Goal: Transaction & Acquisition: Book appointment/travel/reservation

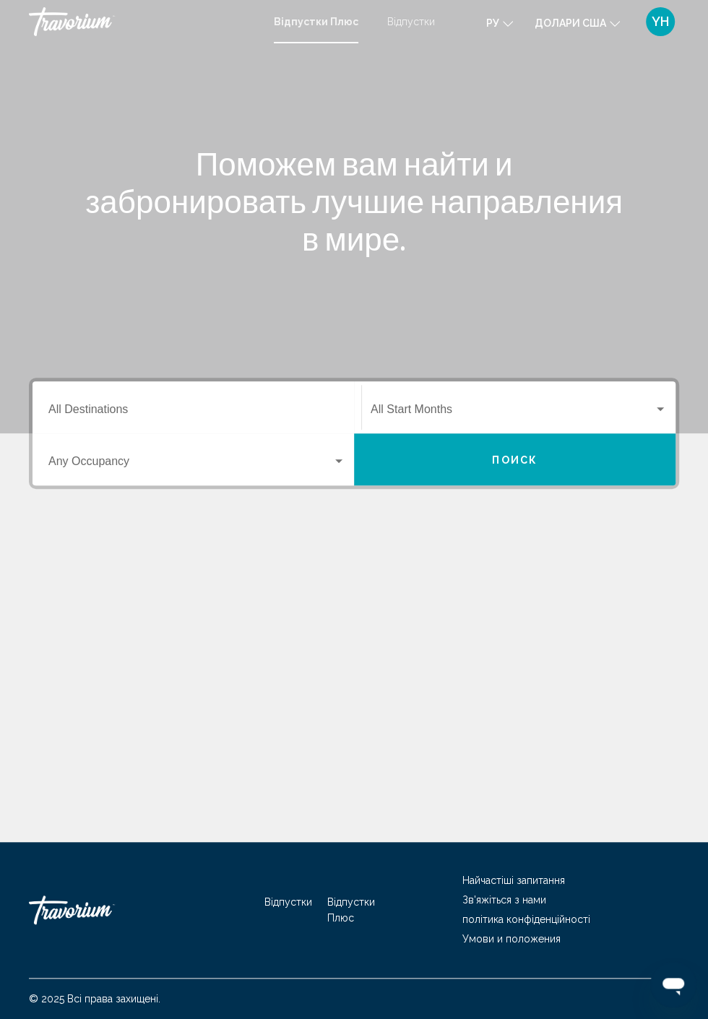
click at [660, 410] on div "Віджет пошуку" at bounding box center [660, 409] width 7 height 4
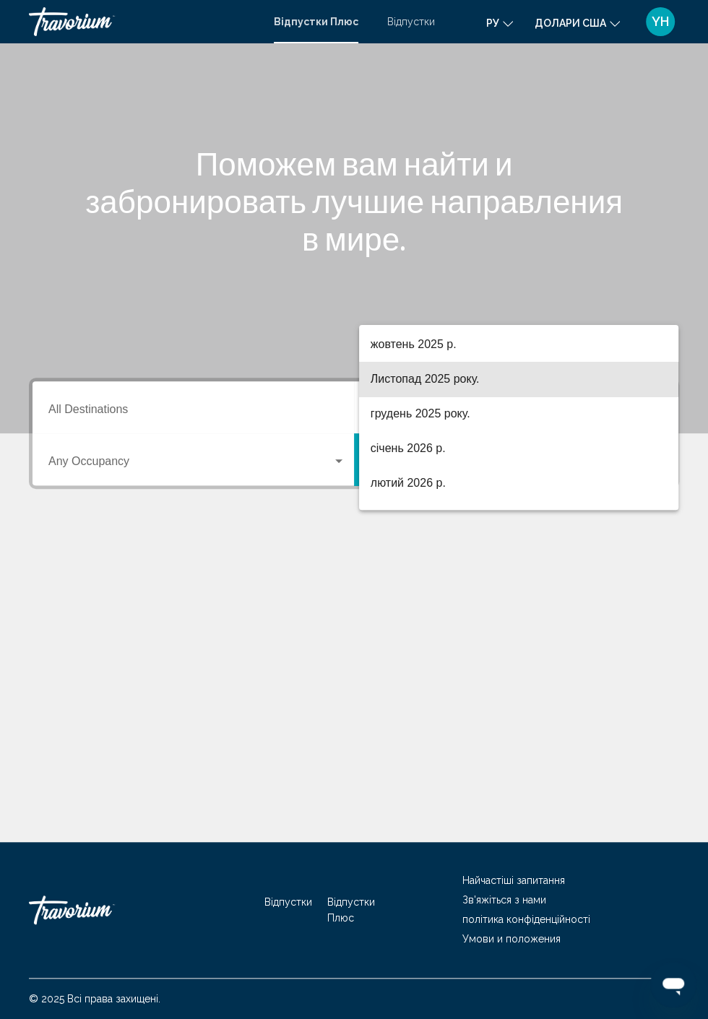
scroll to position [103, 0]
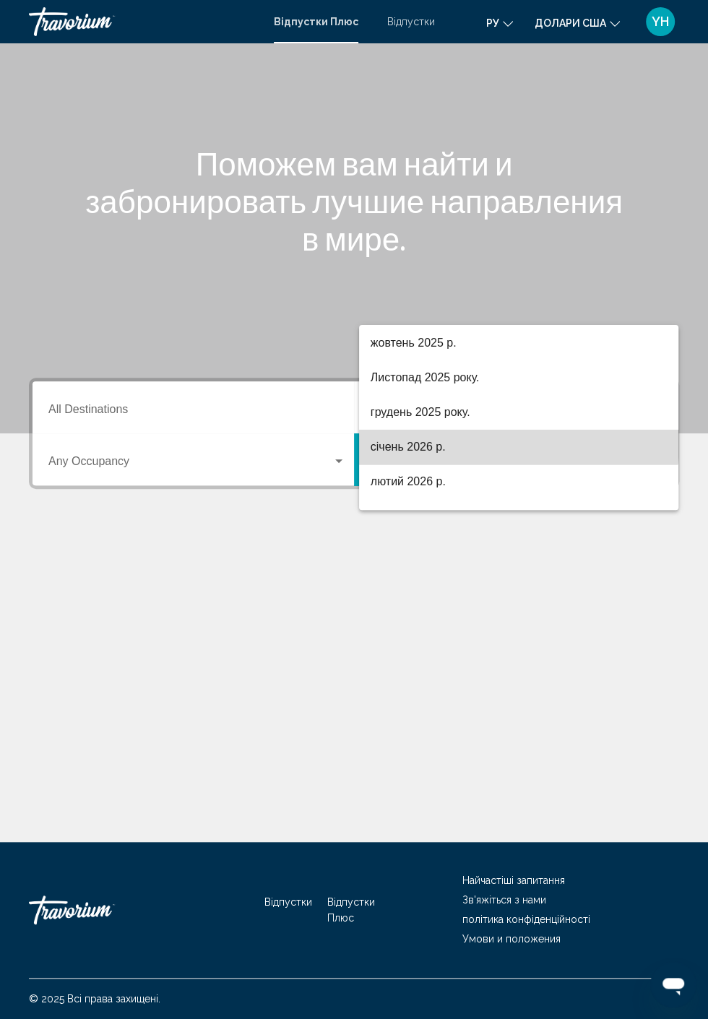
click at [467, 431] on span "січень 2026 р." at bounding box center [519, 447] width 296 height 35
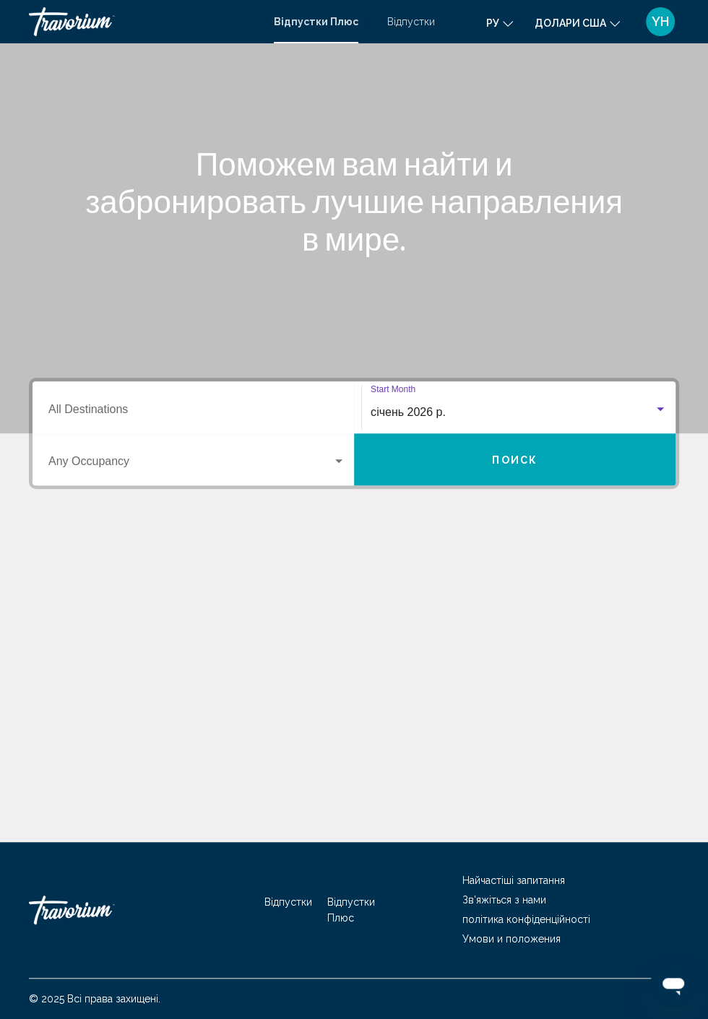
click at [600, 406] on div "січень 2026 р." at bounding box center [512, 412] width 283 height 13
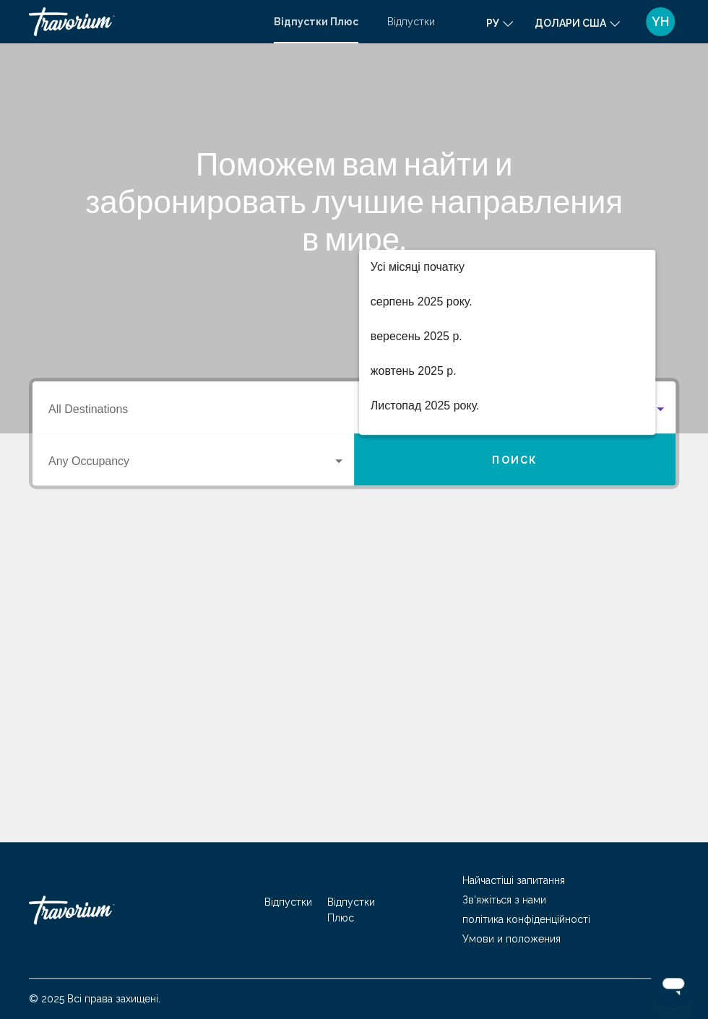
scroll to position [133, 0]
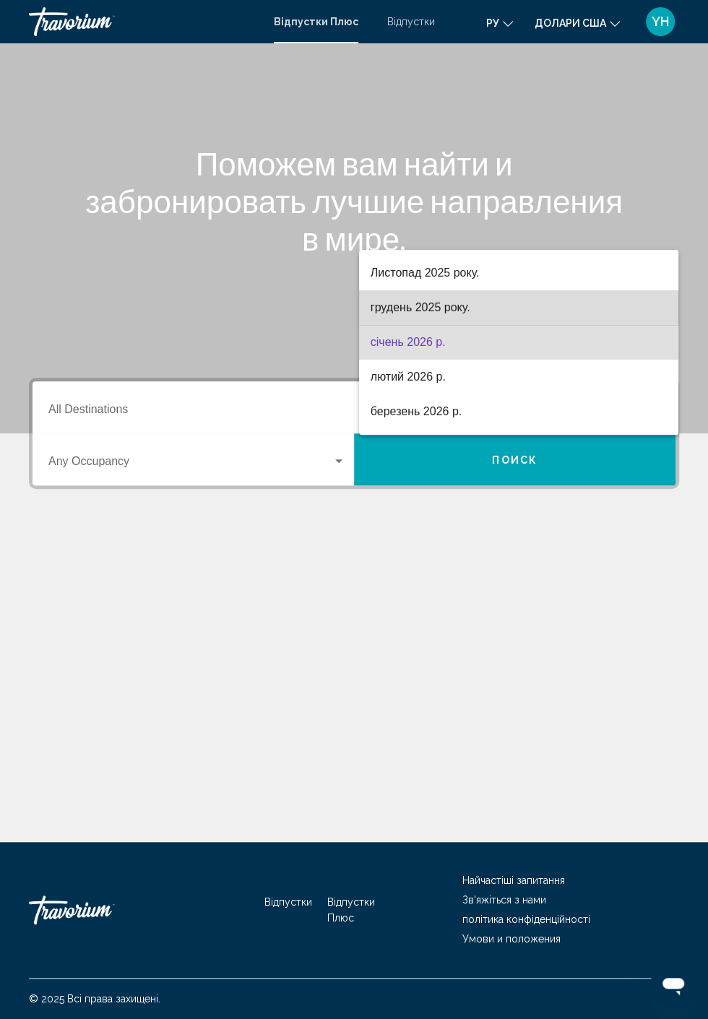
click at [489, 318] on span "грудень 2025 року." at bounding box center [519, 307] width 296 height 35
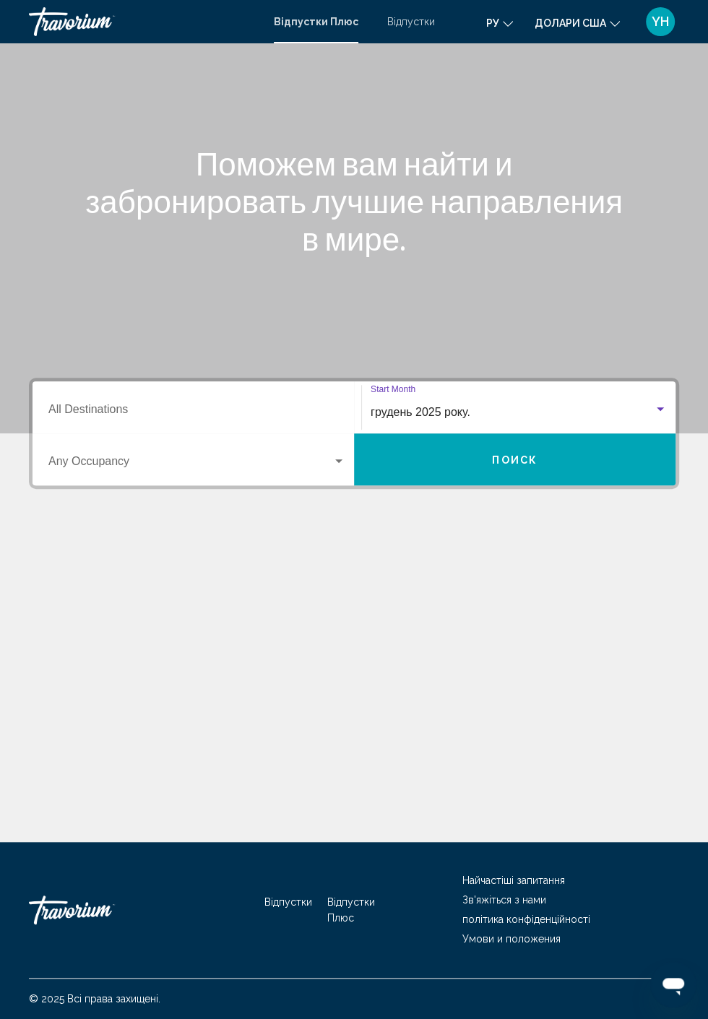
click at [330, 406] on input "Destination All Destinations" at bounding box center [196, 412] width 297 height 13
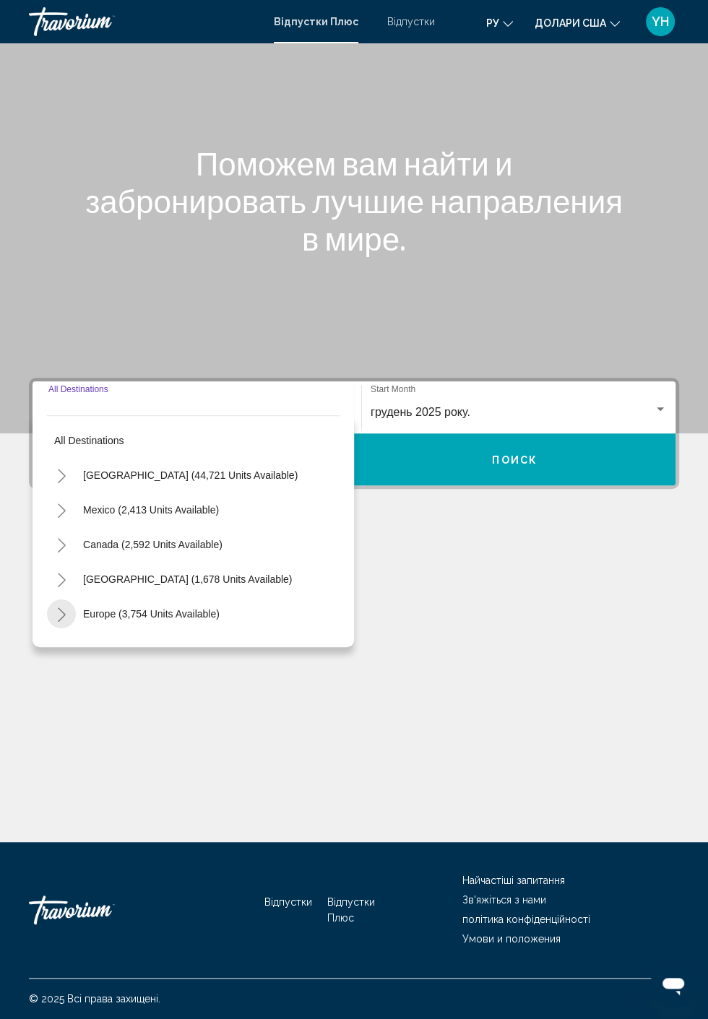
click at [61, 607] on icon "Toggle Europe (3,754 units available)" at bounding box center [61, 614] width 11 height 14
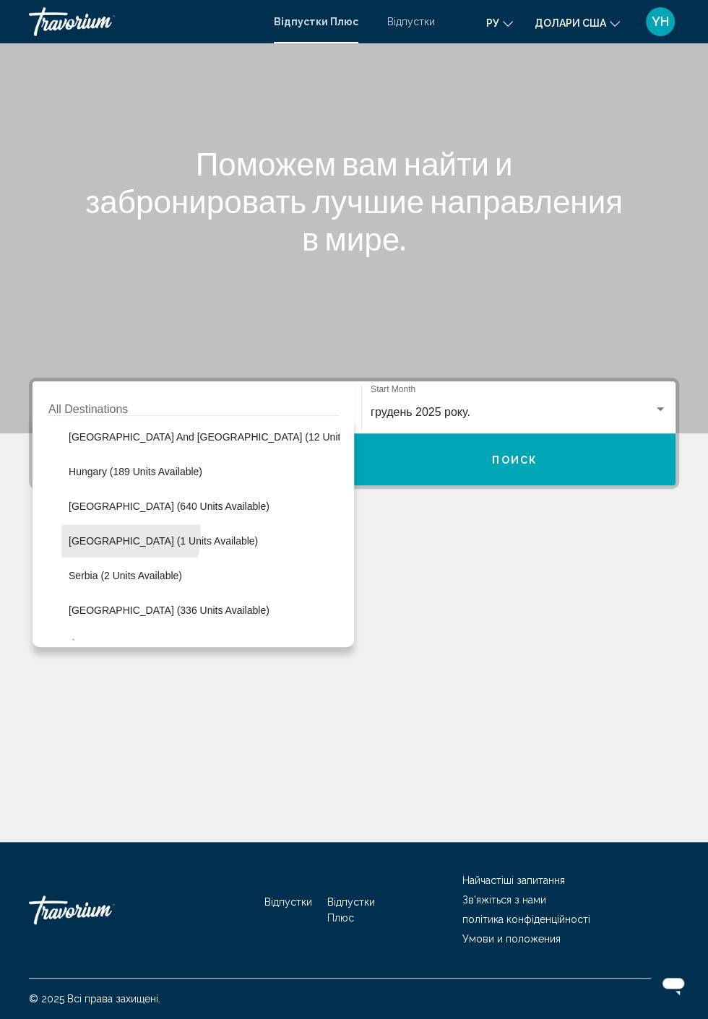
scroll to position [451, 0]
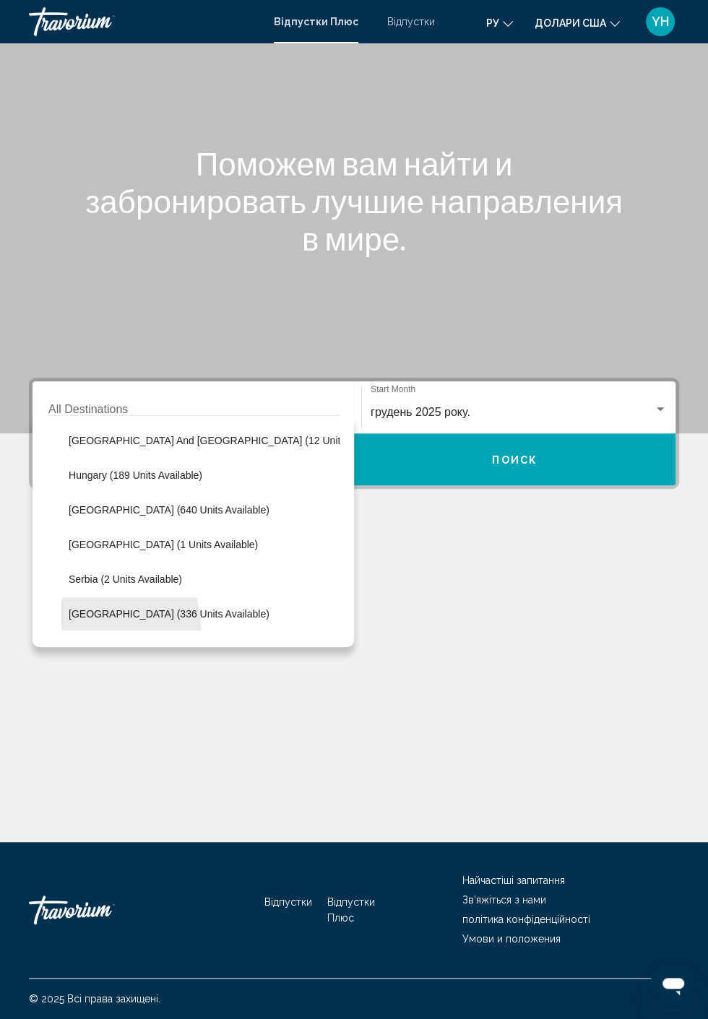
click at [98, 597] on button "[GEOGRAPHIC_DATA] (336 units available)" at bounding box center [168, 613] width 215 height 33
type input "**********"
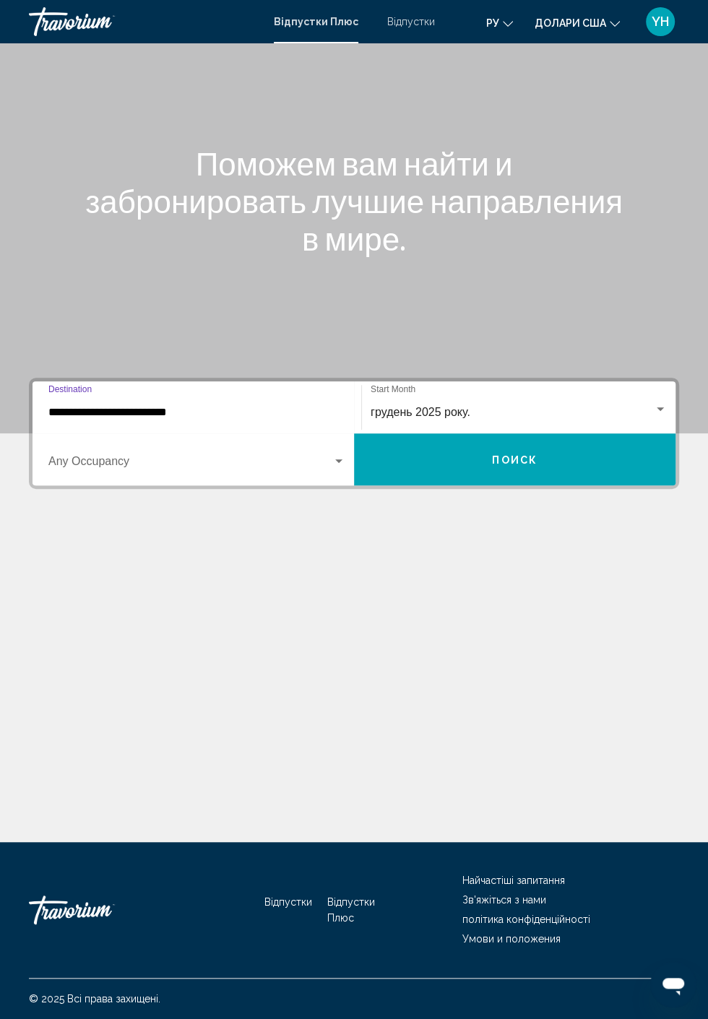
click at [116, 458] on span "Віджет пошуку" at bounding box center [190, 464] width 284 height 13
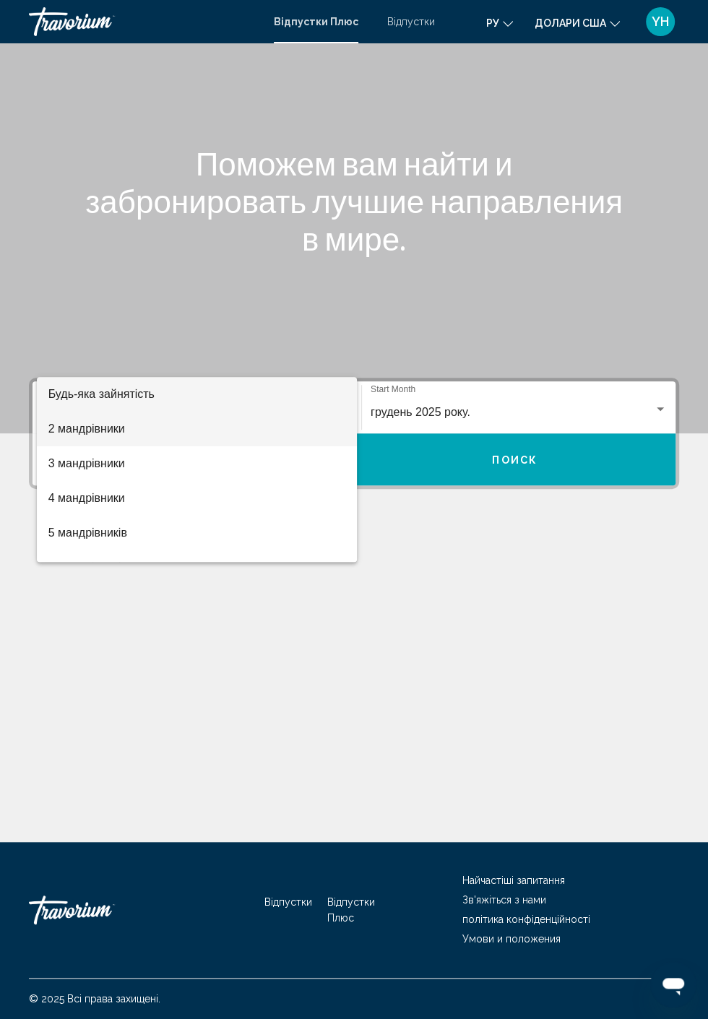
click at [57, 431] on font "2 мандрівники" at bounding box center [86, 429] width 77 height 12
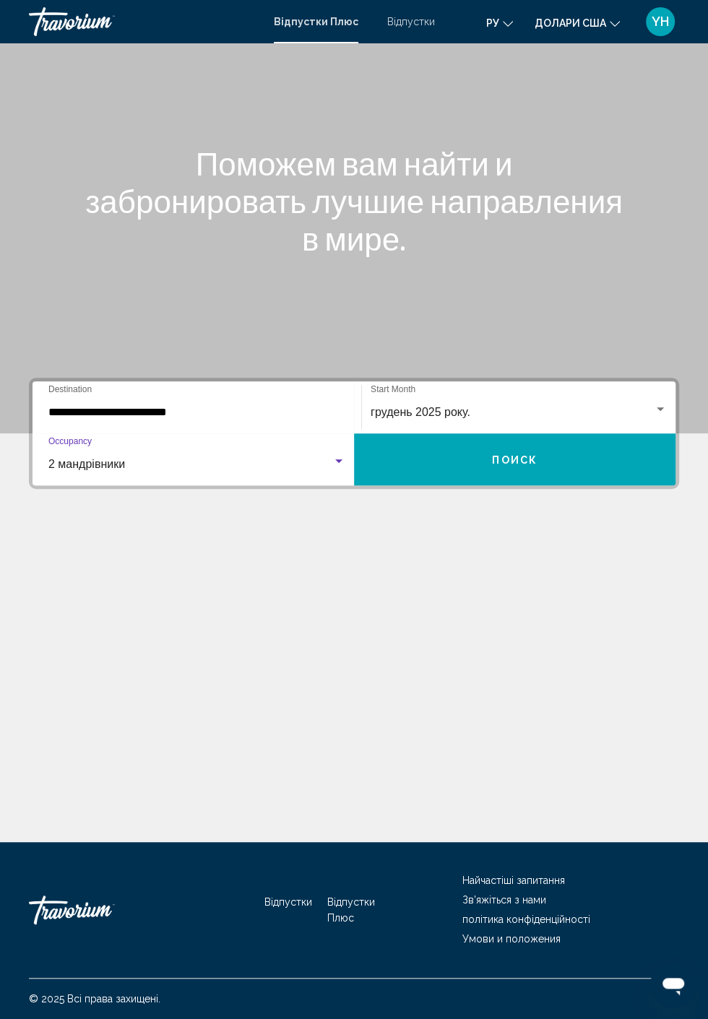
click at [613, 433] on button "Поиск" at bounding box center [514, 459] width 321 height 52
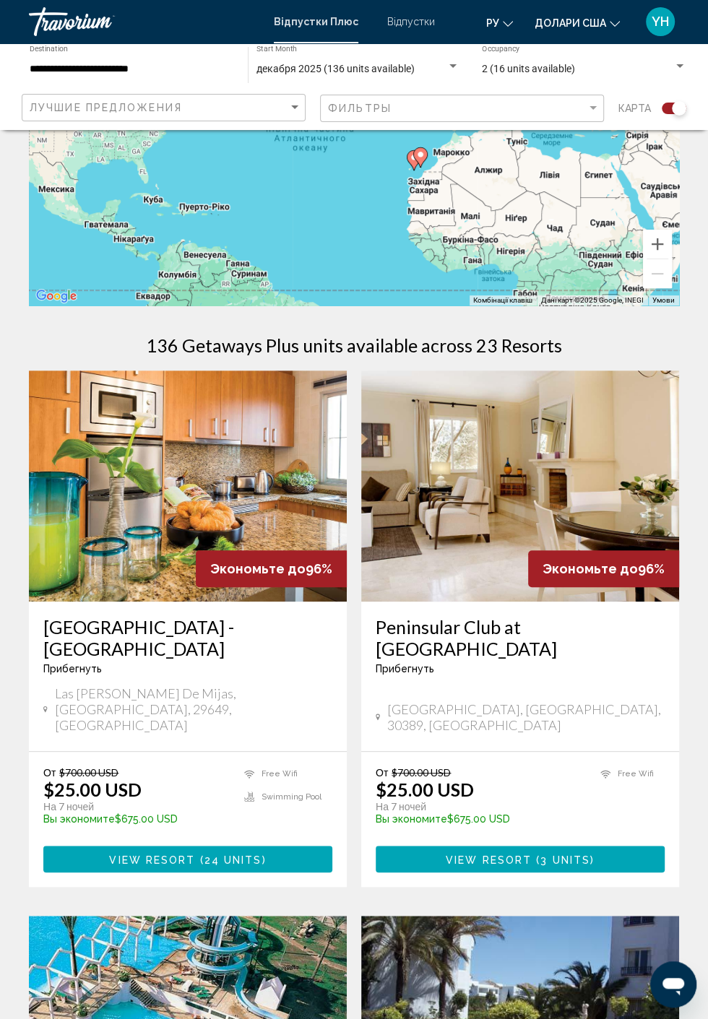
scroll to position [129, 0]
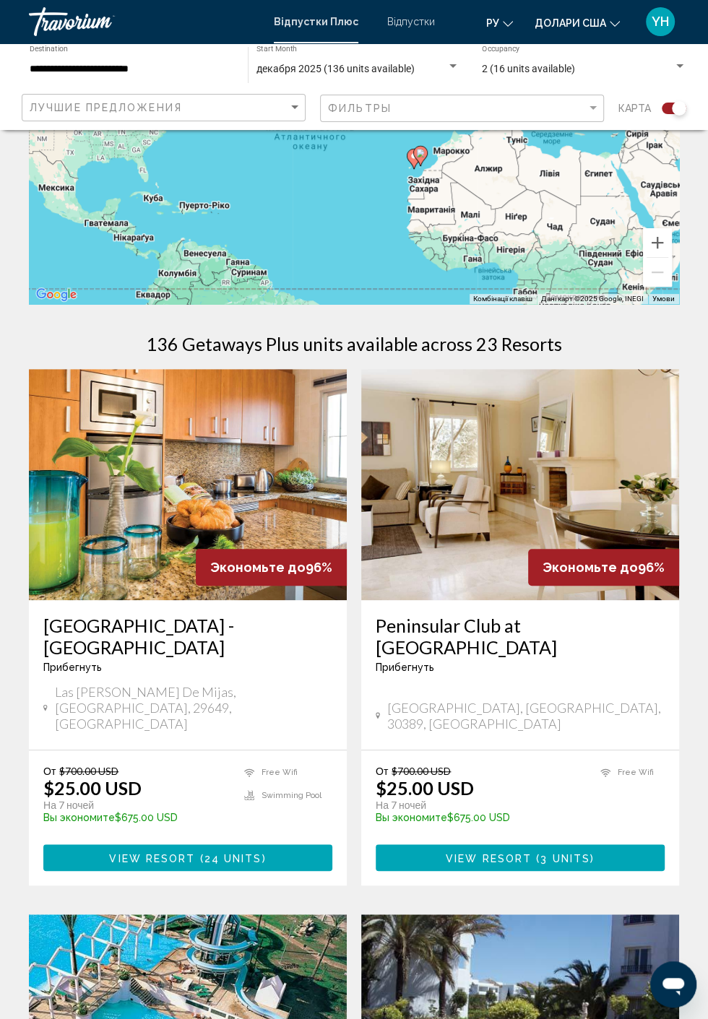
click at [92, 765] on span "$700.00 USD" at bounding box center [88, 771] width 59 height 12
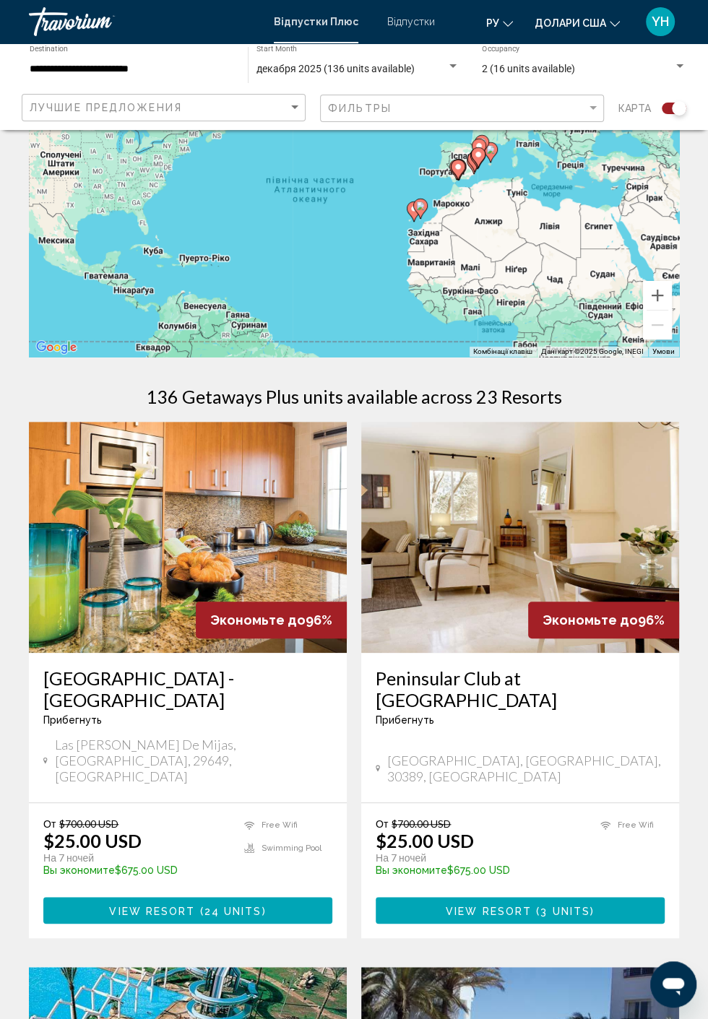
scroll to position [85, 0]
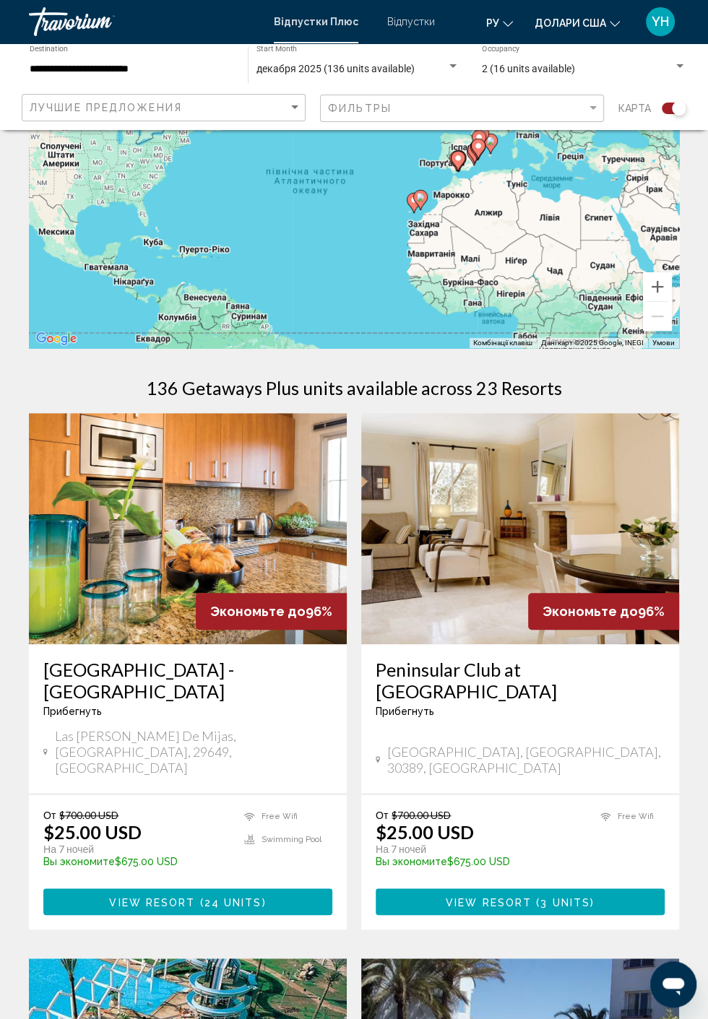
click at [578, 719] on div "Peninsular Club at [GEOGRAPHIC_DATA] Прибегнуть - Это курорт только для взрослы…" at bounding box center [520, 719] width 318 height 150
click at [474, 744] on span "[GEOGRAPHIC_DATA], [GEOGRAPHIC_DATA], 30389, [GEOGRAPHIC_DATA]" at bounding box center [525, 760] width 277 height 32
click at [439, 821] on p "$25.00 USD" at bounding box center [425, 832] width 98 height 22
click at [532, 896] on span "Основний зміст" at bounding box center [534, 902] width 4 height 12
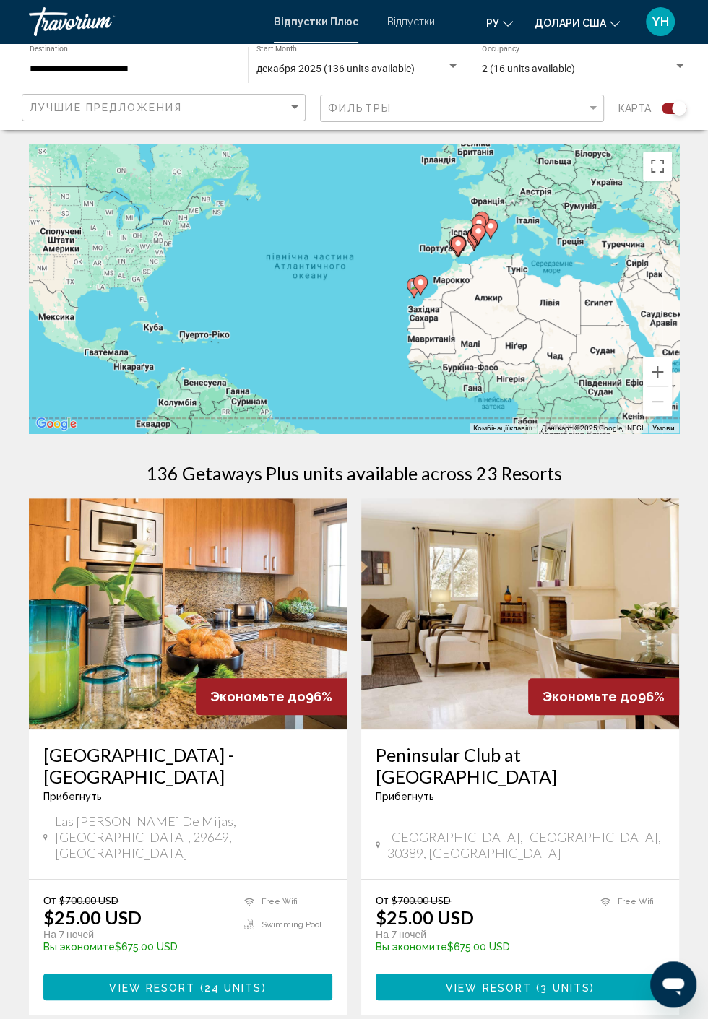
click at [415, 23] on font "Відпустки" at bounding box center [411, 22] width 48 height 12
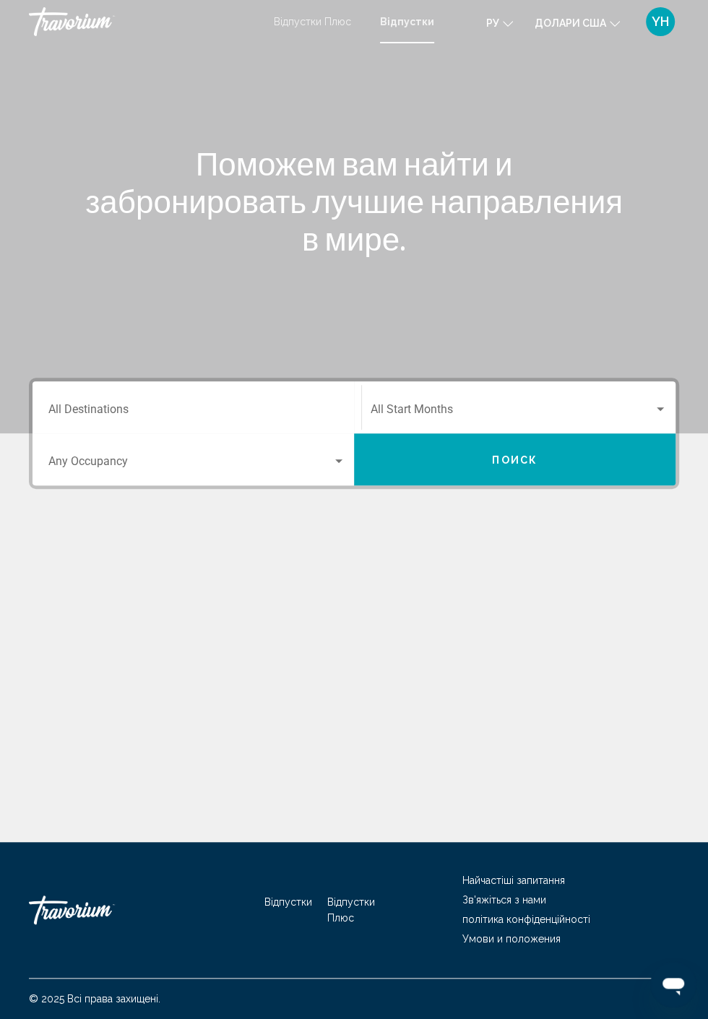
click at [620, 414] on span "Search widget" at bounding box center [512, 412] width 283 height 13
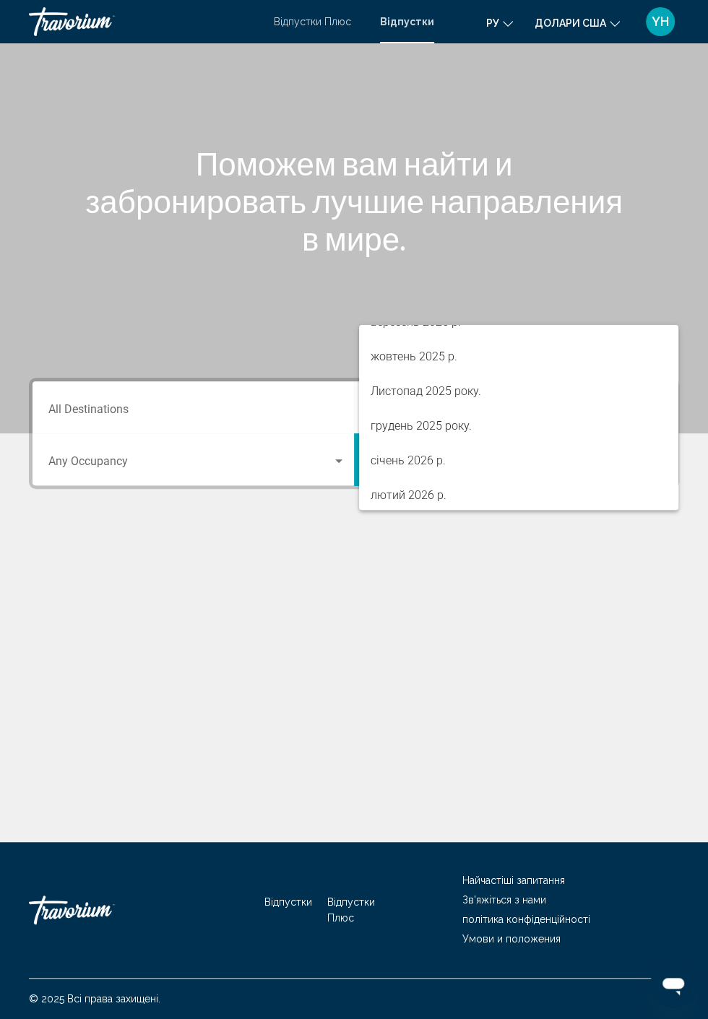
scroll to position [91, 0]
click at [473, 438] on span "грудень 2025 року." at bounding box center [519, 424] width 296 height 35
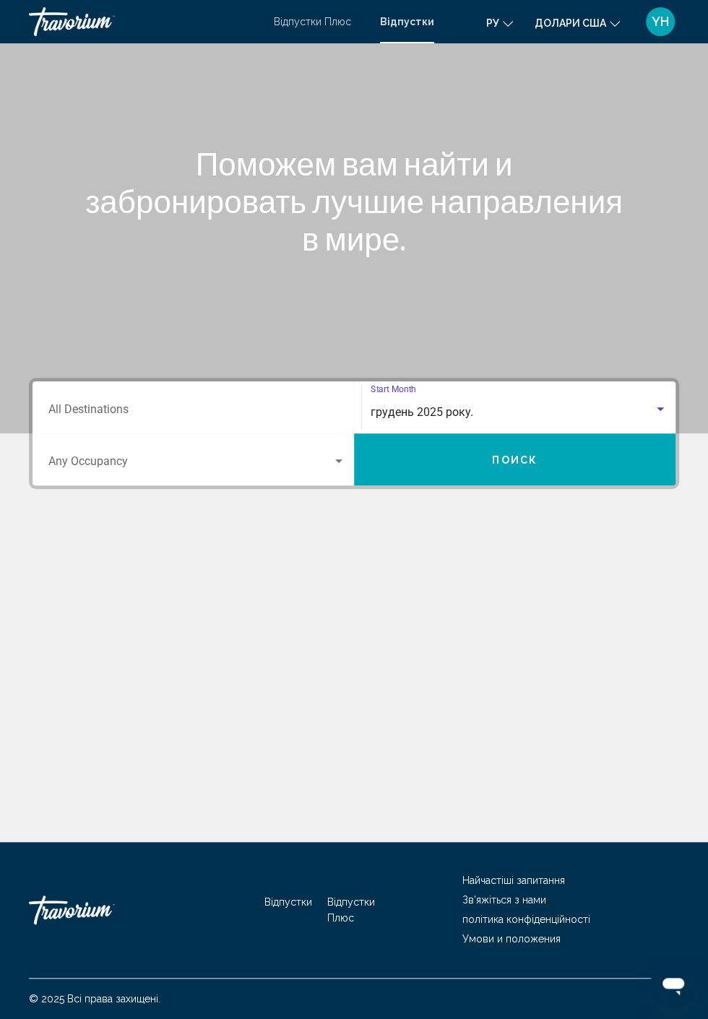
click at [94, 406] on input "Destination All Destinations" at bounding box center [196, 412] width 297 height 13
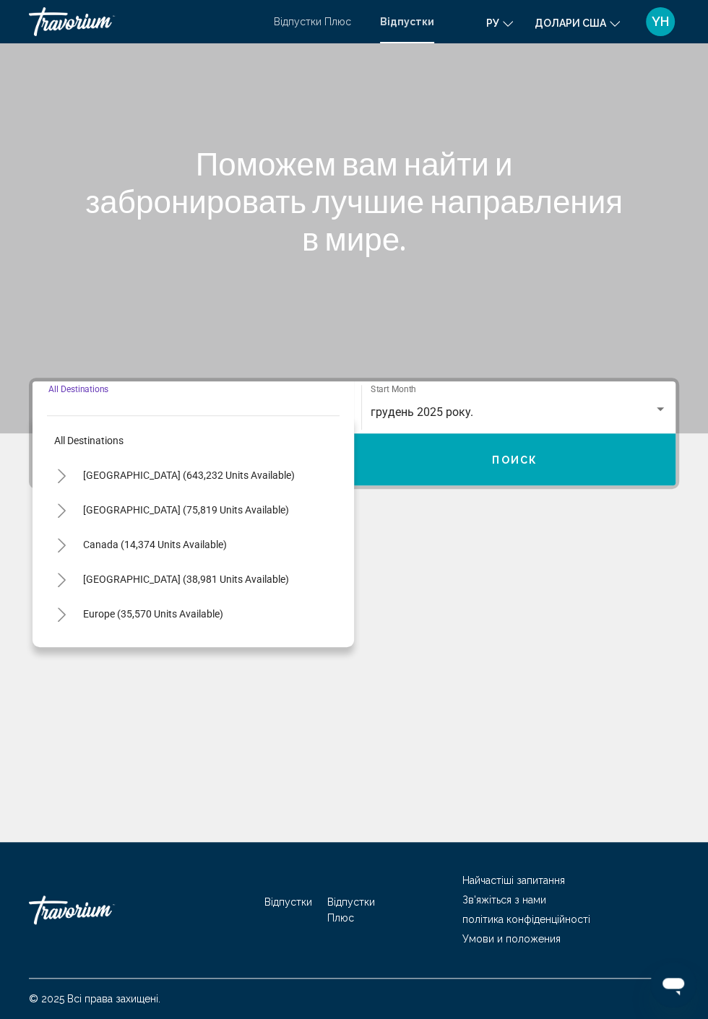
click at [61, 607] on icon "Toggle Europe (35,570 units available)" at bounding box center [61, 614] width 11 height 14
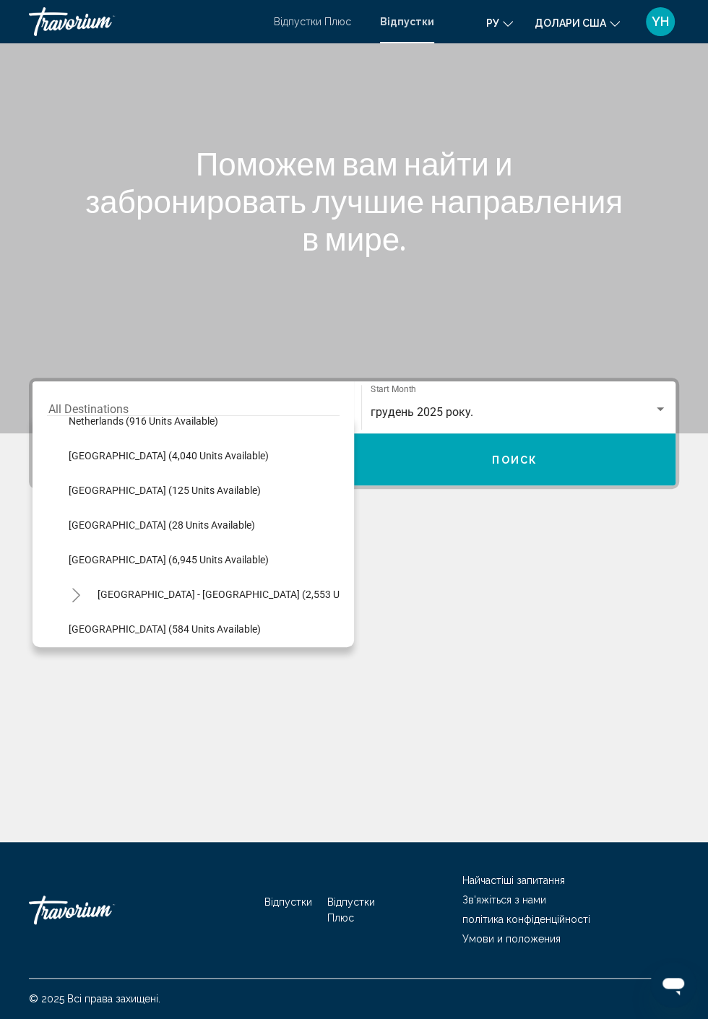
scroll to position [655, 0]
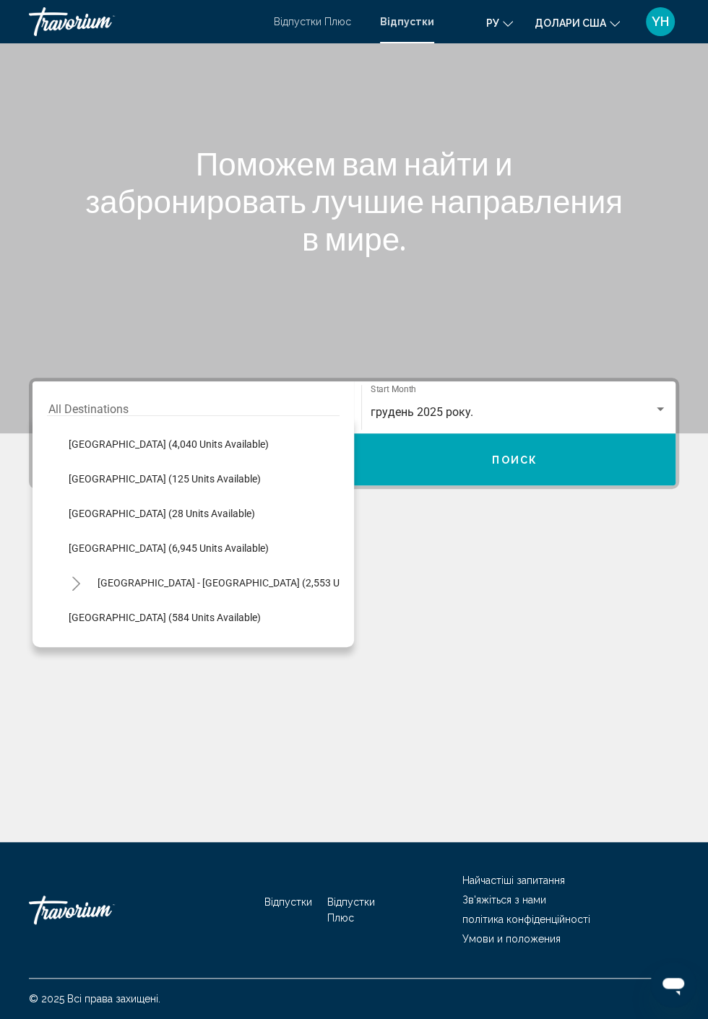
click at [82, 542] on span "[GEOGRAPHIC_DATA] (6,945 units available)" at bounding box center [169, 548] width 200 height 12
type input "**********"
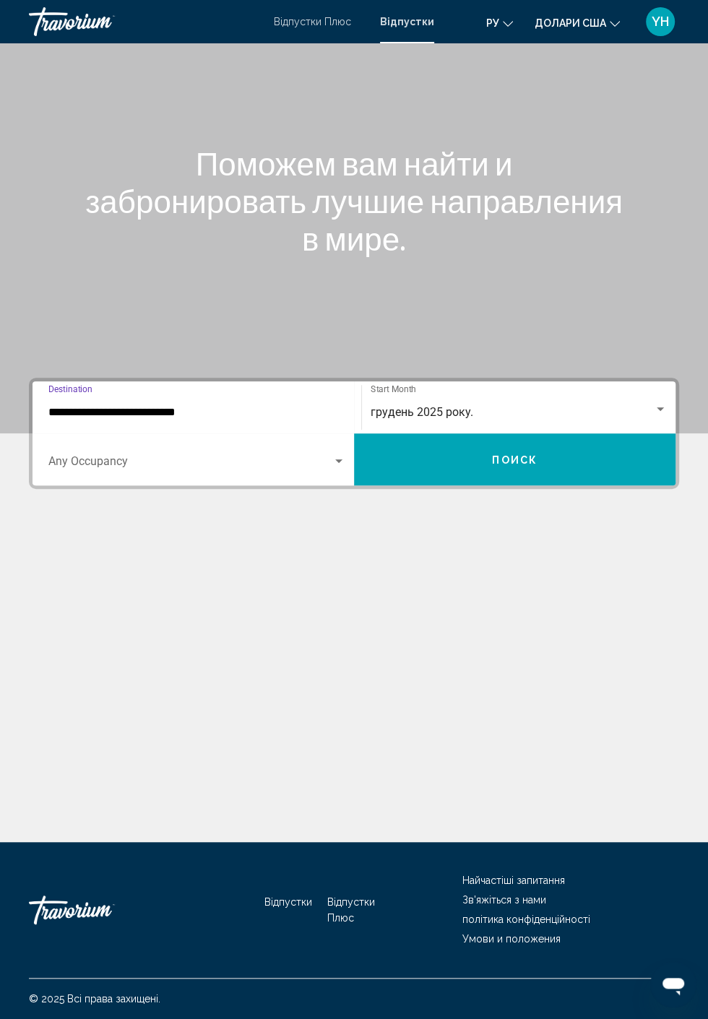
click at [87, 458] on span "Search widget" at bounding box center [190, 464] width 284 height 13
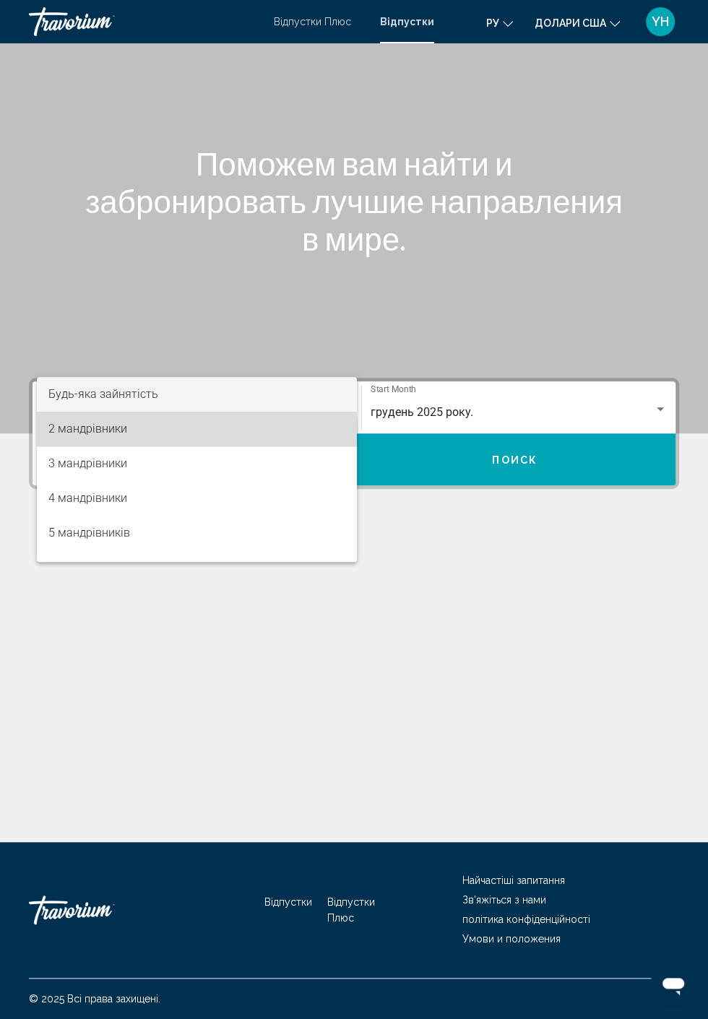
click at [56, 437] on span "2 мандрівники" at bounding box center [196, 429] width 297 height 35
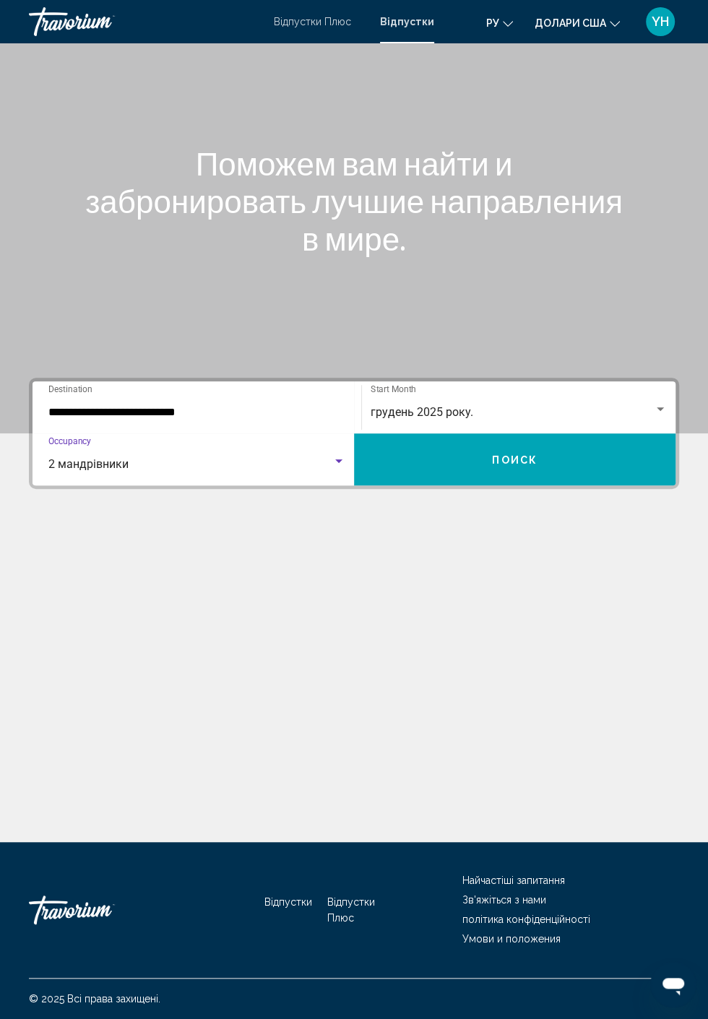
click at [595, 433] on button "Поиск" at bounding box center [514, 459] width 321 height 52
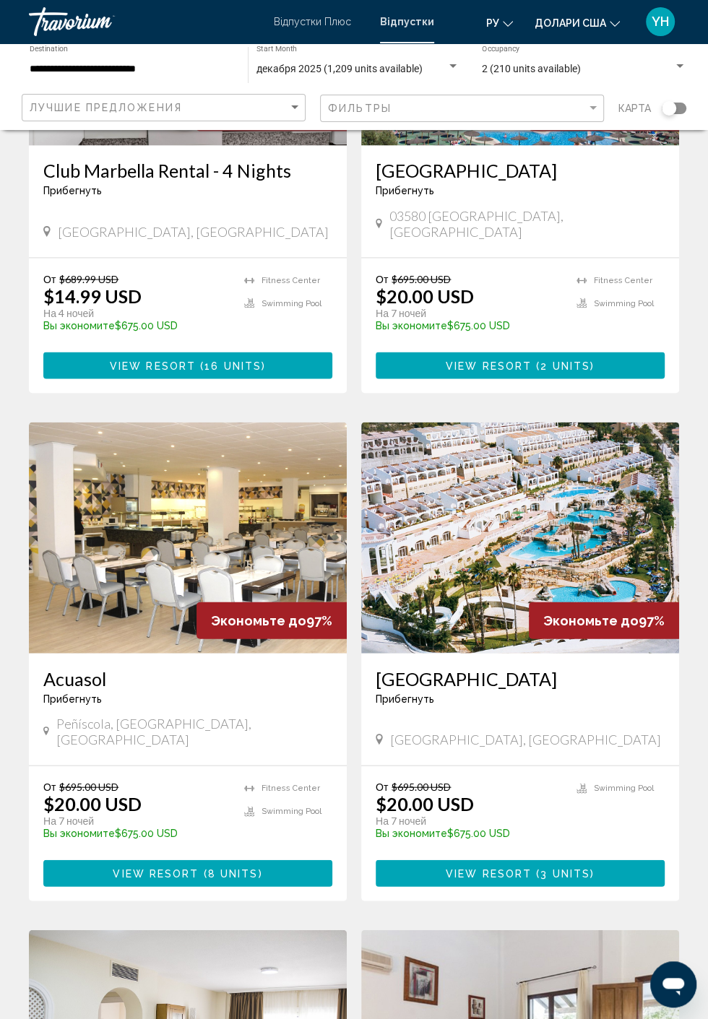
scroll to position [1305, 0]
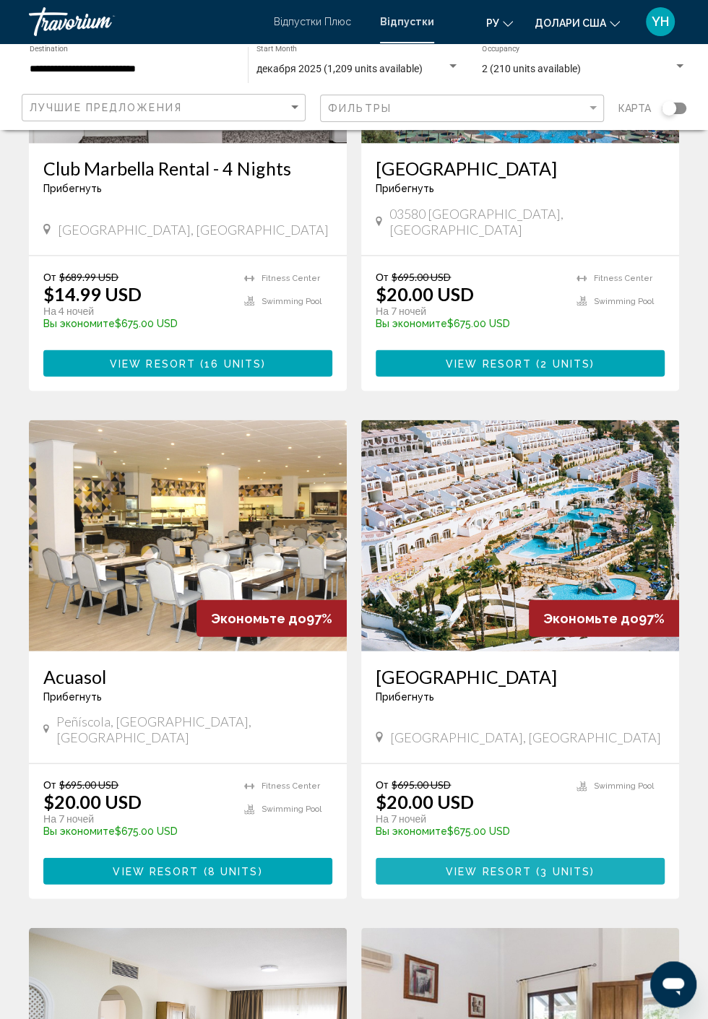
click at [536, 865] on span "View Resort ( 3 units )" at bounding box center [520, 871] width 149 height 12
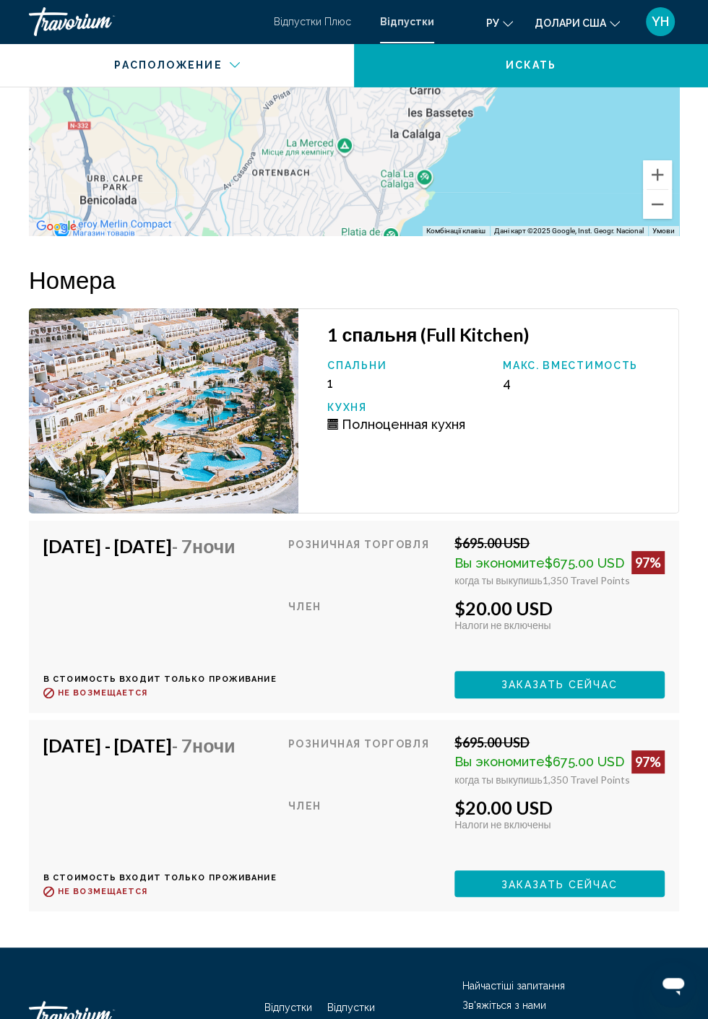
scroll to position [2765, 0]
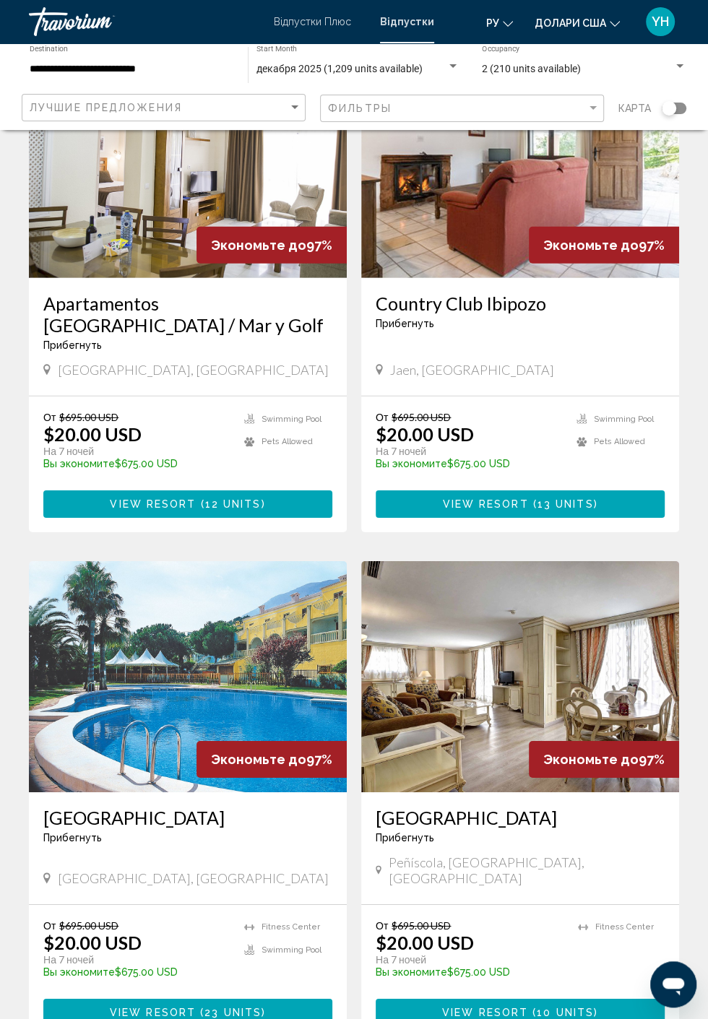
scroll to position [2312, 0]
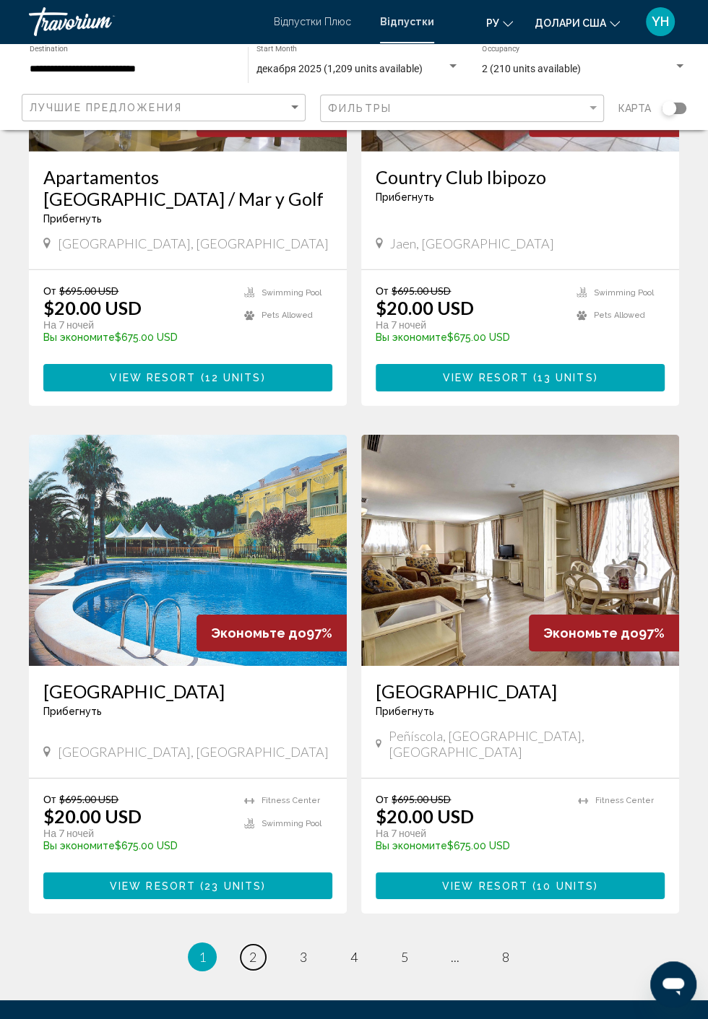
click at [253, 945] on link "page 2" at bounding box center [253, 957] width 25 height 25
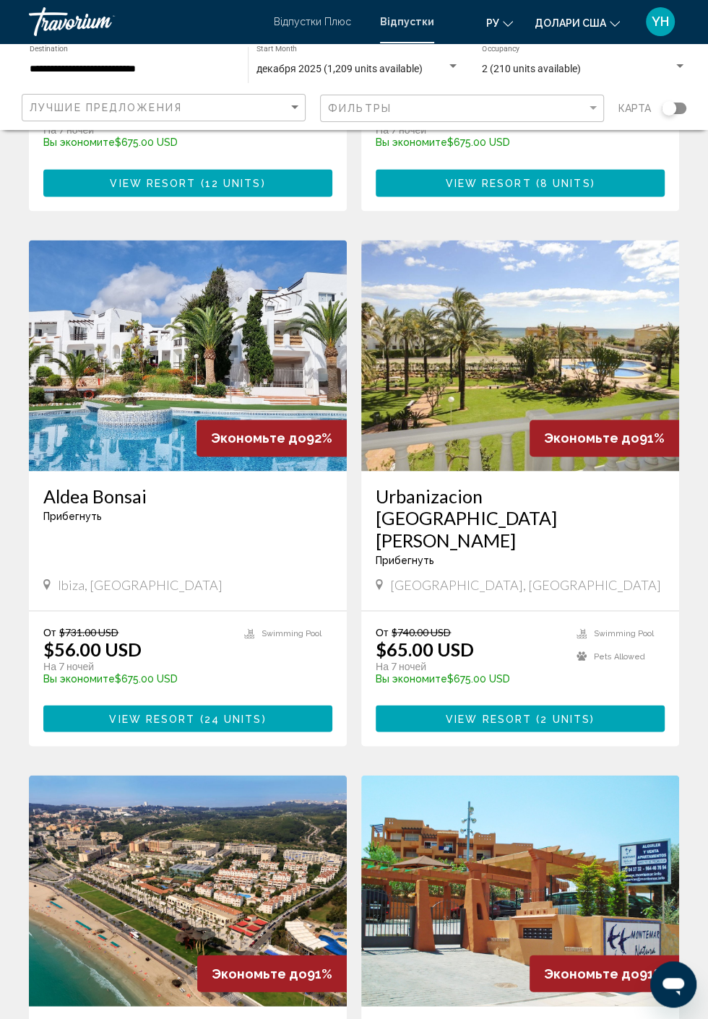
scroll to position [971, 0]
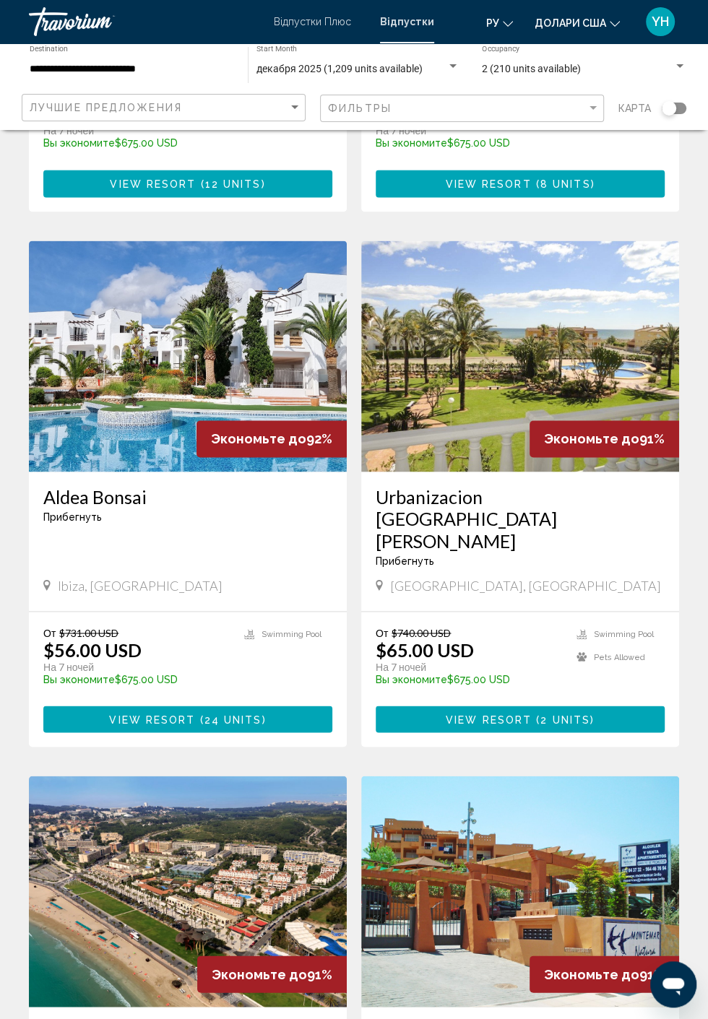
click at [86, 612] on div "От $731.00 USD $56.00 USD На 7 ночей Вы экономите $675.00 USD temp 3.5 [GEOGRAP…" at bounding box center [188, 679] width 318 height 135
click at [102, 522] on div "Aldea Bonsai Прибегнуть - Это курорт только для взрослых [GEOGRAPHIC_DATA], [GE…" at bounding box center [188, 541] width 318 height 139
click at [90, 407] on img "Основний зміст" at bounding box center [188, 356] width 318 height 231
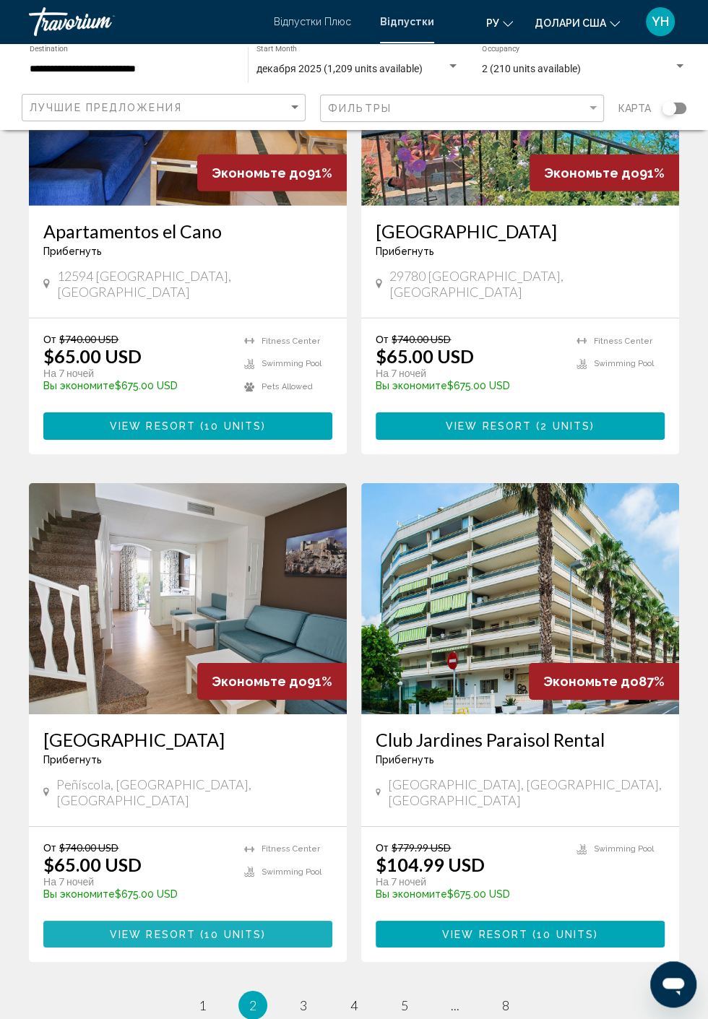
scroll to position [2291, 0]
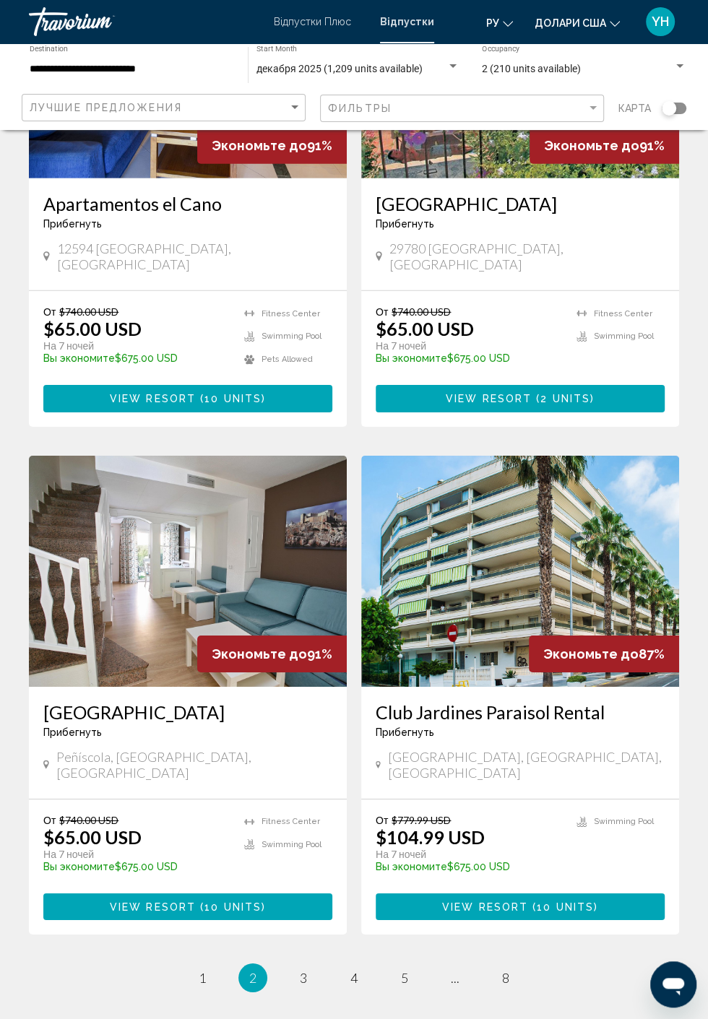
click at [308, 966] on link "page 3" at bounding box center [303, 978] width 25 height 25
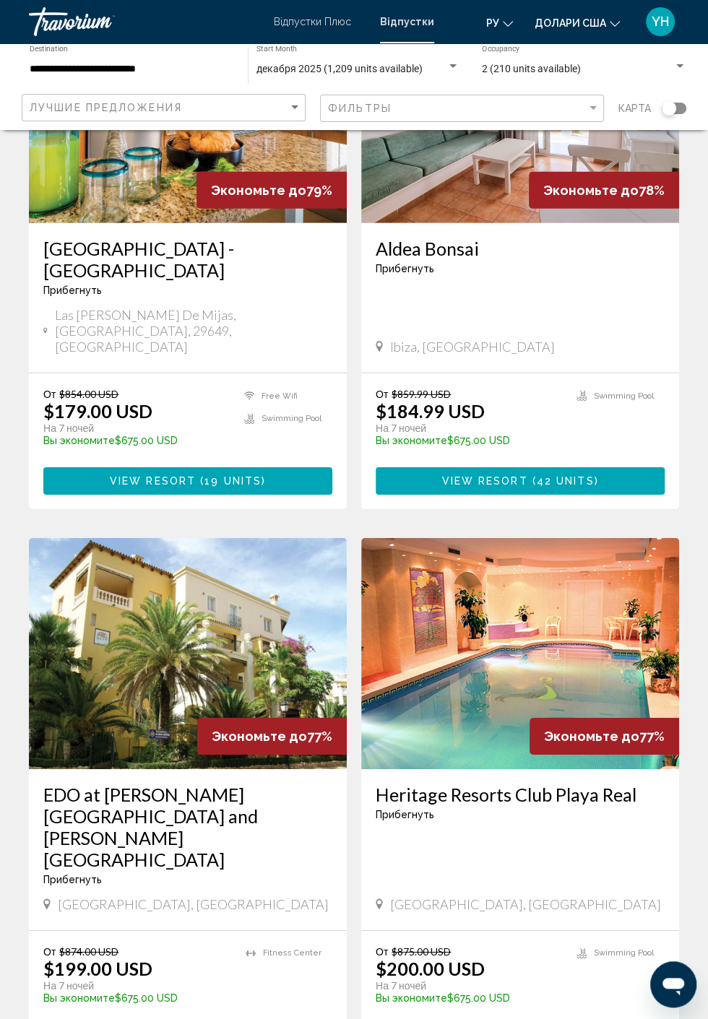
scroll to position [2335, 0]
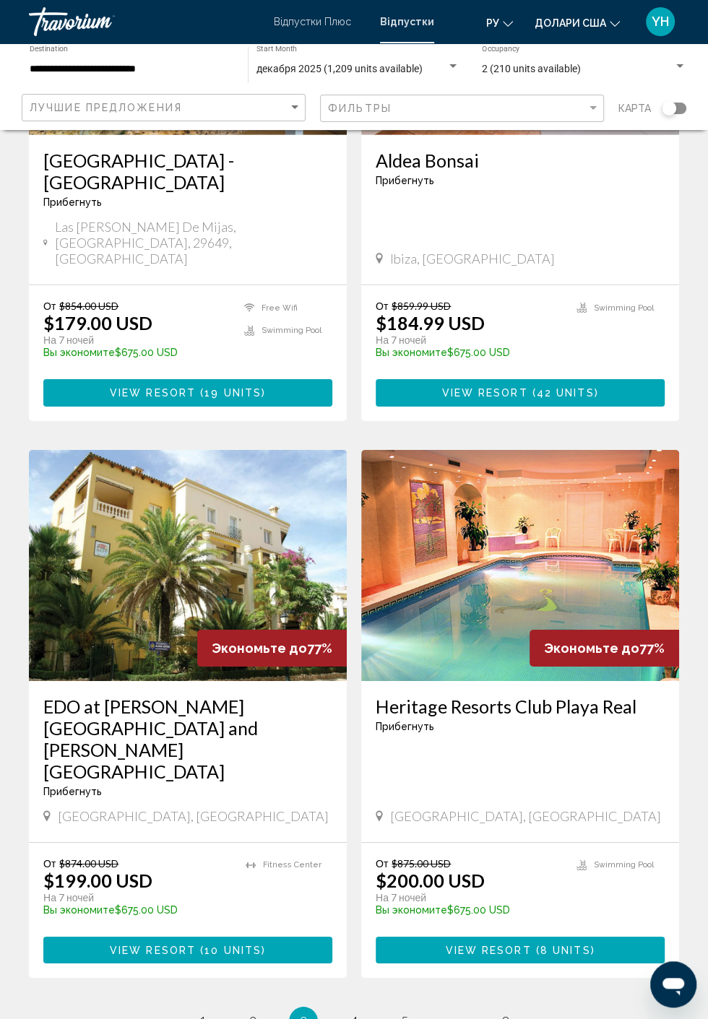
click at [350, 1009] on link "page 4" at bounding box center [354, 1021] width 25 height 25
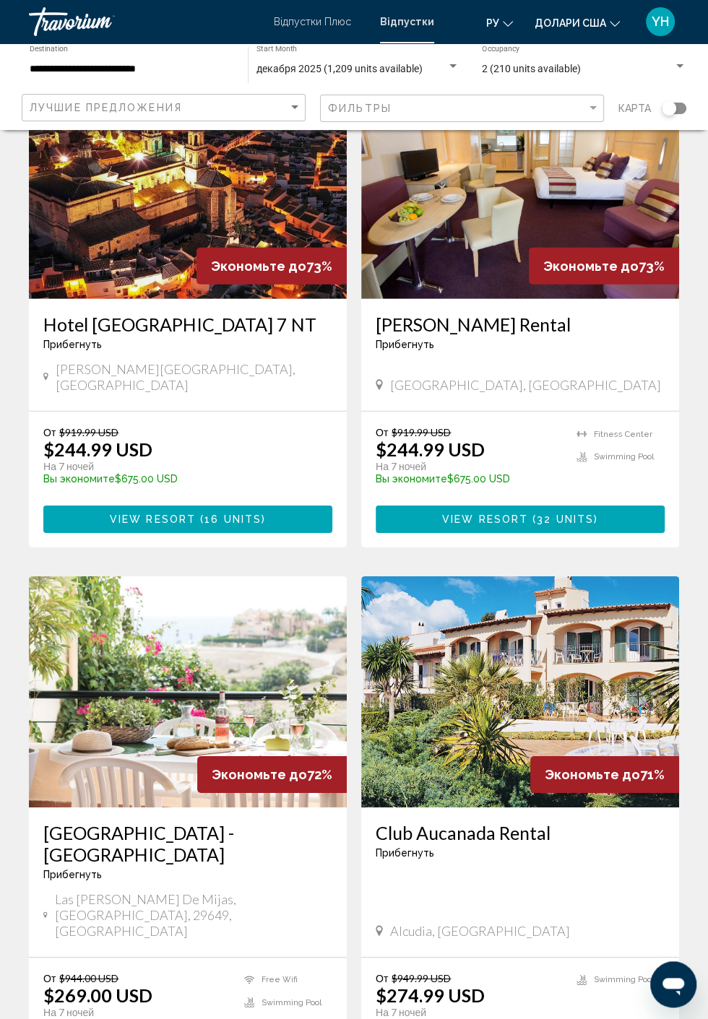
scroll to position [2313, 0]
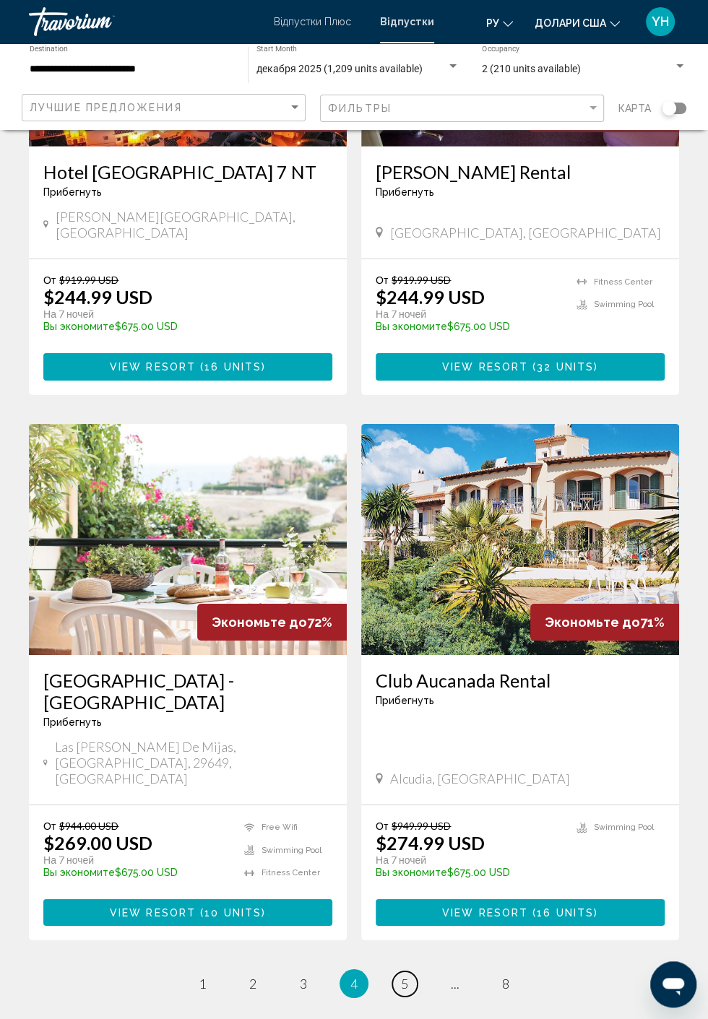
click at [404, 976] on span "5" at bounding box center [404, 984] width 7 height 16
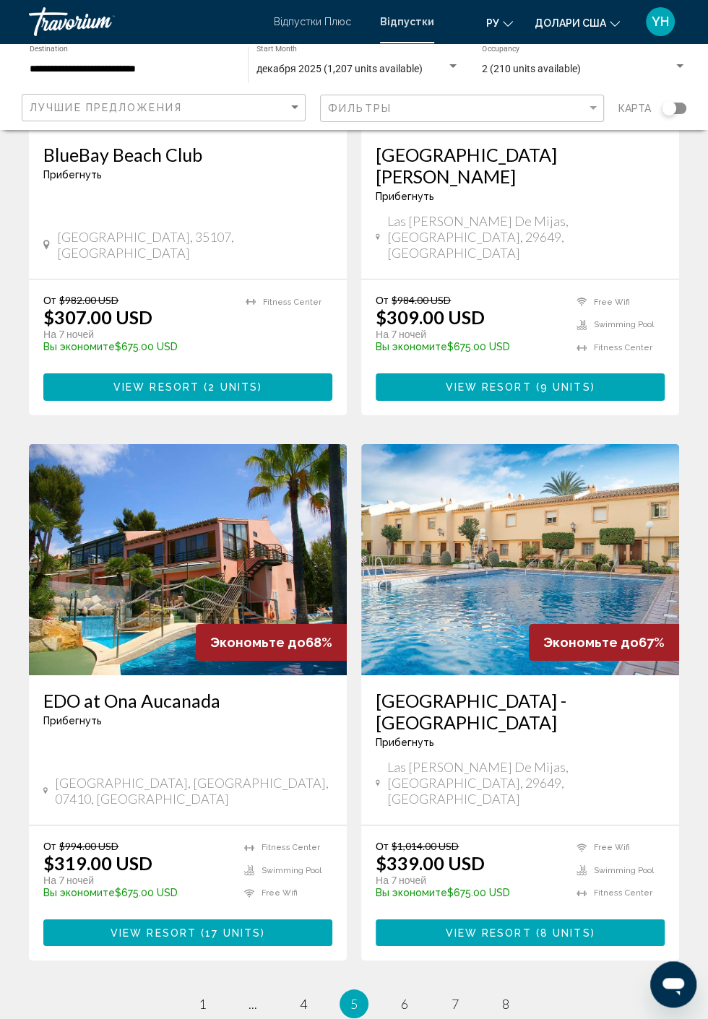
scroll to position [2355, 0]
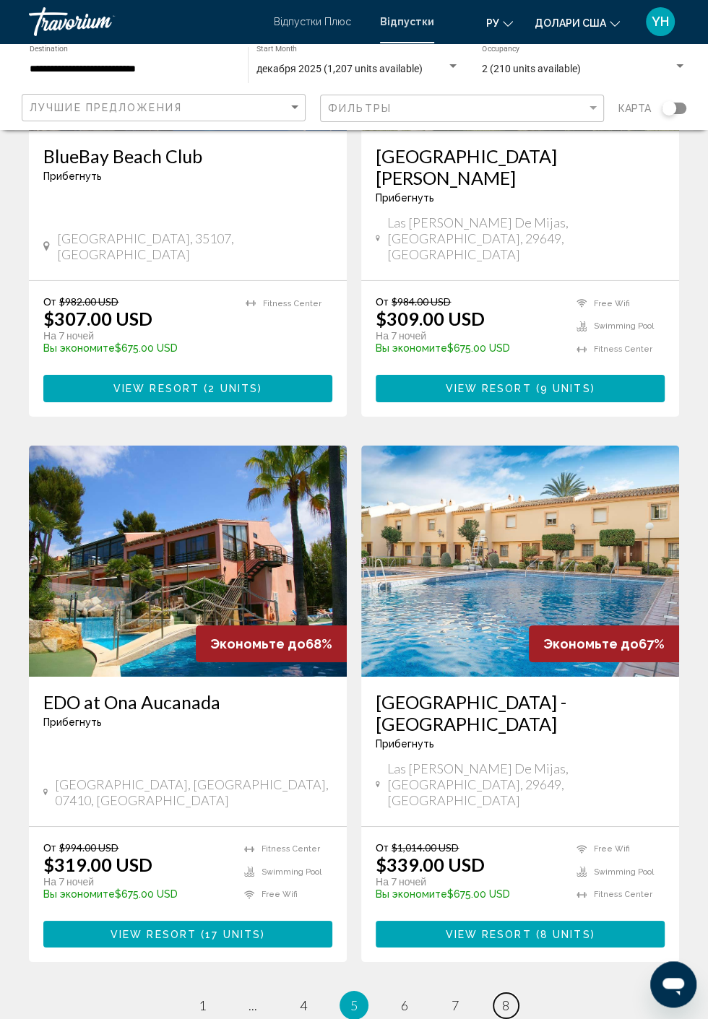
click at [505, 998] on span "8" at bounding box center [505, 1006] width 7 height 16
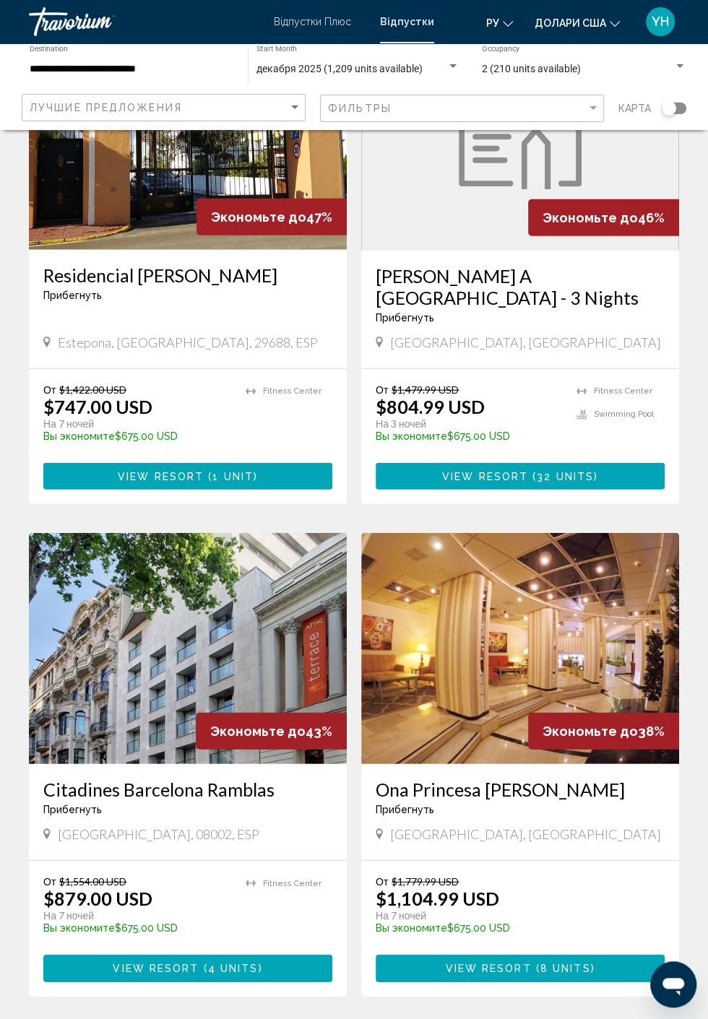
scroll to position [1704, 0]
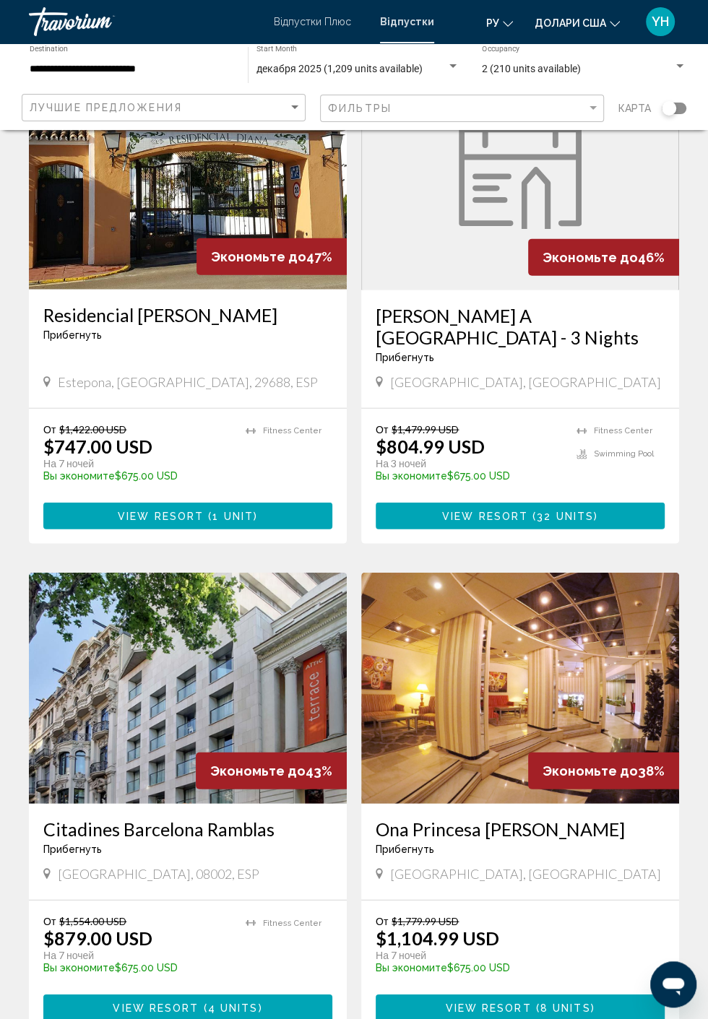
click at [520, 818] on h3 "Ona Princesa [PERSON_NAME]" at bounding box center [520, 829] width 289 height 22
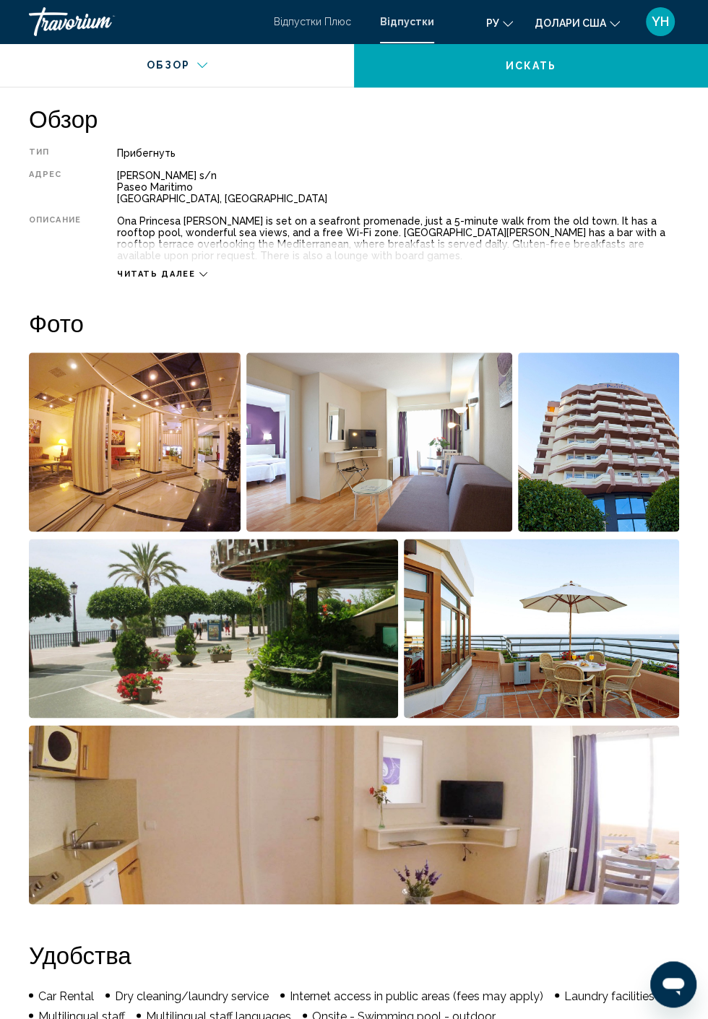
scroll to position [689, 0]
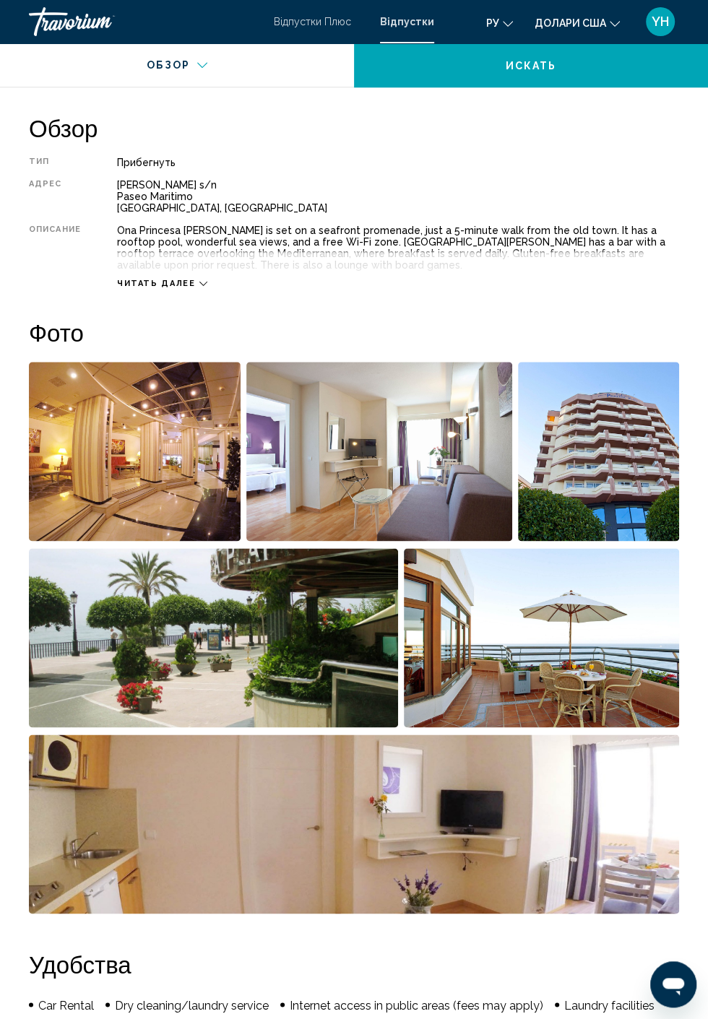
click at [74, 477] on img "Open full-screen image slider" at bounding box center [135, 451] width 212 height 179
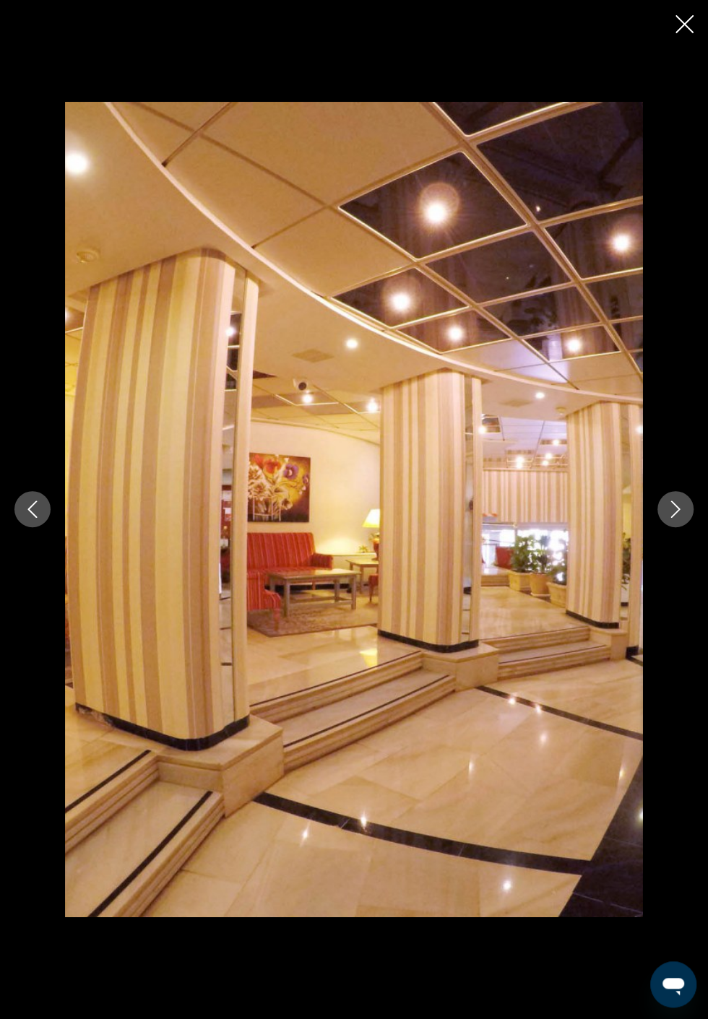
click at [670, 519] on button "Next image" at bounding box center [675, 509] width 36 height 36
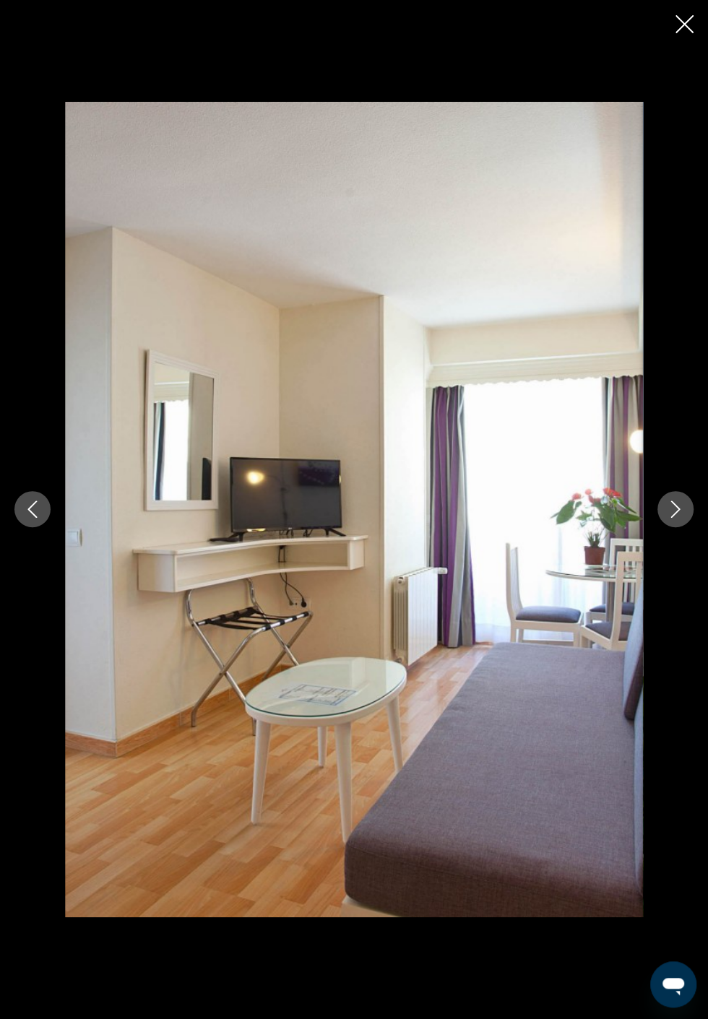
click at [663, 524] on div "Основний зміст" at bounding box center [354, 509] width 708 height 815
click at [663, 525] on div "Основний зміст" at bounding box center [354, 509] width 708 height 815
click at [674, 518] on button "Next image" at bounding box center [675, 509] width 36 height 36
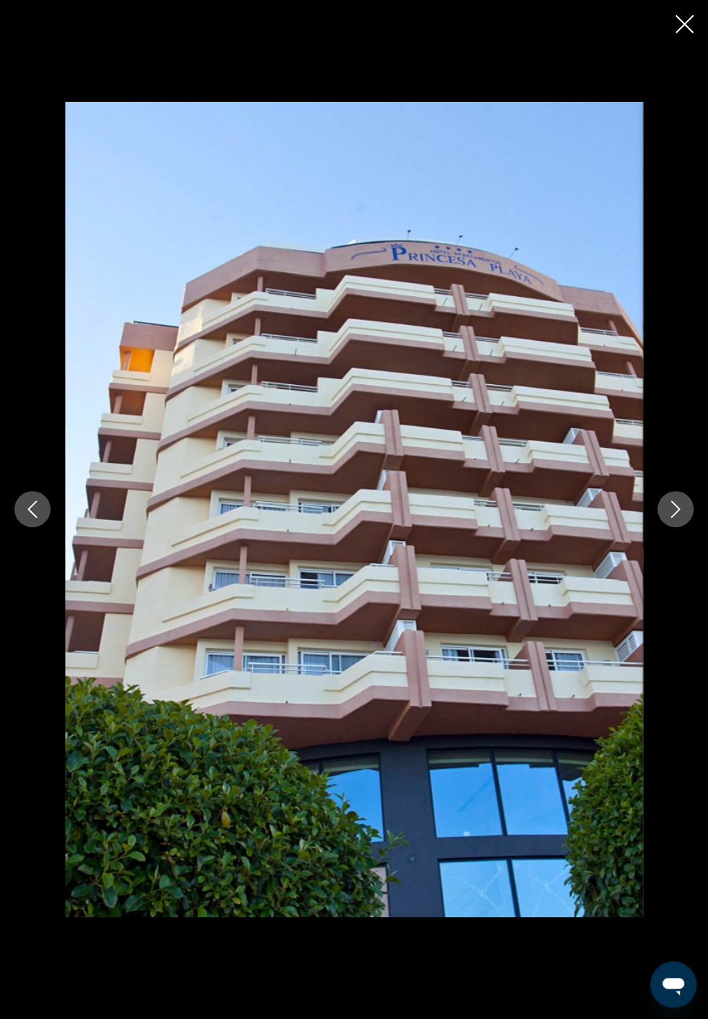
click at [672, 517] on icon "Next image" at bounding box center [675, 509] width 9 height 17
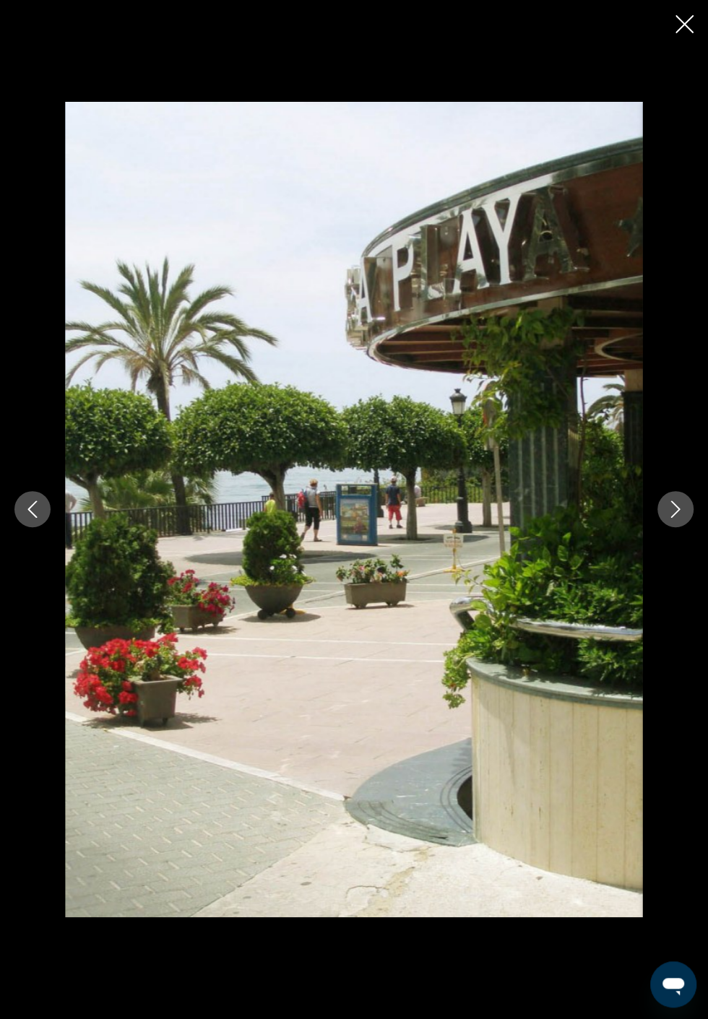
click at [675, 520] on button "Next image" at bounding box center [675, 509] width 36 height 36
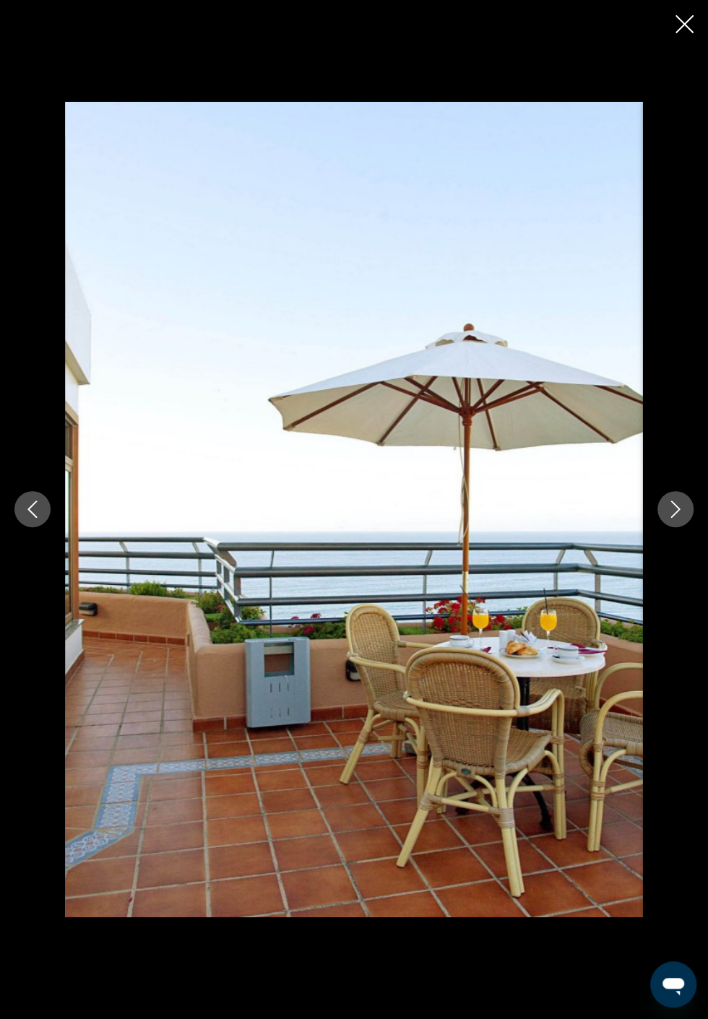
click at [666, 524] on button "Next image" at bounding box center [675, 509] width 36 height 36
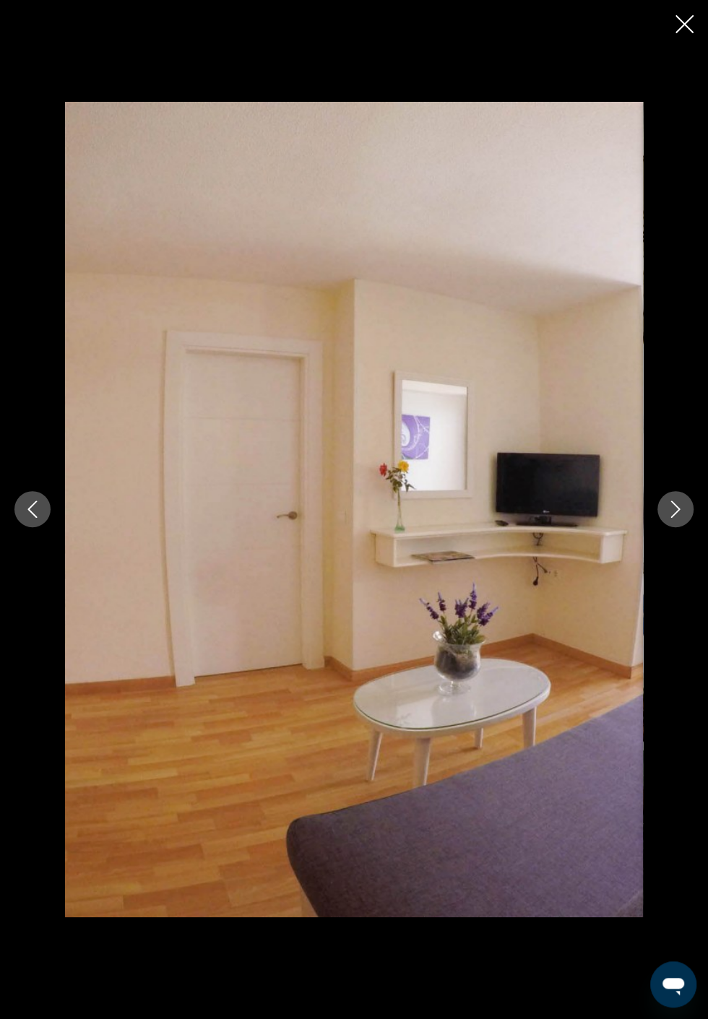
click at [657, 526] on div "Основний зміст" at bounding box center [354, 509] width 708 height 815
click at [672, 520] on button "Next image" at bounding box center [675, 509] width 36 height 36
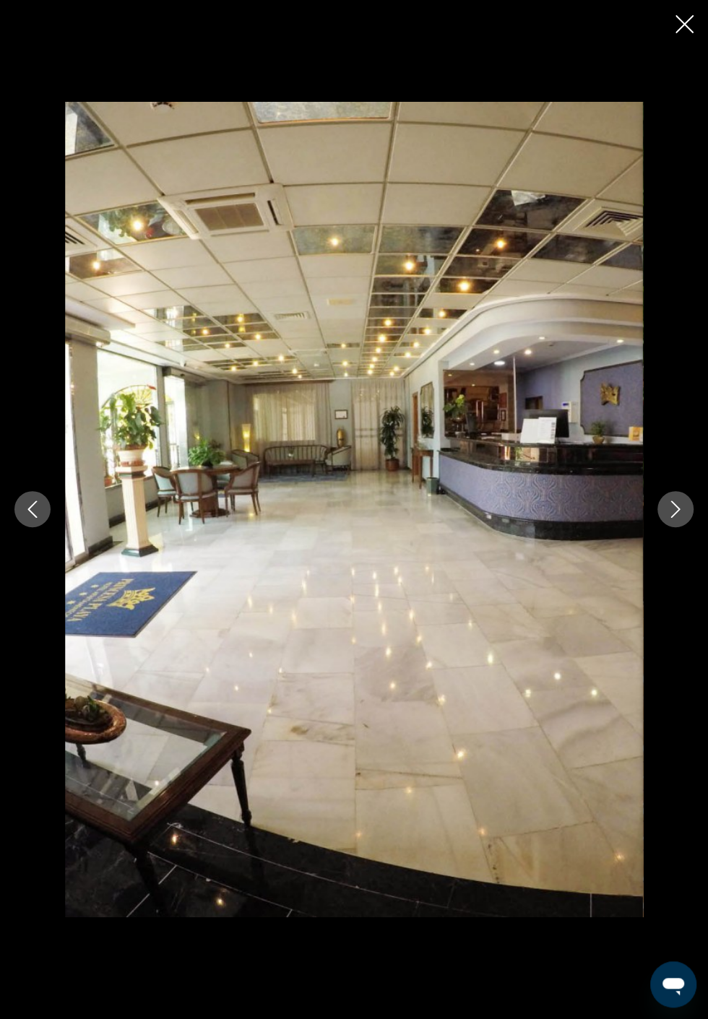
click at [672, 520] on button "Next image" at bounding box center [675, 509] width 36 height 36
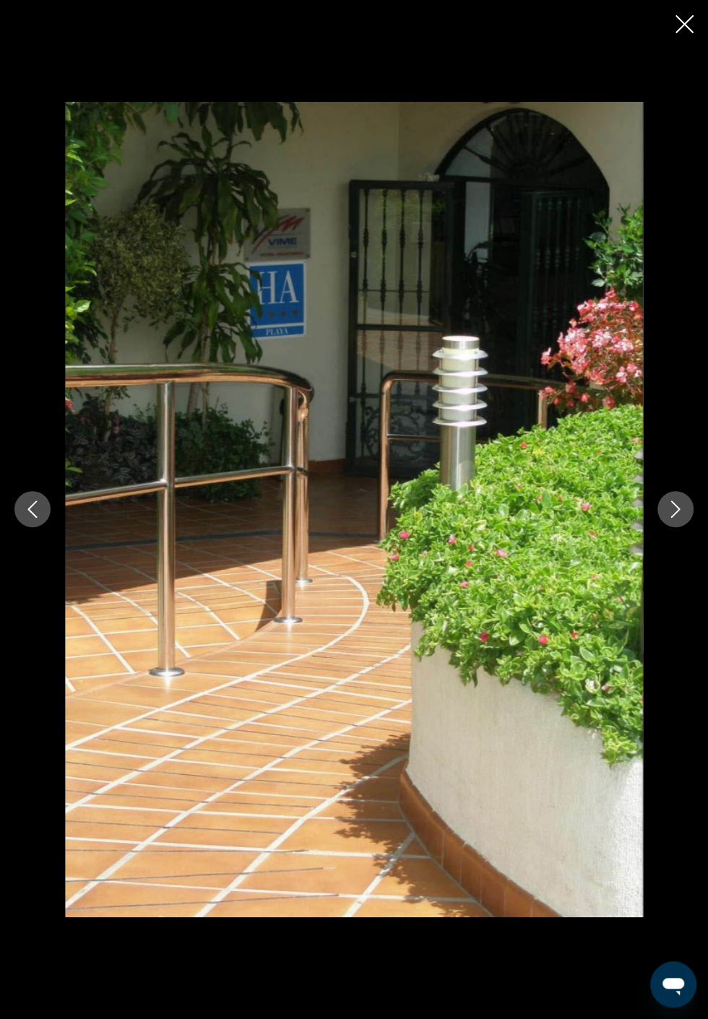
click at [678, 517] on icon "Next image" at bounding box center [675, 509] width 17 height 17
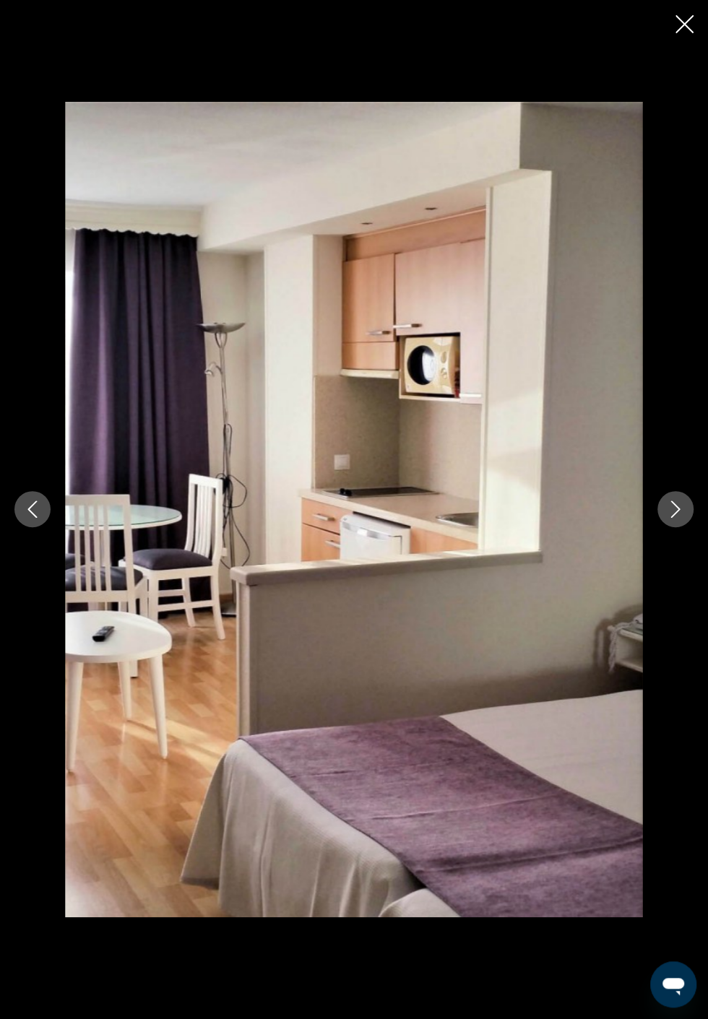
click at [681, 520] on button "Next image" at bounding box center [675, 509] width 36 height 36
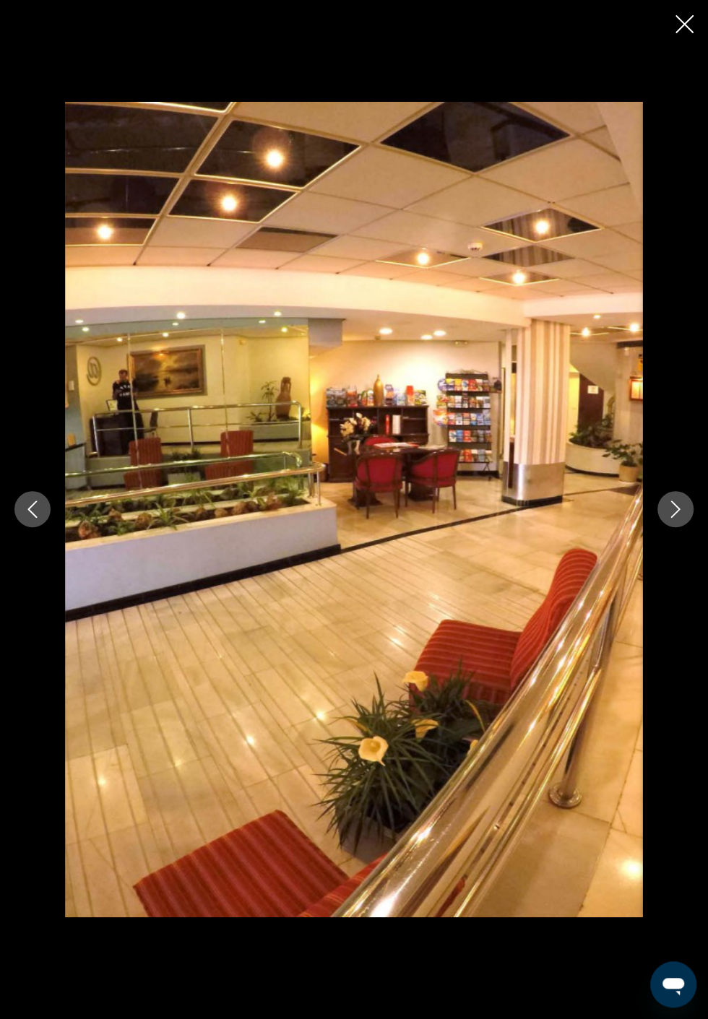
click at [38, 516] on icon "Previous image" at bounding box center [32, 509] width 17 height 17
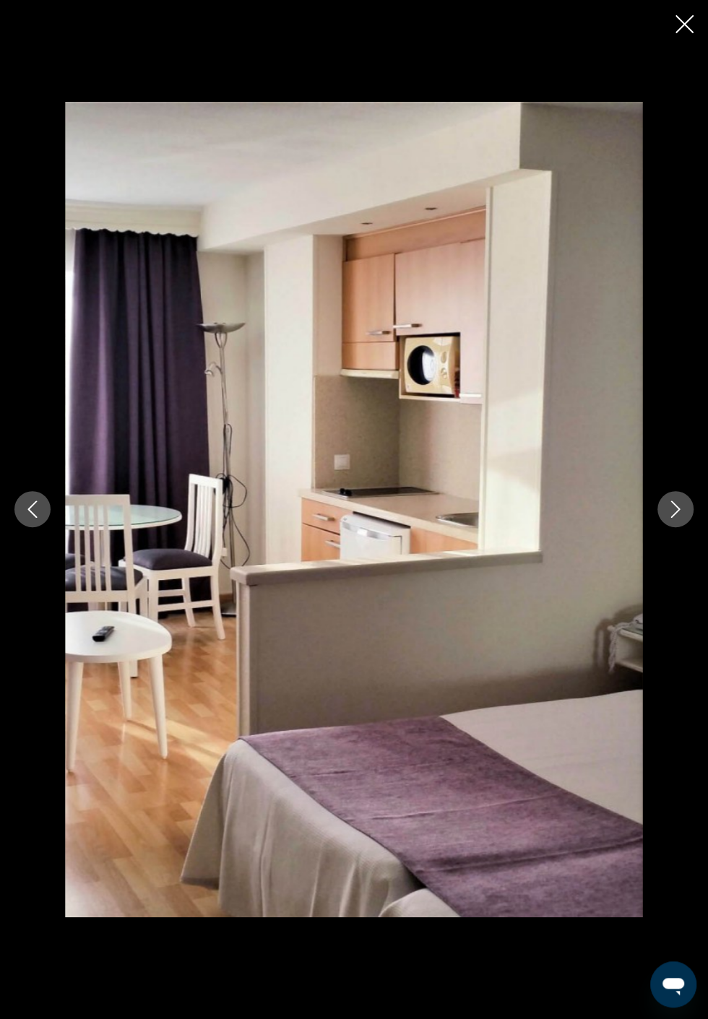
click at [680, 522] on button "Next image" at bounding box center [675, 509] width 36 height 36
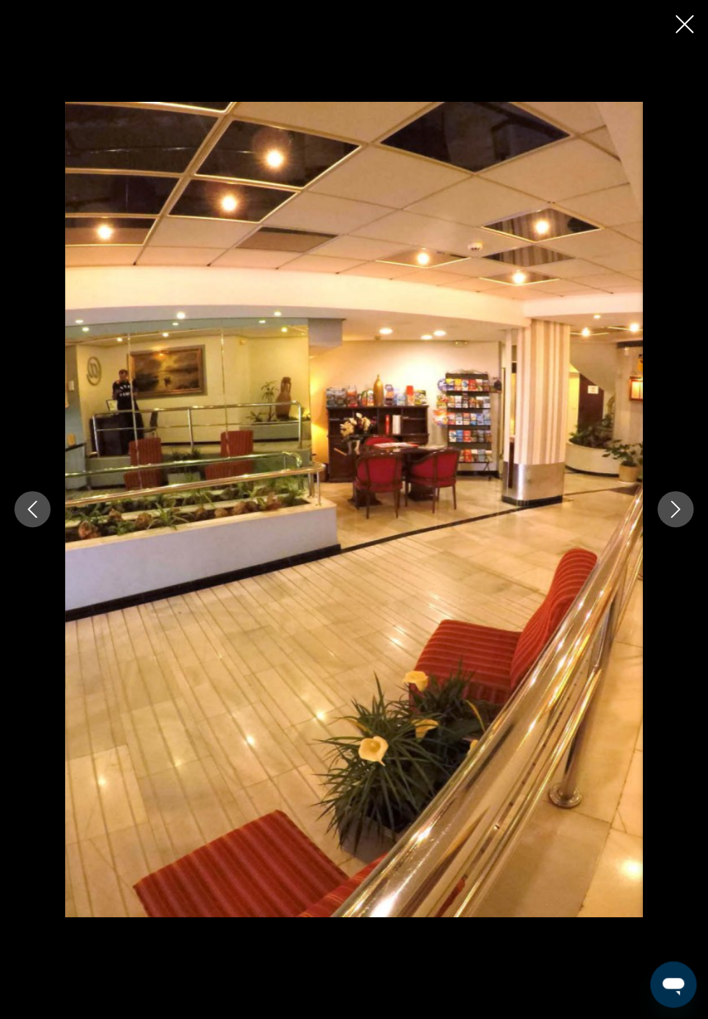
click at [678, 524] on button "Next image" at bounding box center [675, 509] width 36 height 36
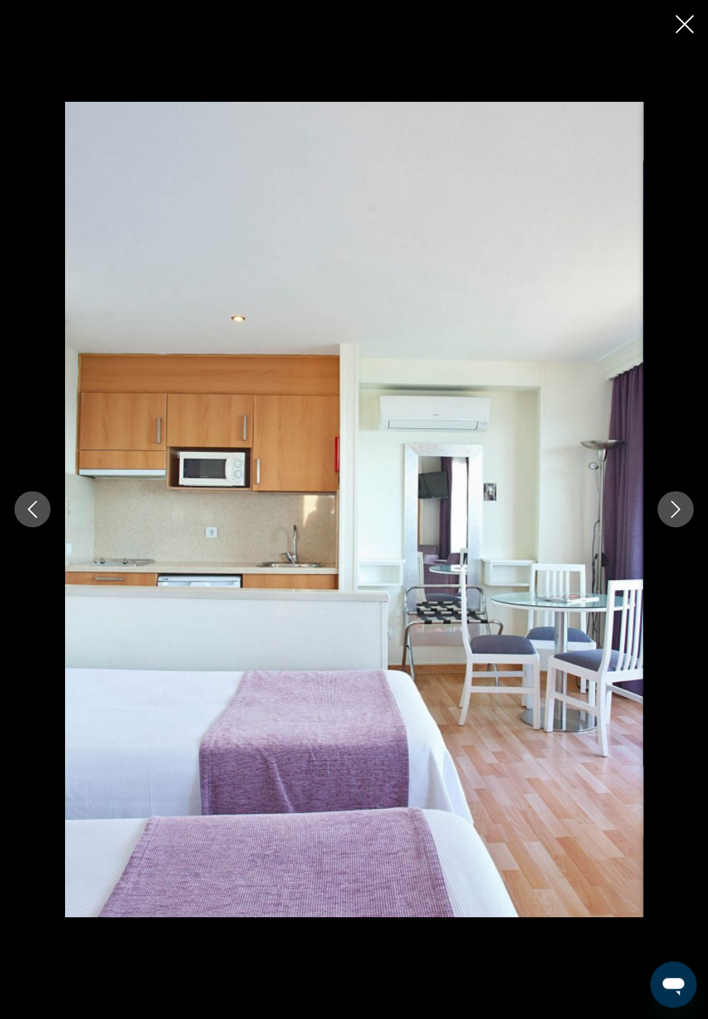
click at [677, 522] on button "Next image" at bounding box center [675, 509] width 36 height 36
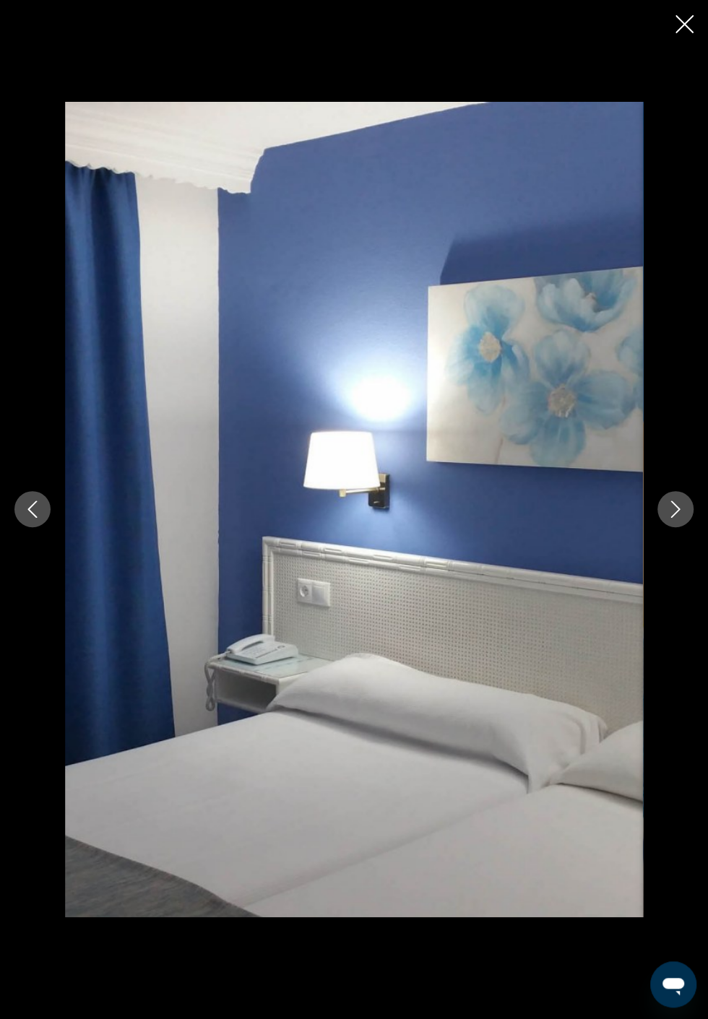
click at [678, 526] on button "Next image" at bounding box center [675, 509] width 36 height 36
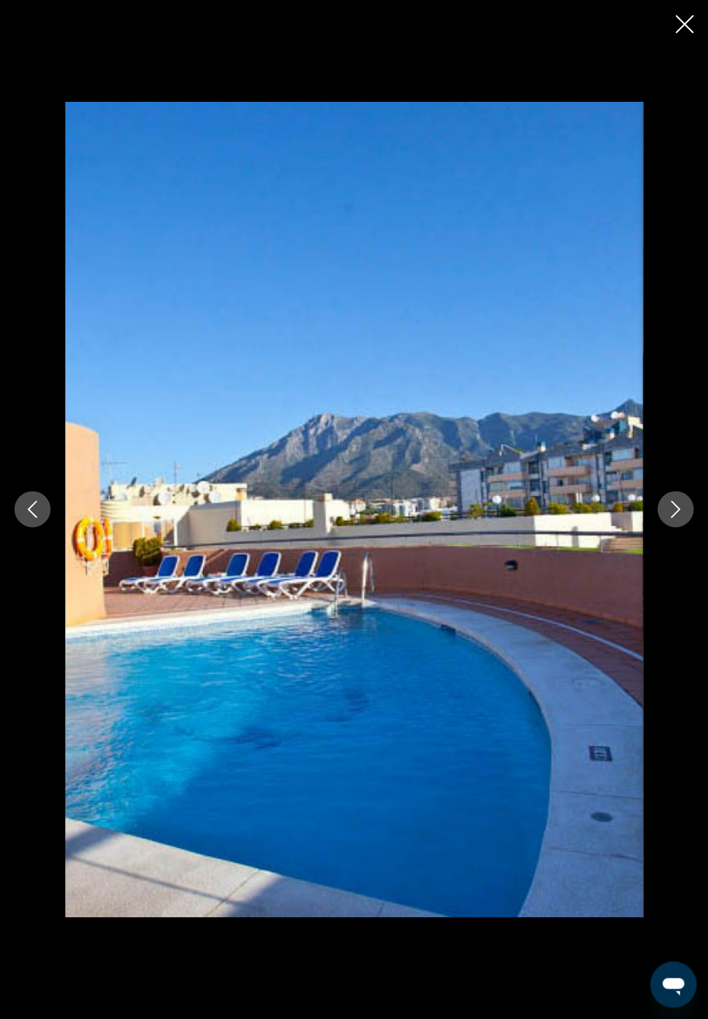
click at [674, 526] on button "Next image" at bounding box center [675, 509] width 36 height 36
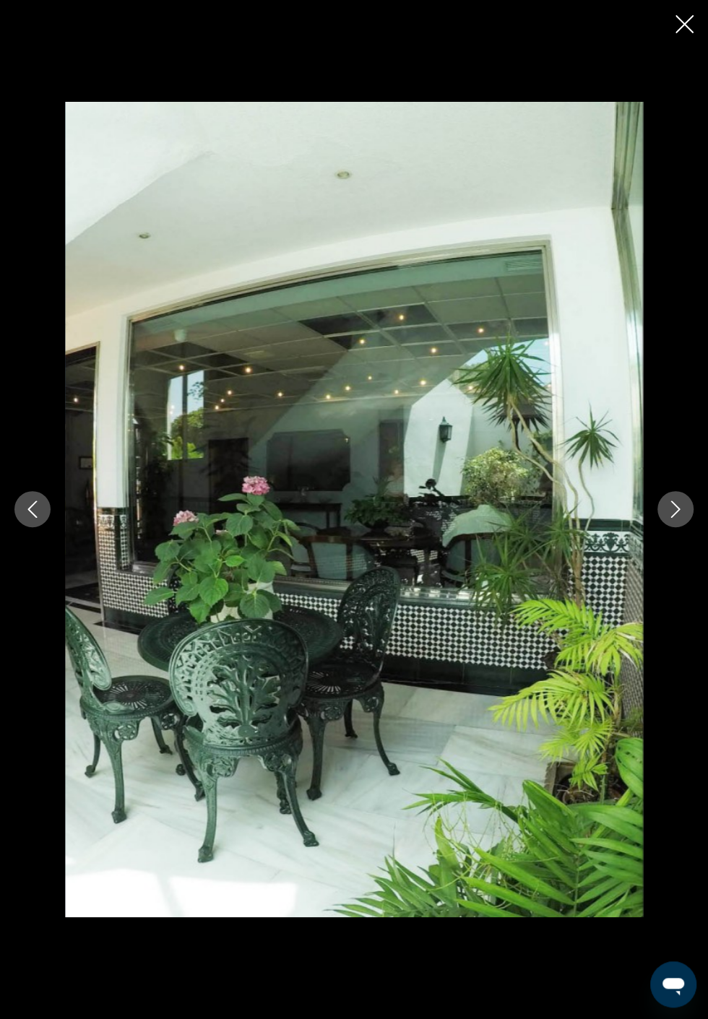
click at [679, 525] on button "Next image" at bounding box center [675, 509] width 36 height 36
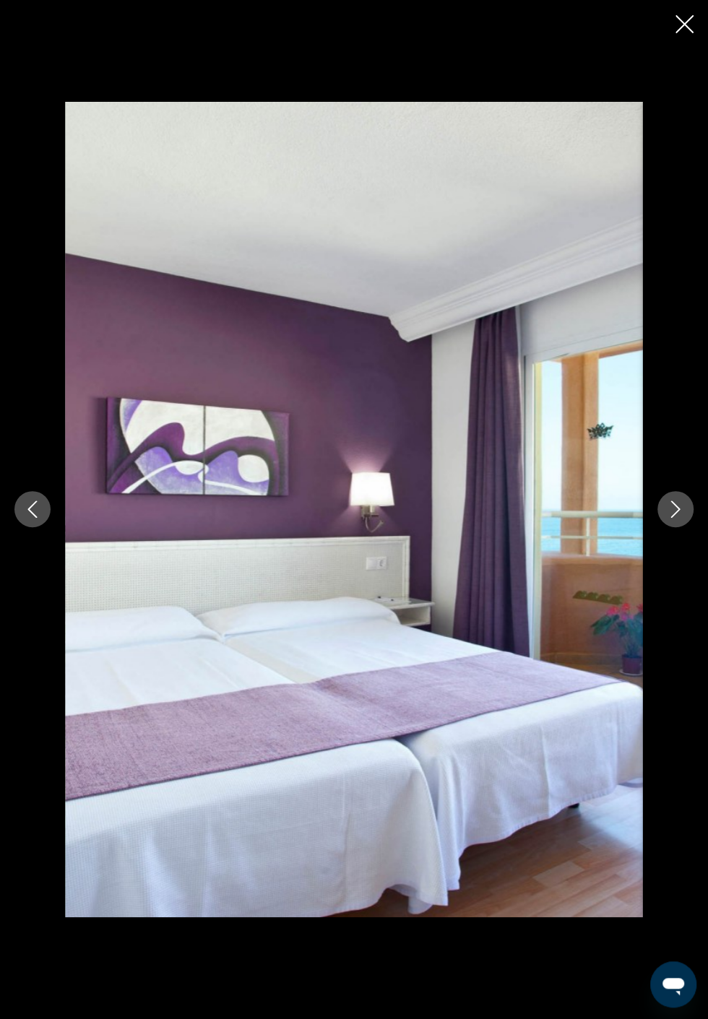
click at [678, 526] on button "Next image" at bounding box center [675, 509] width 36 height 36
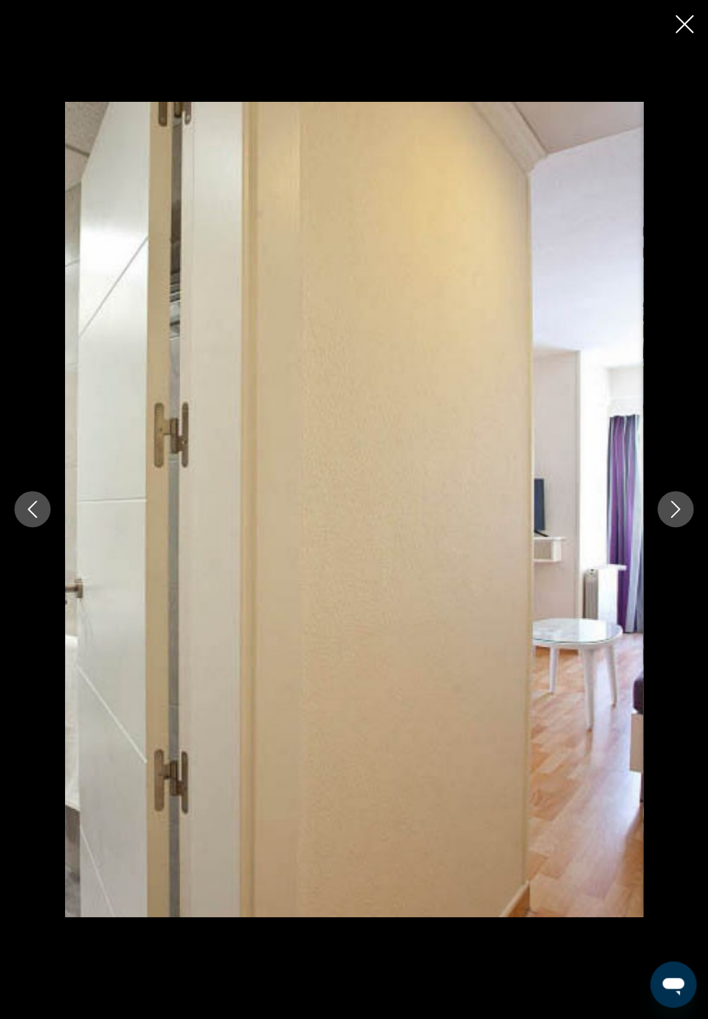
click at [670, 523] on button "Next image" at bounding box center [675, 509] width 36 height 36
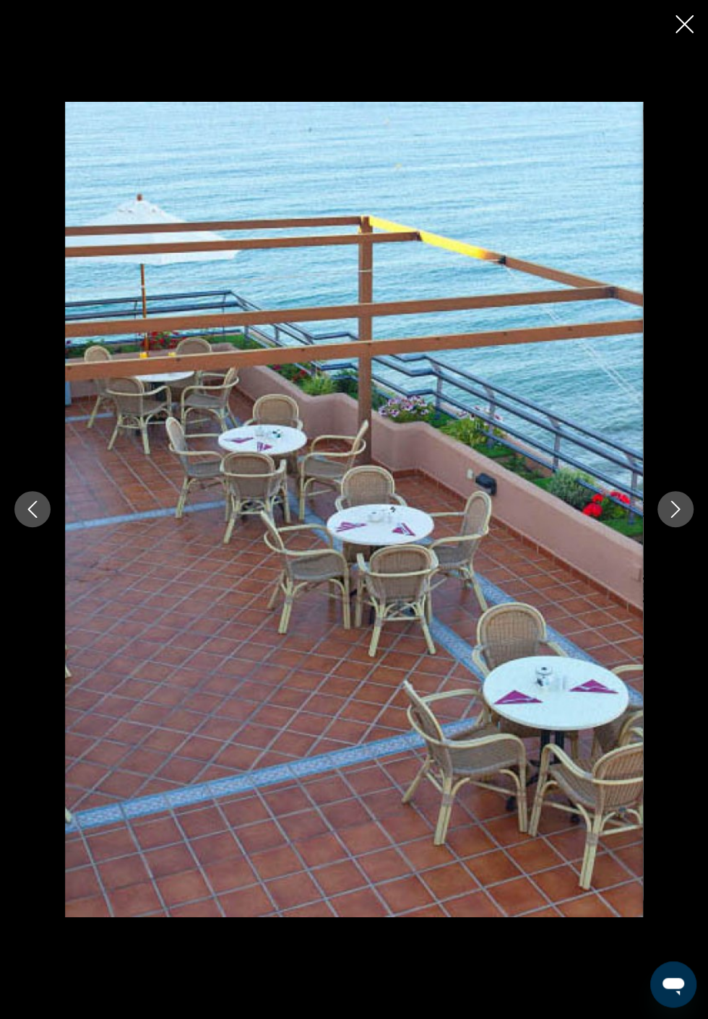
click at [670, 522] on button "Next image" at bounding box center [675, 509] width 36 height 36
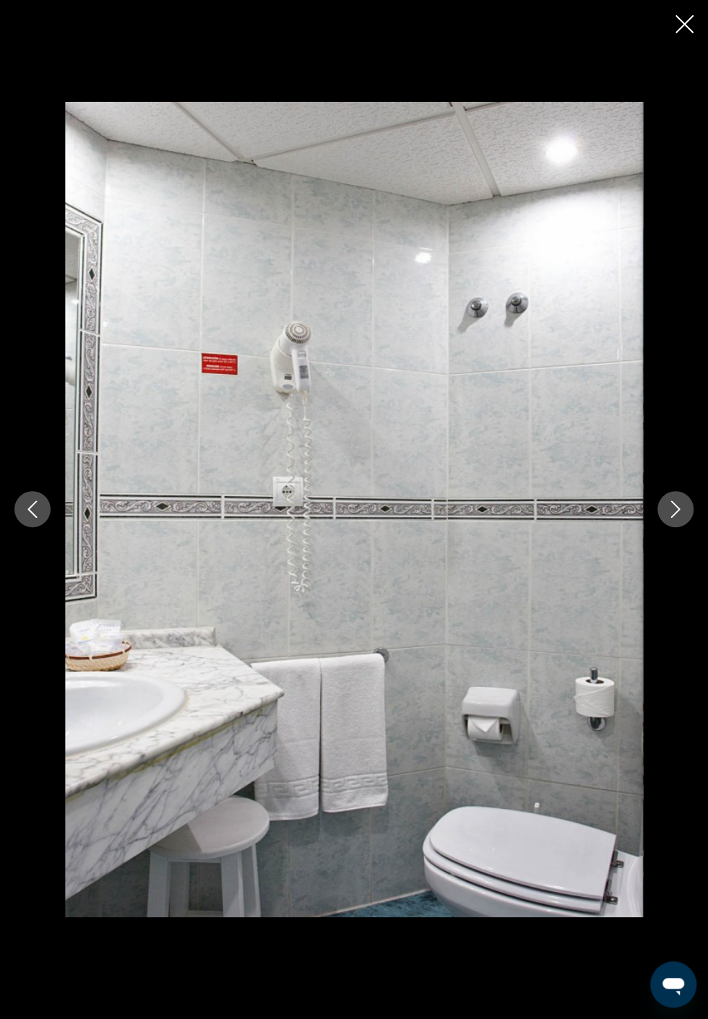
click at [682, 36] on button "Close slideshow" at bounding box center [684, 25] width 18 height 22
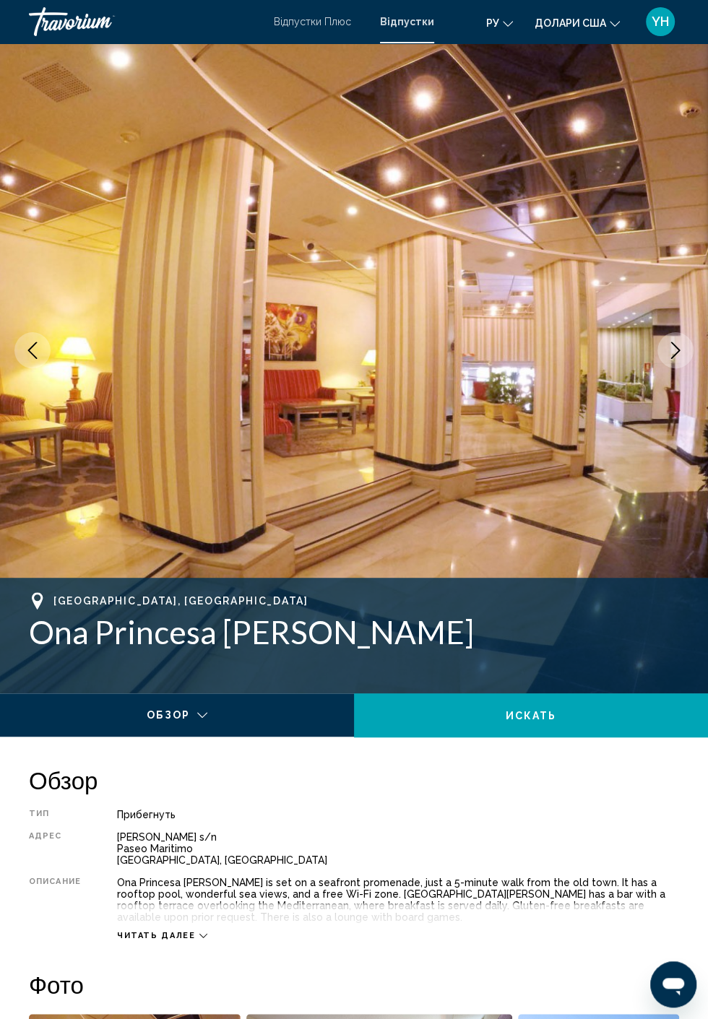
scroll to position [35, 0]
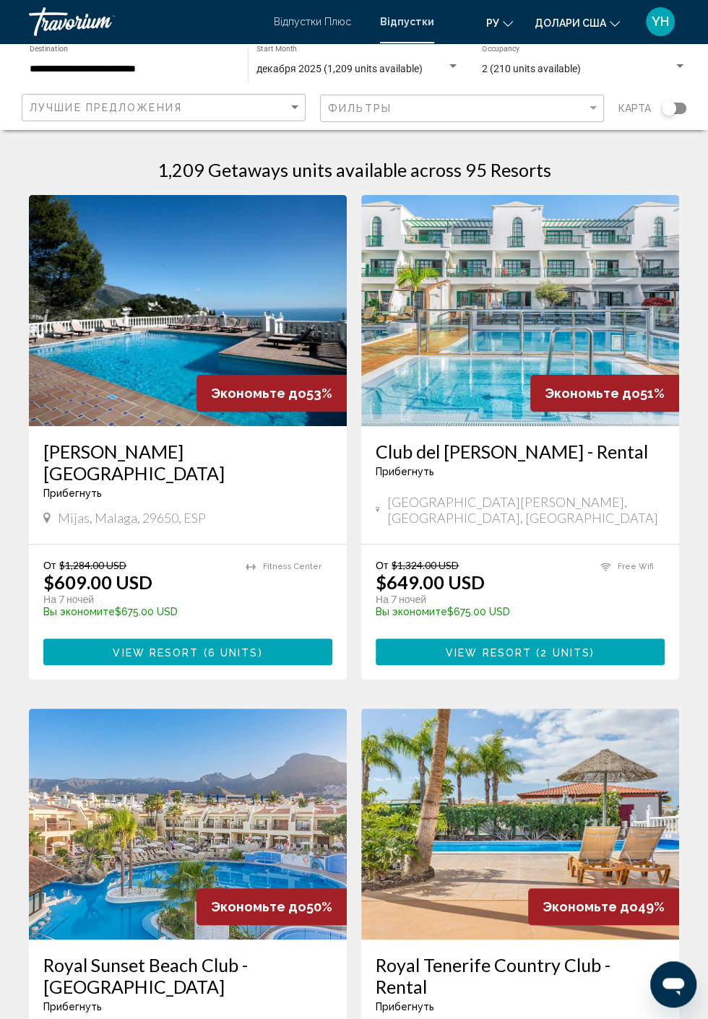
click at [58, 67] on input "**********" at bounding box center [132, 70] width 204 height 12
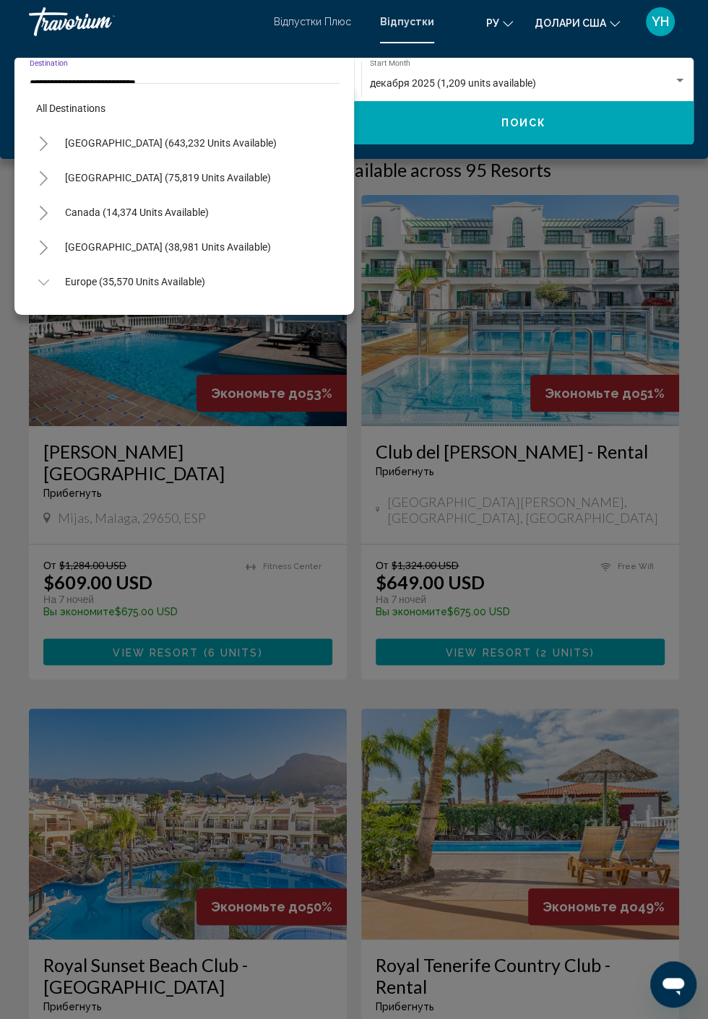
scroll to position [675, 0]
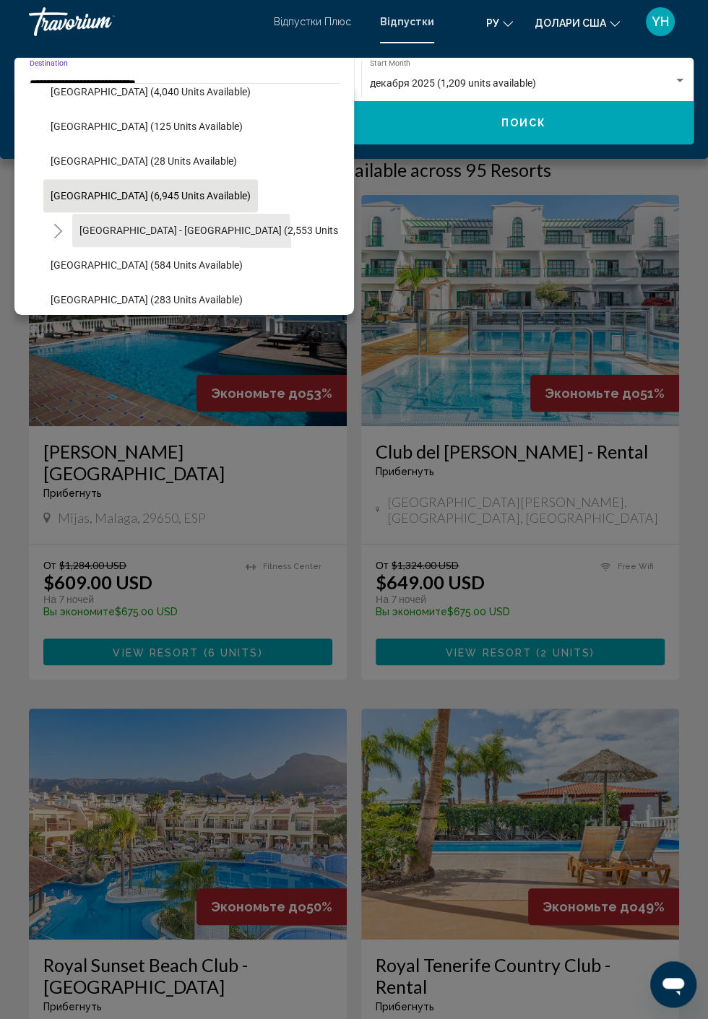
click at [81, 241] on button "[GEOGRAPHIC_DATA] - [GEOGRAPHIC_DATA] (2,553 units available)" at bounding box center [231, 230] width 319 height 33
type input "**********"
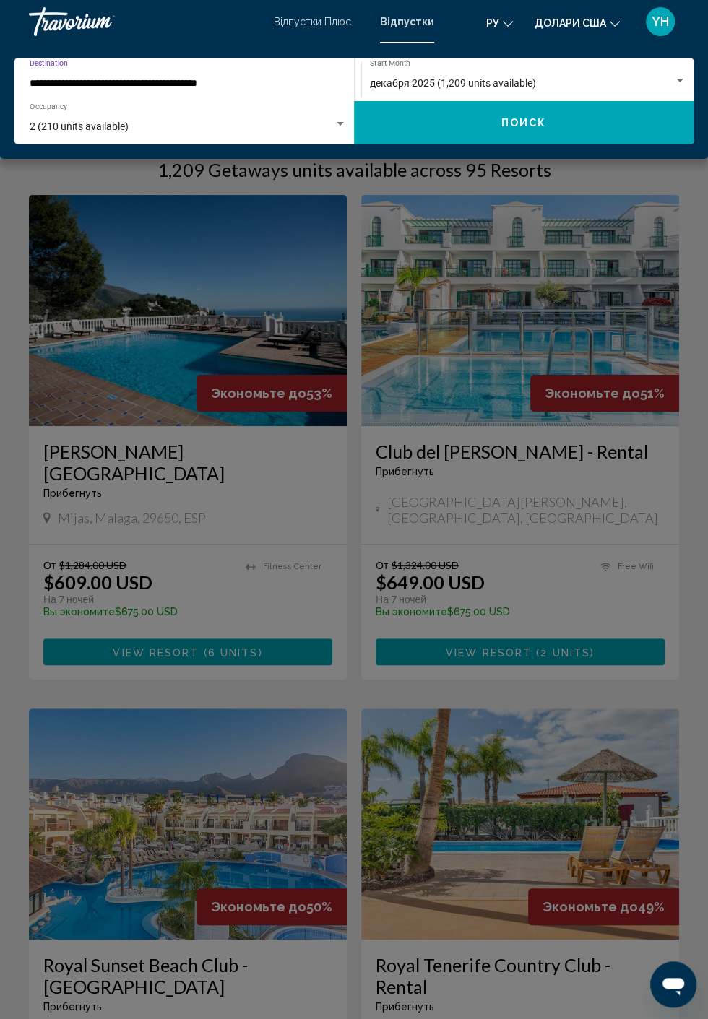
click at [61, 127] on span "2 (210 units available)" at bounding box center [79, 127] width 99 height 12
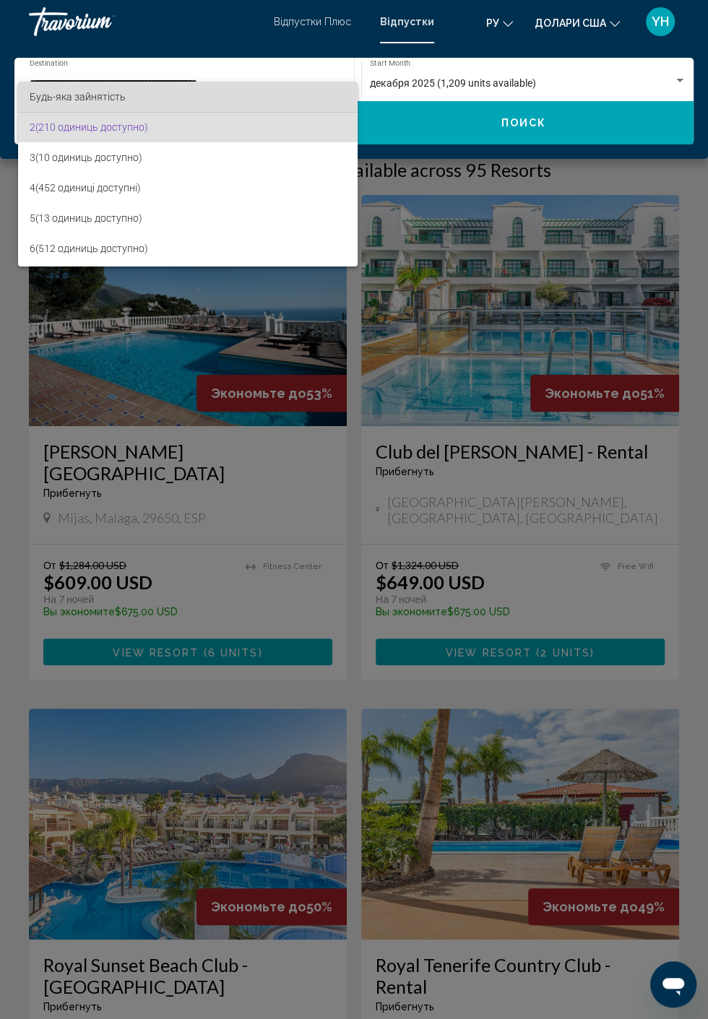
click at [59, 98] on font "Будь-яка зайнятість" at bounding box center [78, 97] width 96 height 12
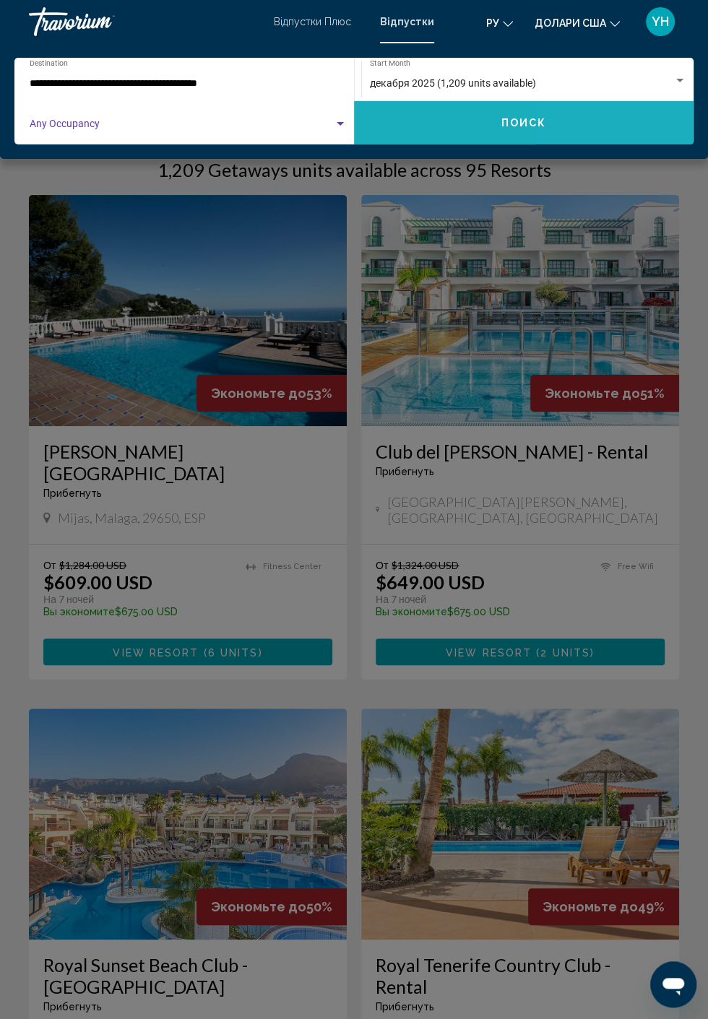
click at [642, 134] on button "Поиск" at bounding box center [523, 122] width 339 height 43
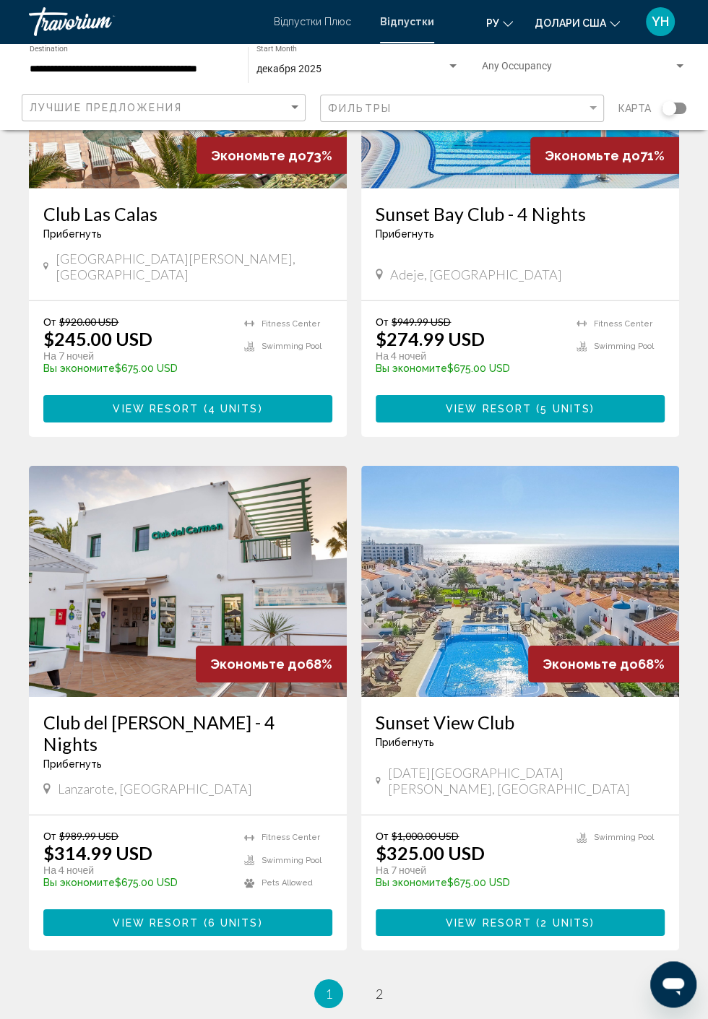
scroll to position [2312, 0]
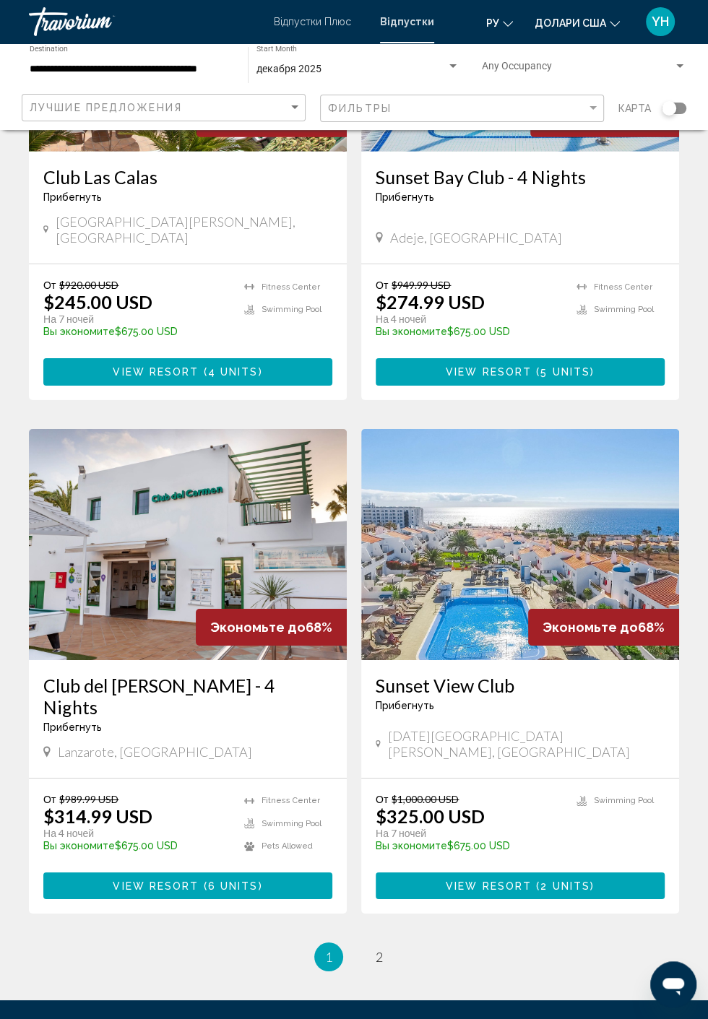
click at [341, 943] on li "You're on page 1" at bounding box center [328, 957] width 29 height 29
click at [368, 945] on link "page 2" at bounding box center [379, 957] width 25 height 25
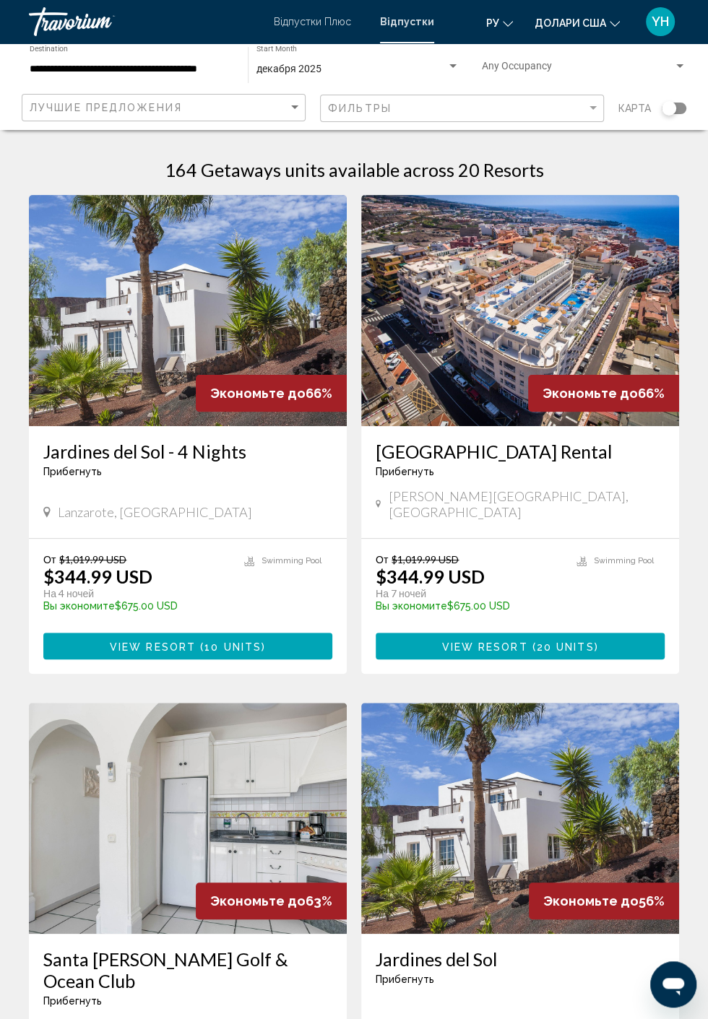
click at [629, 539] on div "От $1,019.99 USD $344.99 USD На 7 ночей Вы экономите $675.00 USD temp 2.8 [GEOG…" at bounding box center [520, 606] width 318 height 135
click at [630, 482] on div "[GEOGRAPHIC_DATA] Rental Прибегнуть - Это курорт только для взрослых" at bounding box center [520, 465] width 289 height 48
click at [452, 568] on p "$344.99 USD" at bounding box center [430, 577] width 109 height 22
click at [503, 445] on h3 "[GEOGRAPHIC_DATA] Rental" at bounding box center [520, 452] width 289 height 22
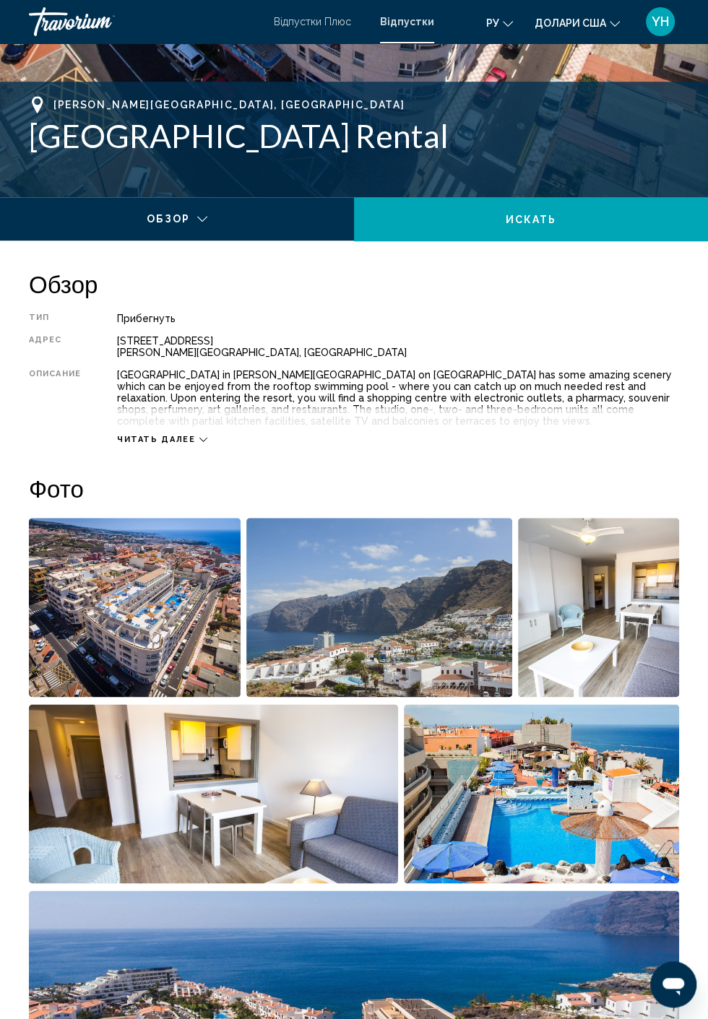
scroll to position [542, 0]
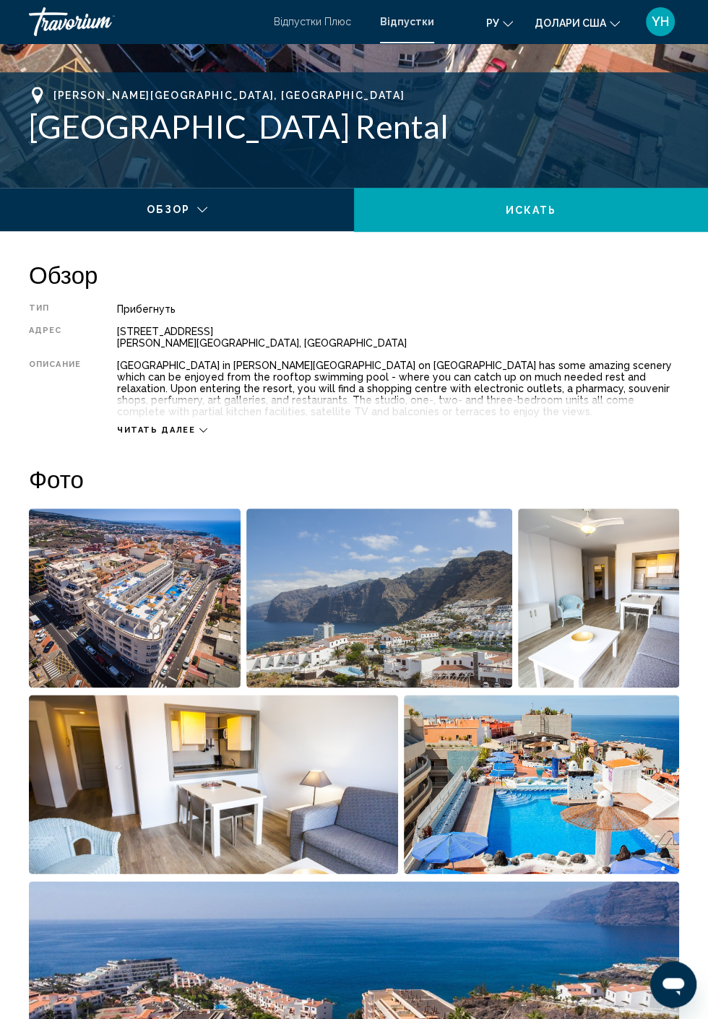
click at [82, 666] on img "Open full-screen image slider" at bounding box center [135, 598] width 212 height 179
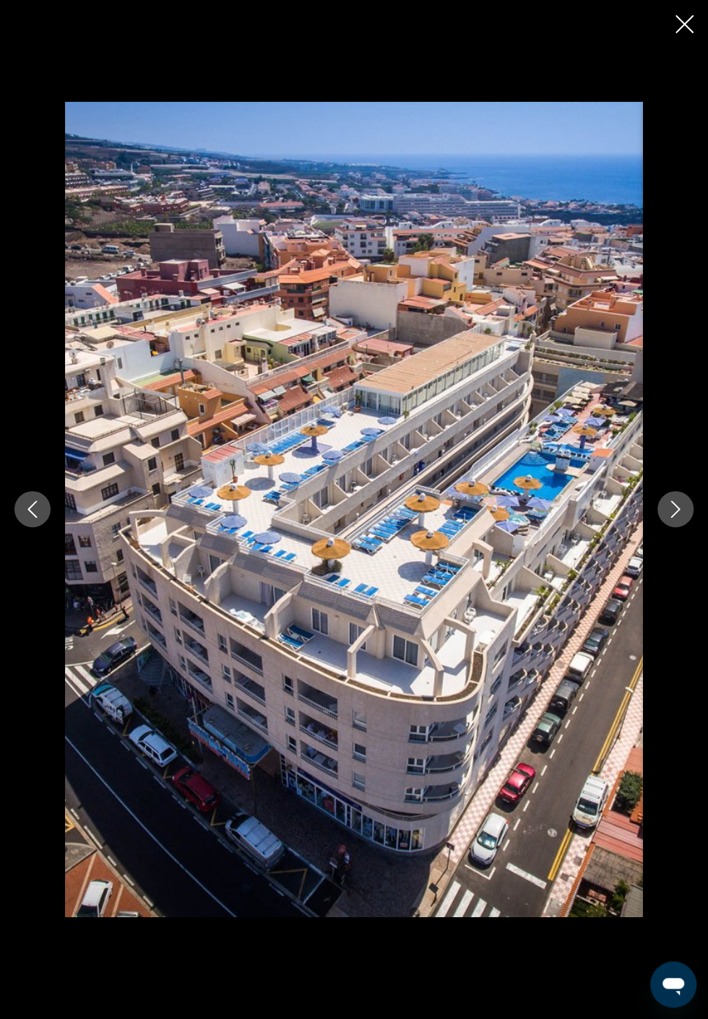
click at [682, 527] on button "Next image" at bounding box center [675, 509] width 36 height 36
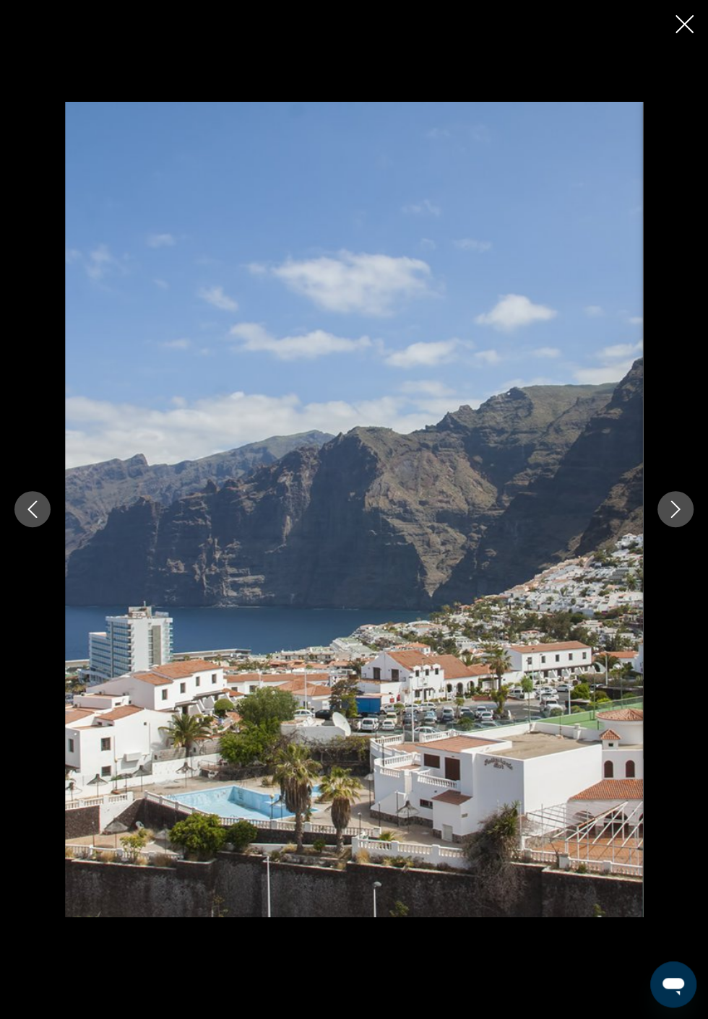
click at [684, 527] on button "Next image" at bounding box center [675, 509] width 36 height 36
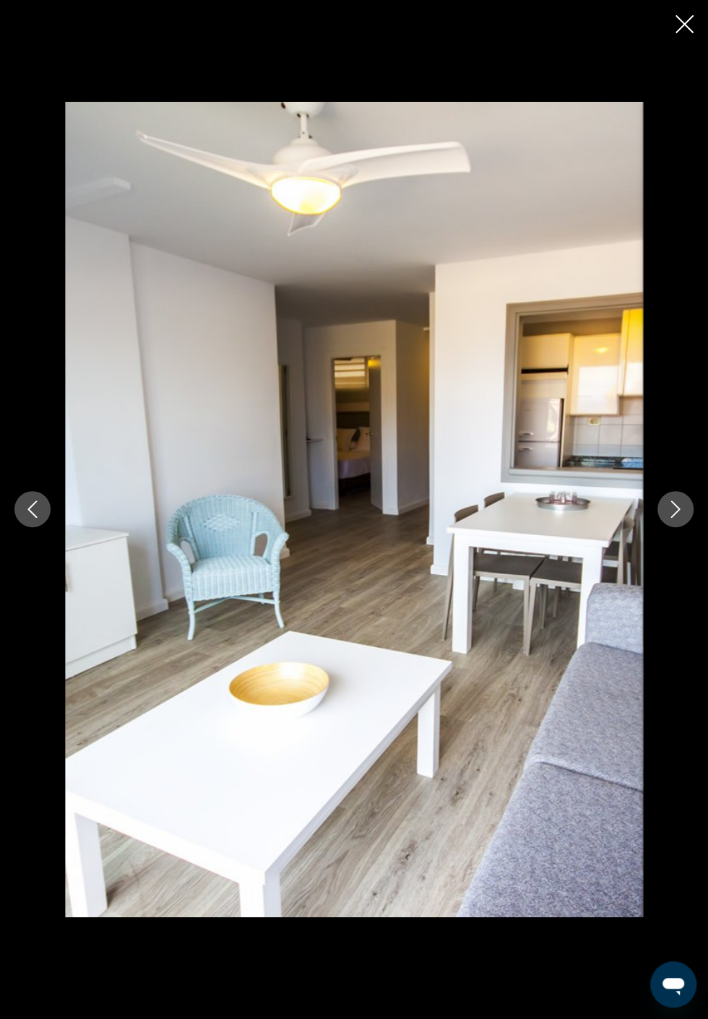
click at [672, 527] on button "Next image" at bounding box center [675, 509] width 36 height 36
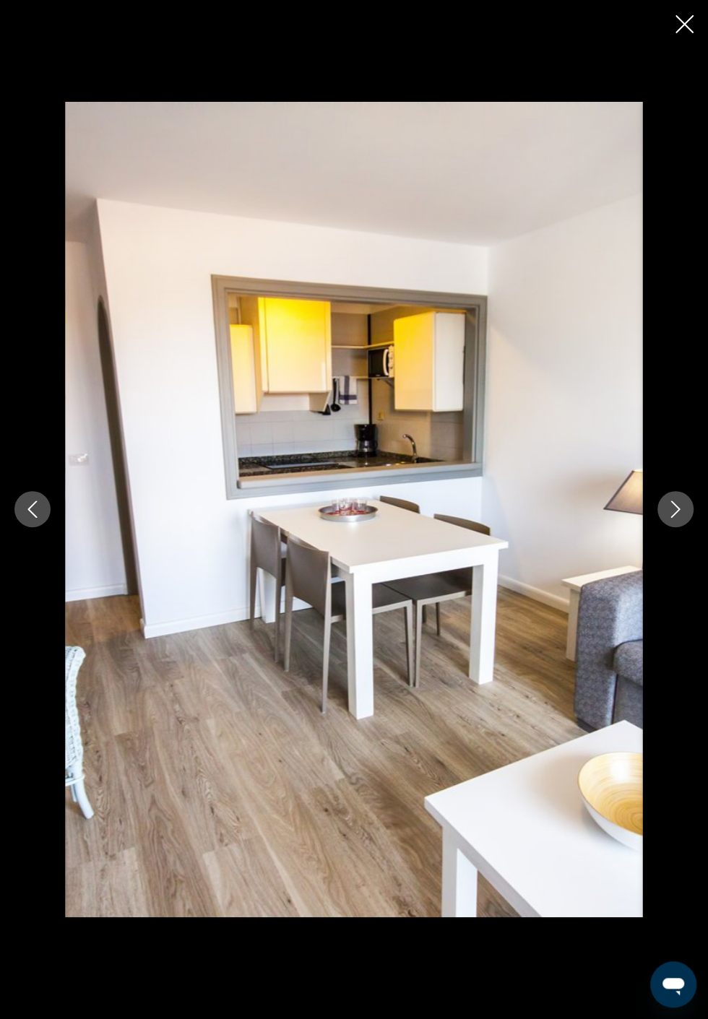
click at [680, 518] on icon "Next image" at bounding box center [675, 509] width 17 height 17
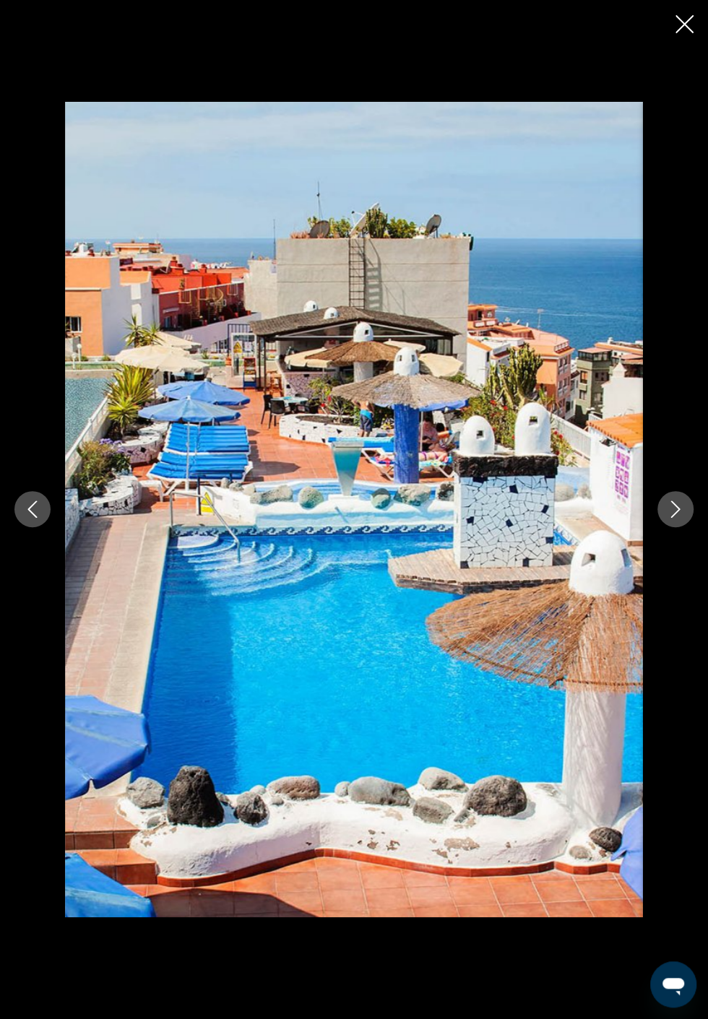
click at [670, 527] on button "Next image" at bounding box center [675, 509] width 36 height 36
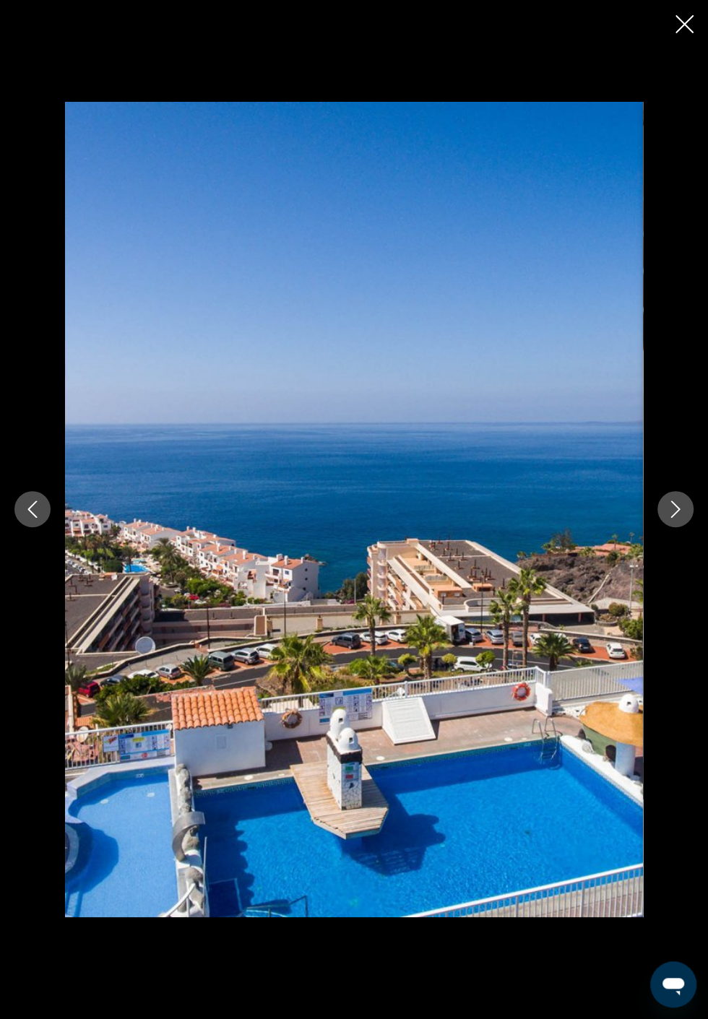
click at [673, 527] on button "Next image" at bounding box center [675, 509] width 36 height 36
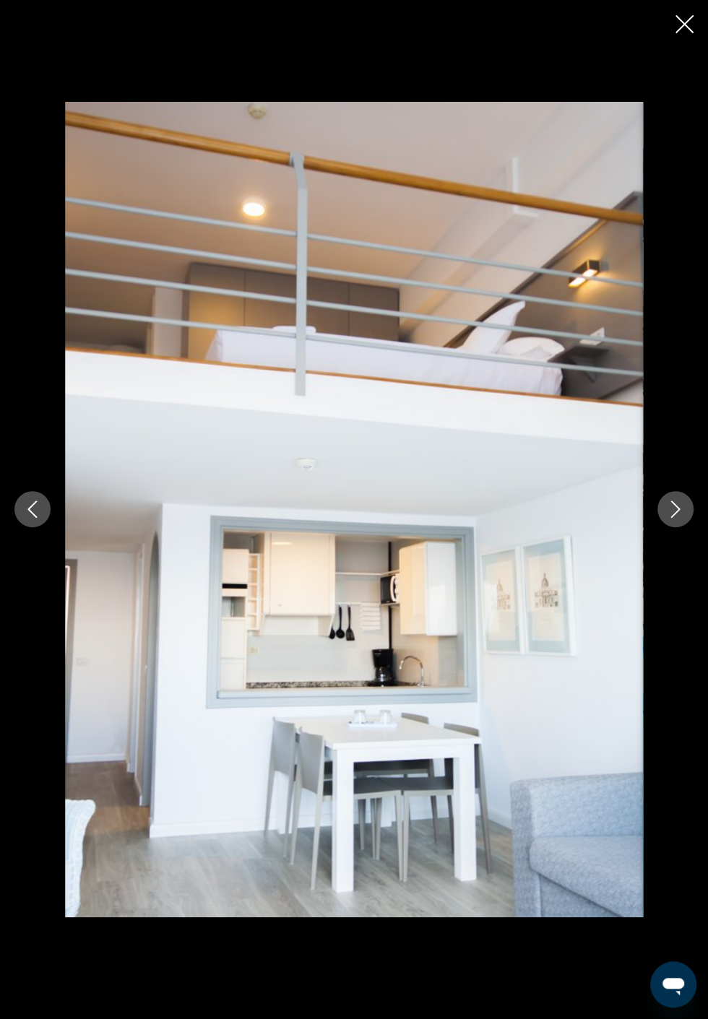
click at [665, 527] on button "Next image" at bounding box center [675, 509] width 36 height 36
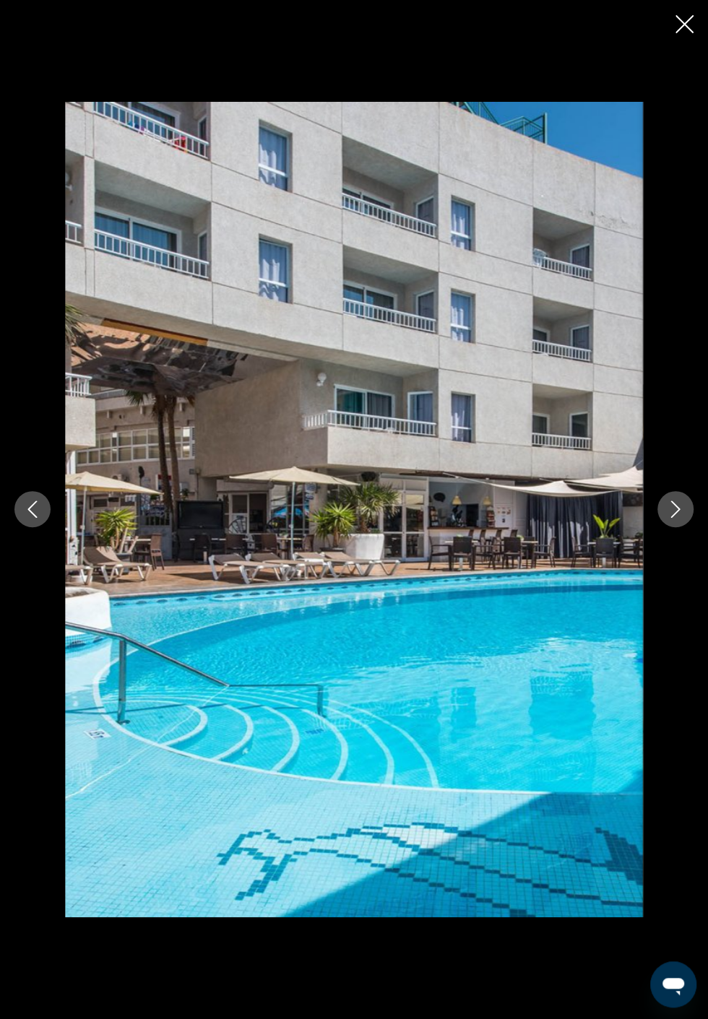
click at [678, 518] on icon "Next image" at bounding box center [675, 509] width 17 height 17
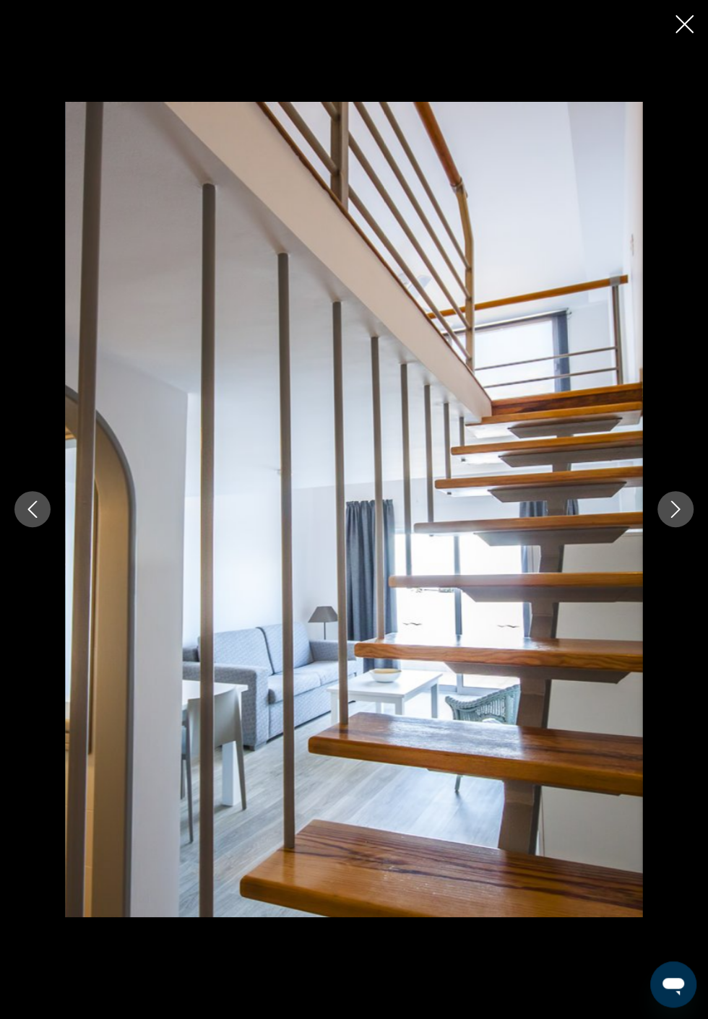
click at [675, 518] on icon "Next image" at bounding box center [675, 509] width 17 height 17
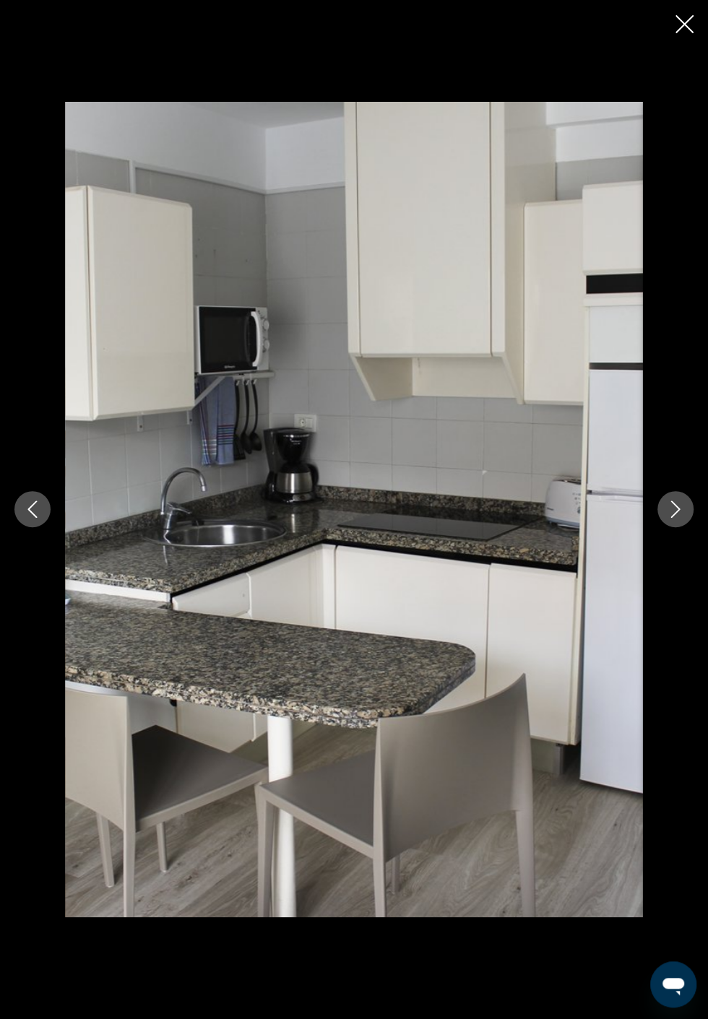
click at [678, 527] on button "Next image" at bounding box center [675, 509] width 36 height 36
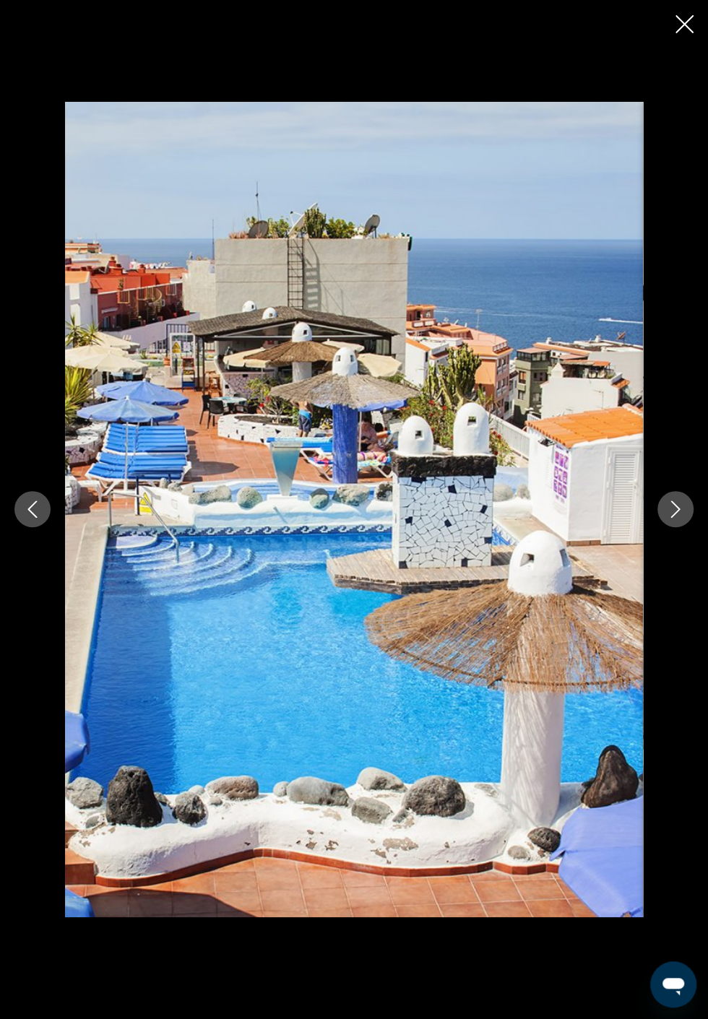
click at [675, 527] on button "Next image" at bounding box center [675, 509] width 36 height 36
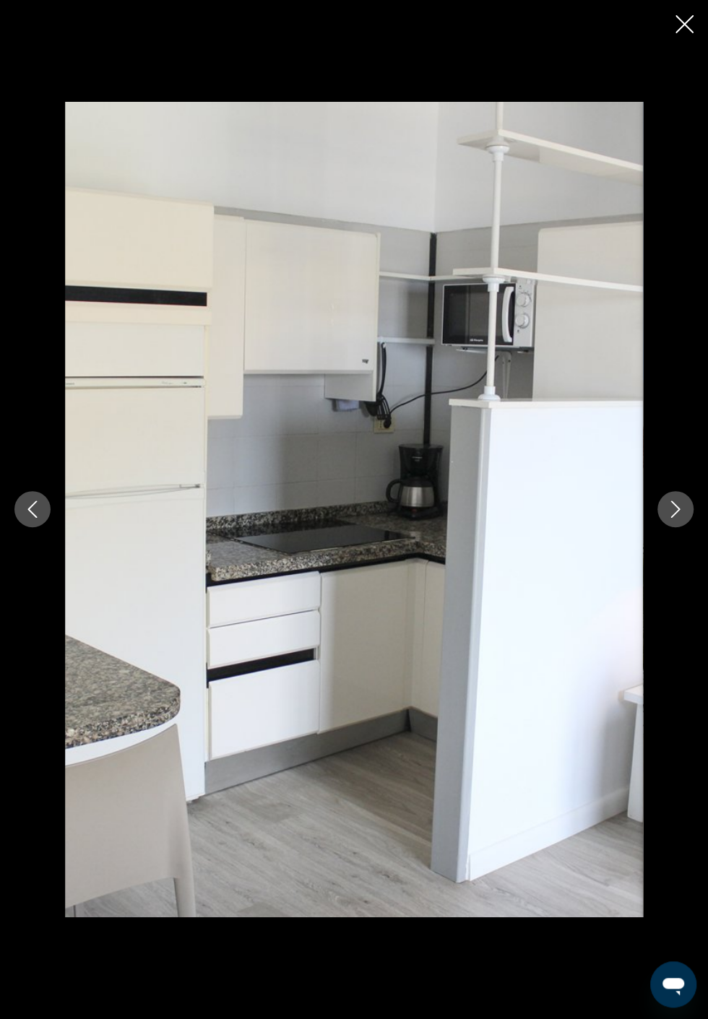
click at [679, 527] on button "Next image" at bounding box center [675, 509] width 36 height 36
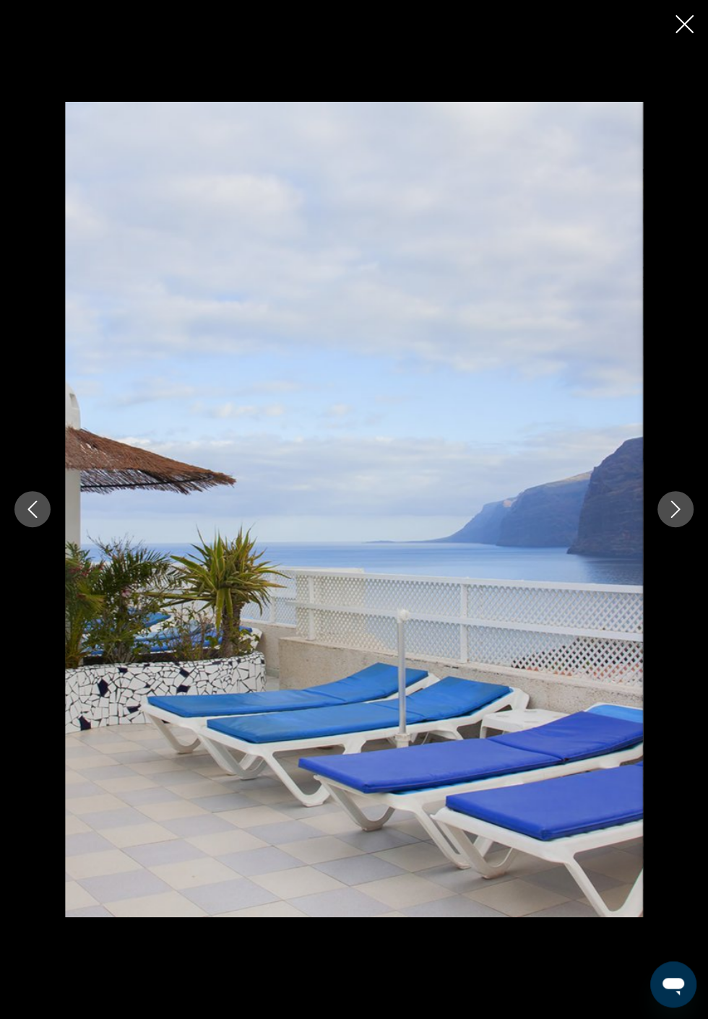
click at [679, 527] on button "Next image" at bounding box center [675, 509] width 36 height 36
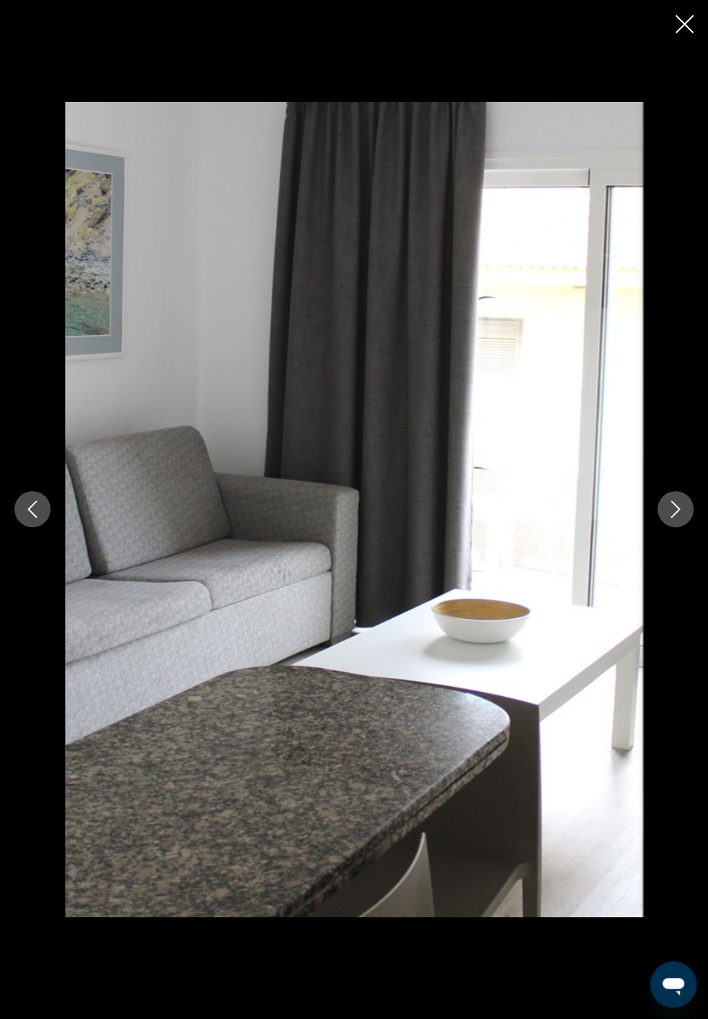
click at [680, 527] on button "Next image" at bounding box center [675, 509] width 36 height 36
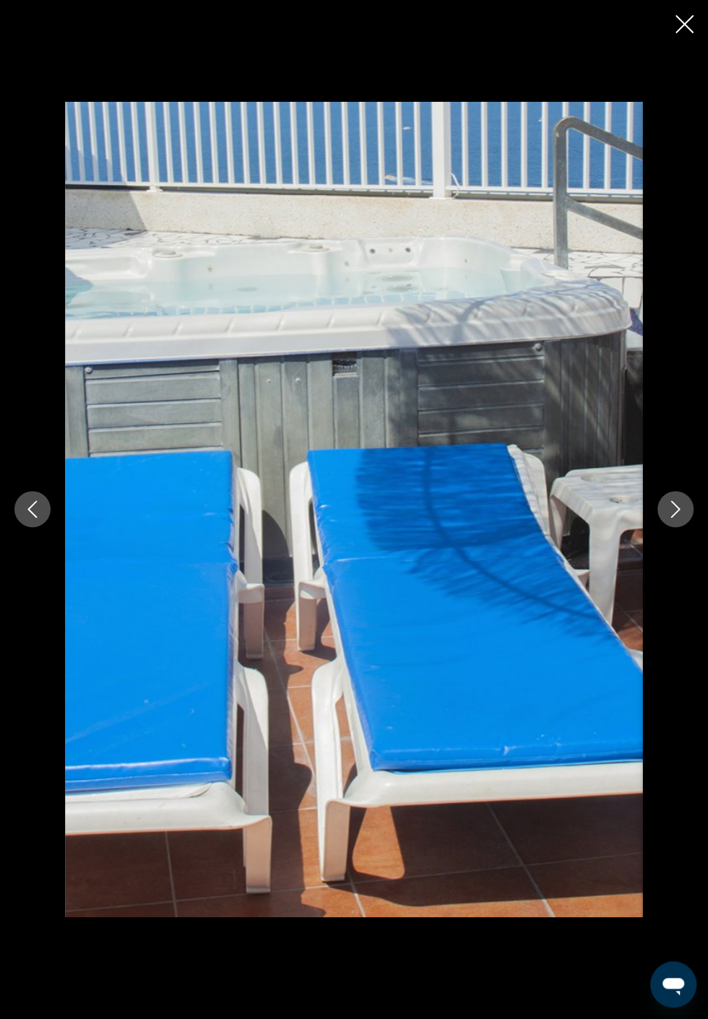
click at [685, 527] on button "Next image" at bounding box center [675, 509] width 36 height 36
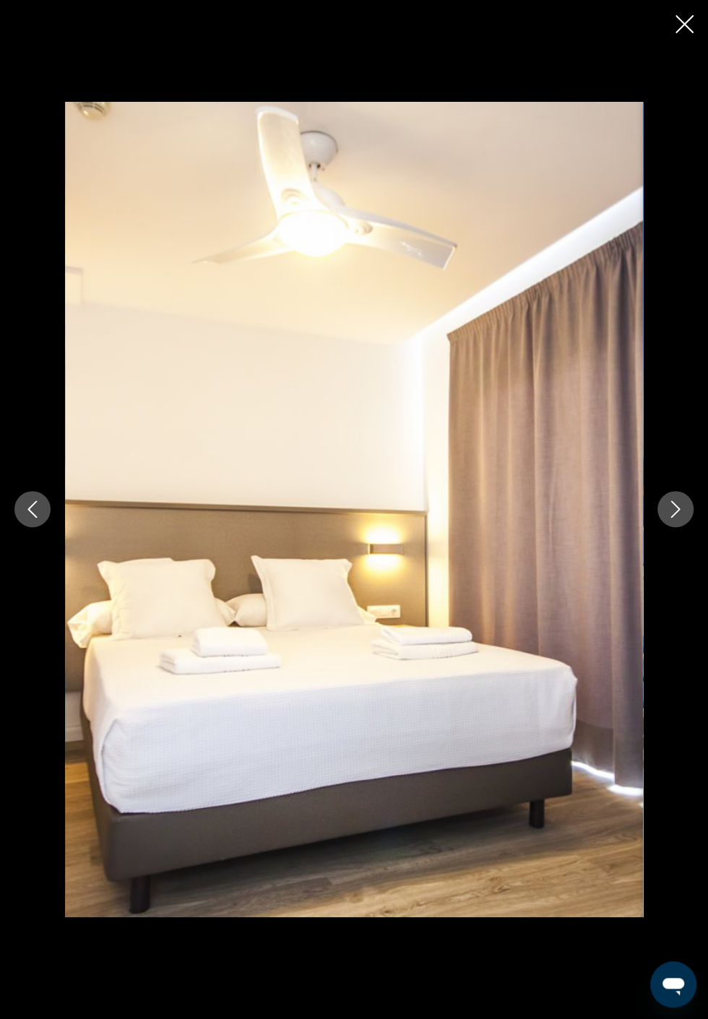
click at [683, 527] on button "Next image" at bounding box center [675, 509] width 36 height 36
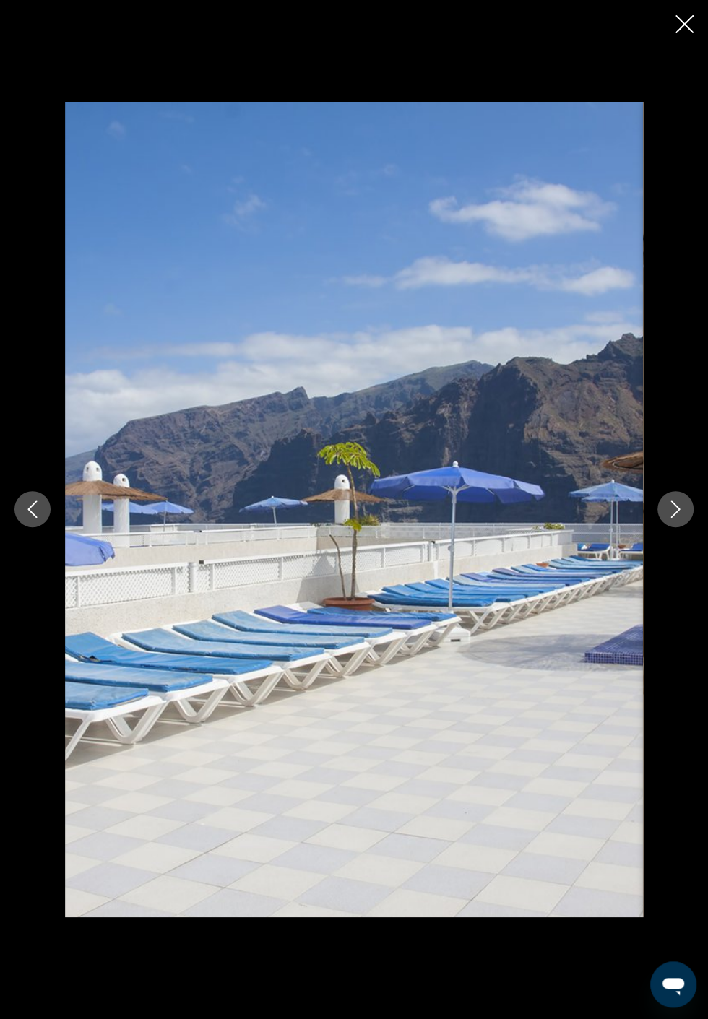
click at [681, 527] on button "Next image" at bounding box center [675, 509] width 36 height 36
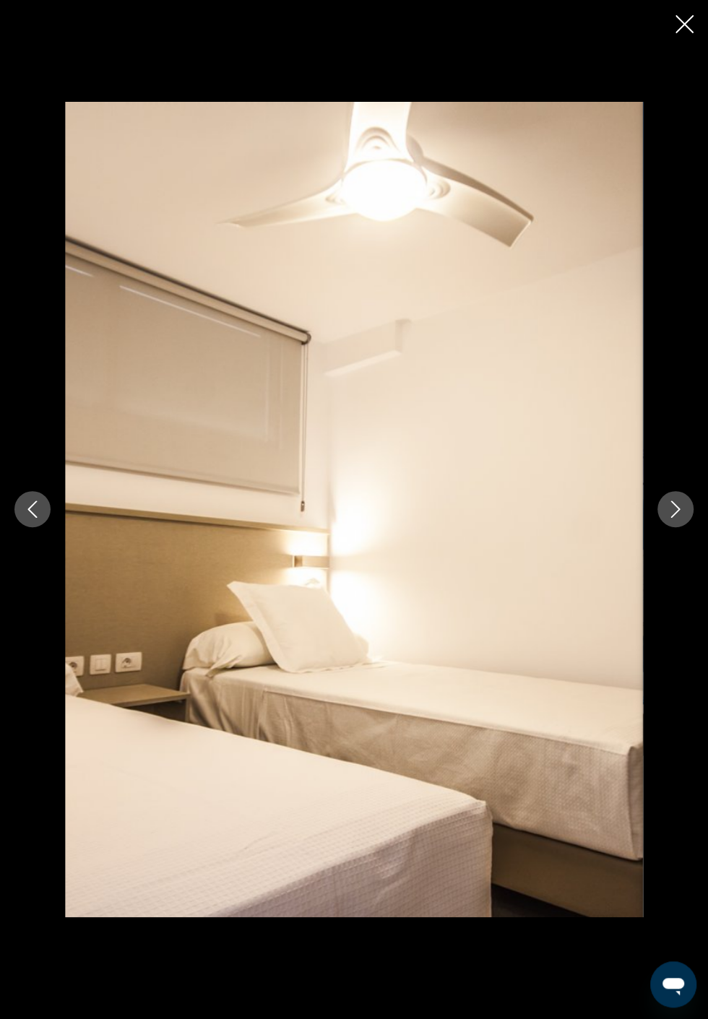
click at [688, 527] on button "Next image" at bounding box center [675, 509] width 36 height 36
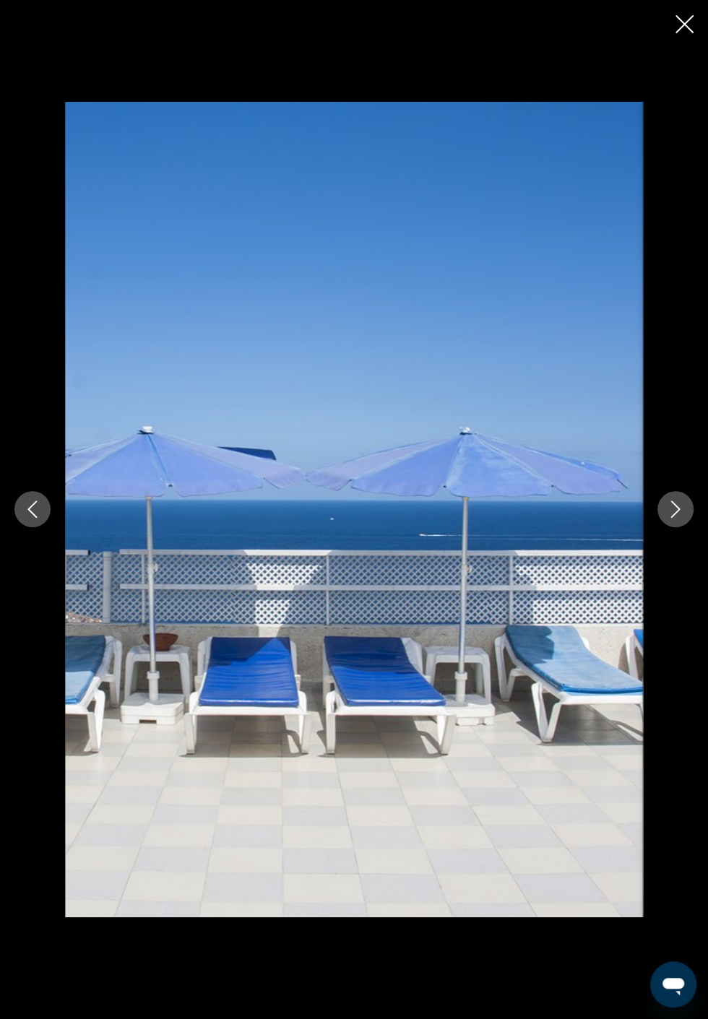
click at [676, 575] on div "Основний зміст" at bounding box center [354, 509] width 708 height 815
click at [682, 527] on button "Next image" at bounding box center [675, 509] width 36 height 36
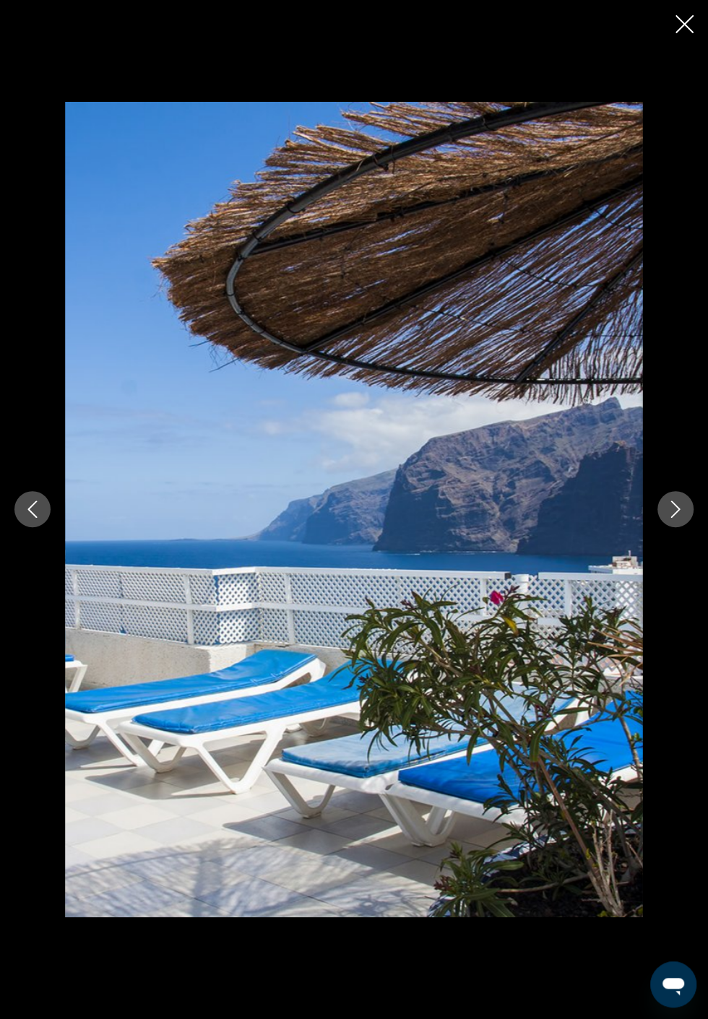
click at [667, 576] on div "Основний зміст" at bounding box center [354, 509] width 708 height 815
click at [679, 527] on button "Next image" at bounding box center [675, 509] width 36 height 36
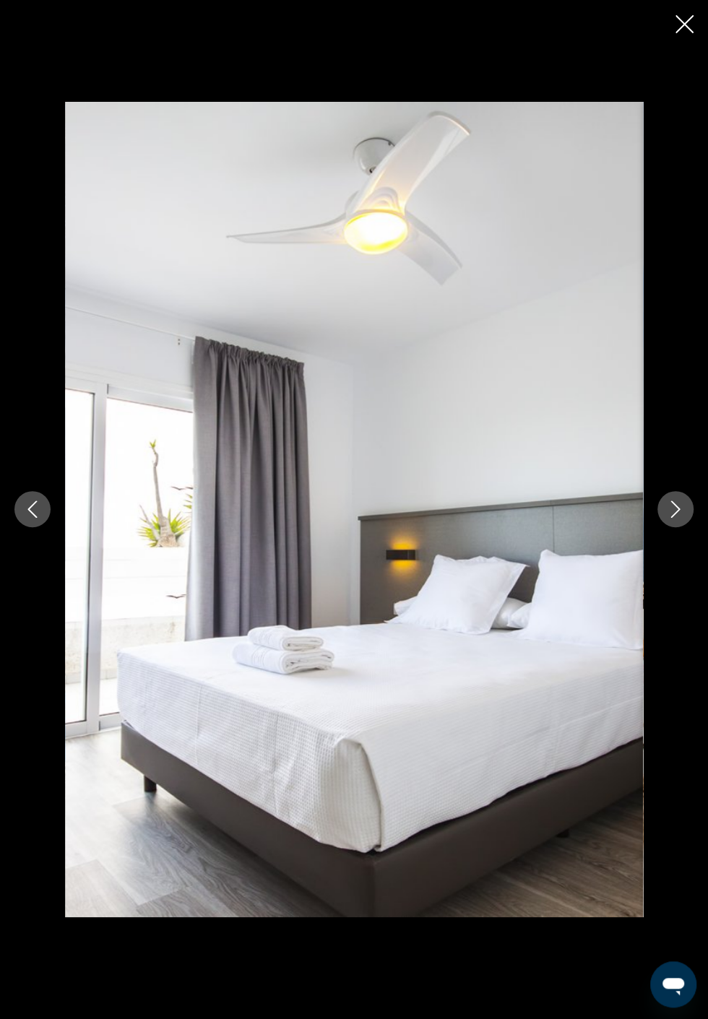
click at [690, 561] on div "Основний зміст" at bounding box center [354, 509] width 708 height 815
click at [685, 527] on button "Next image" at bounding box center [675, 509] width 36 height 36
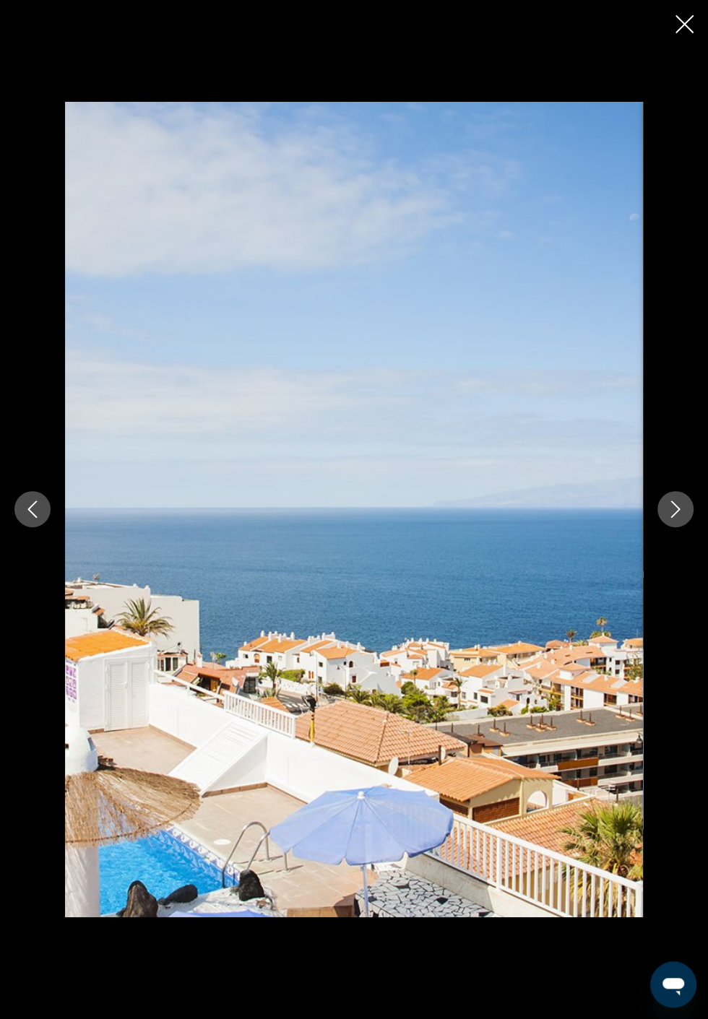
click at [685, 527] on button "Next image" at bounding box center [675, 509] width 36 height 36
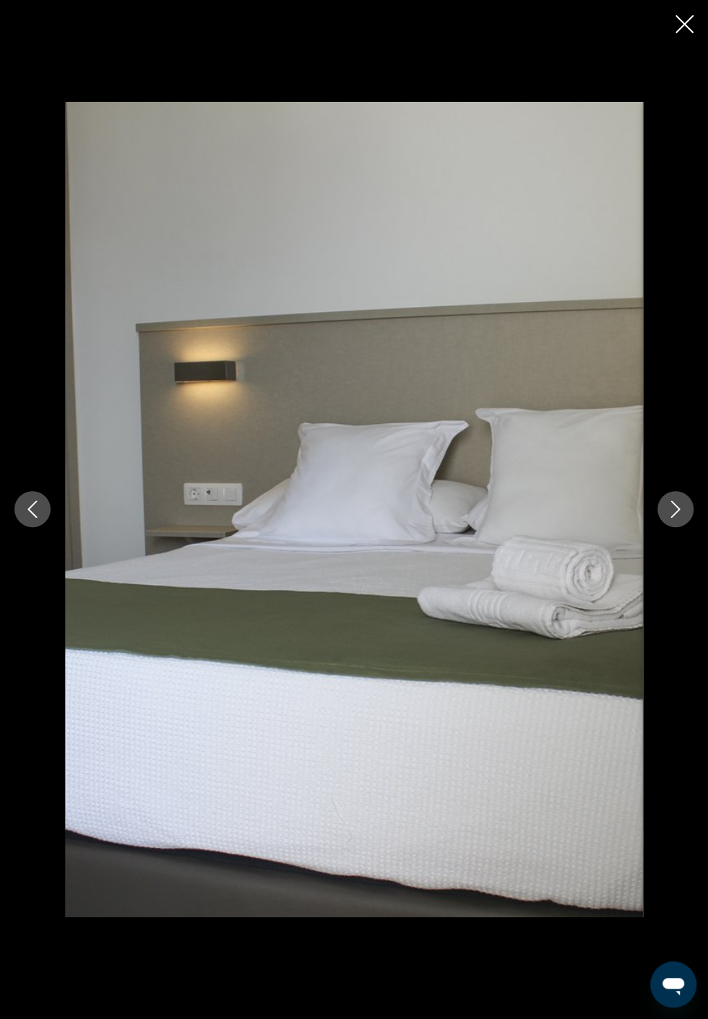
scroll to position [607, 0]
click at [688, 30] on icon "Close slideshow" at bounding box center [684, 24] width 18 height 18
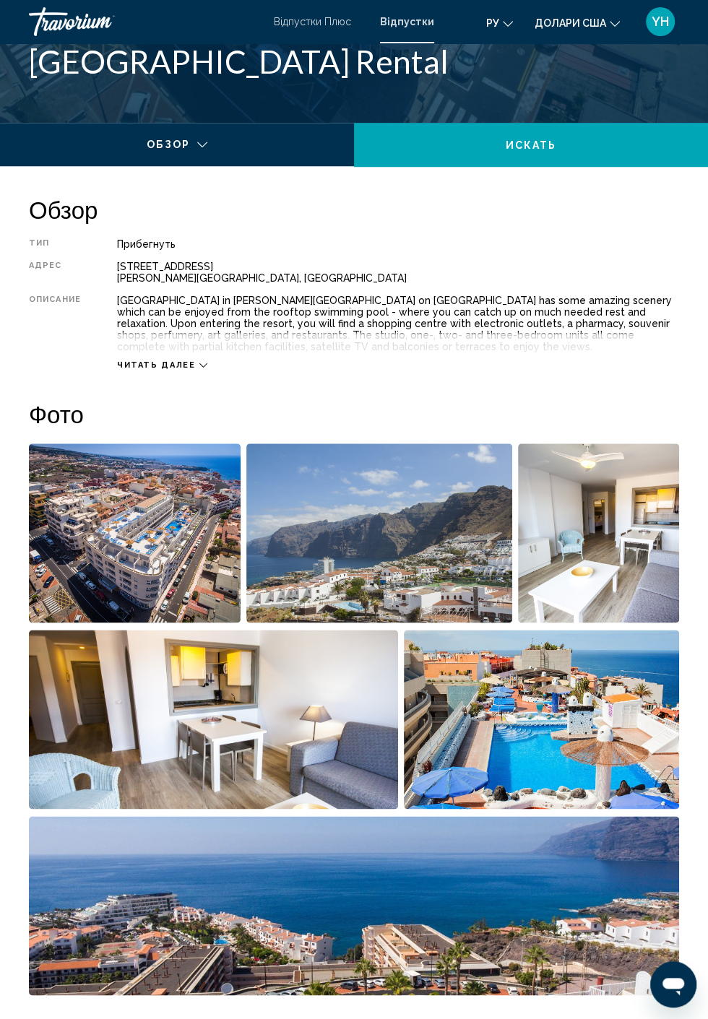
click at [678, 35] on div "Відпустки Плюс Відпустки ру English Español Français Italiano Português русский…" at bounding box center [354, 22] width 708 height 30
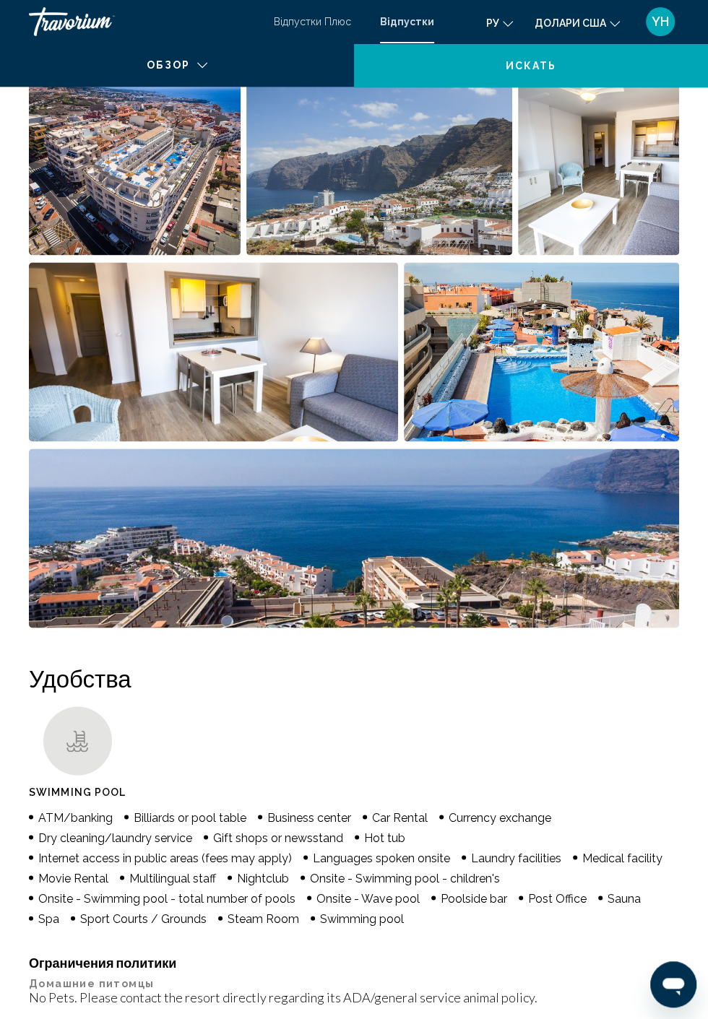
scroll to position [0, 0]
